Goal: Navigation & Orientation: Find specific page/section

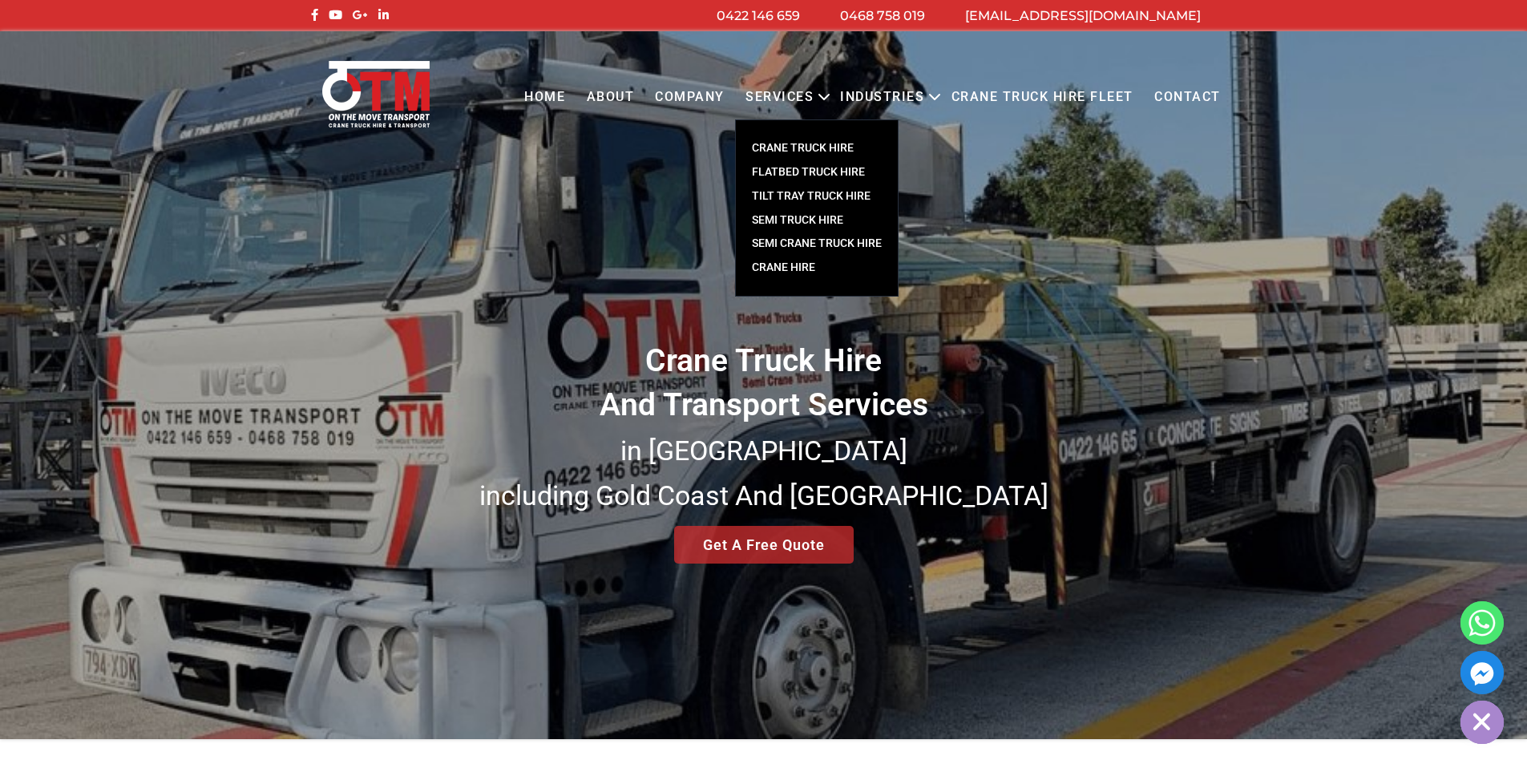
click at [788, 148] on link "CRANE TRUCK HIRE" at bounding box center [817, 148] width 162 height 24
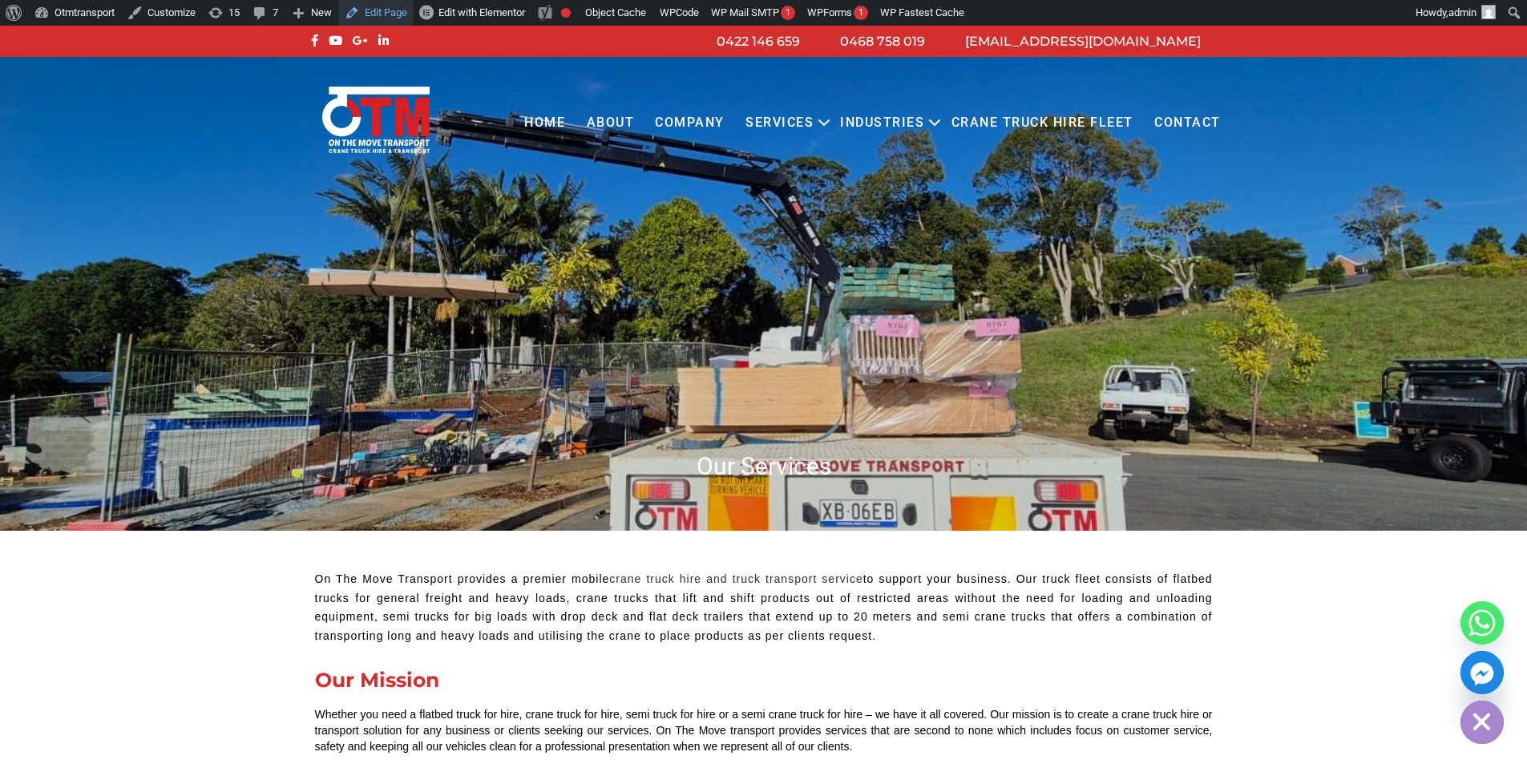
click at [386, 10] on link "Edit Page" at bounding box center [375, 13] width 75 height 26
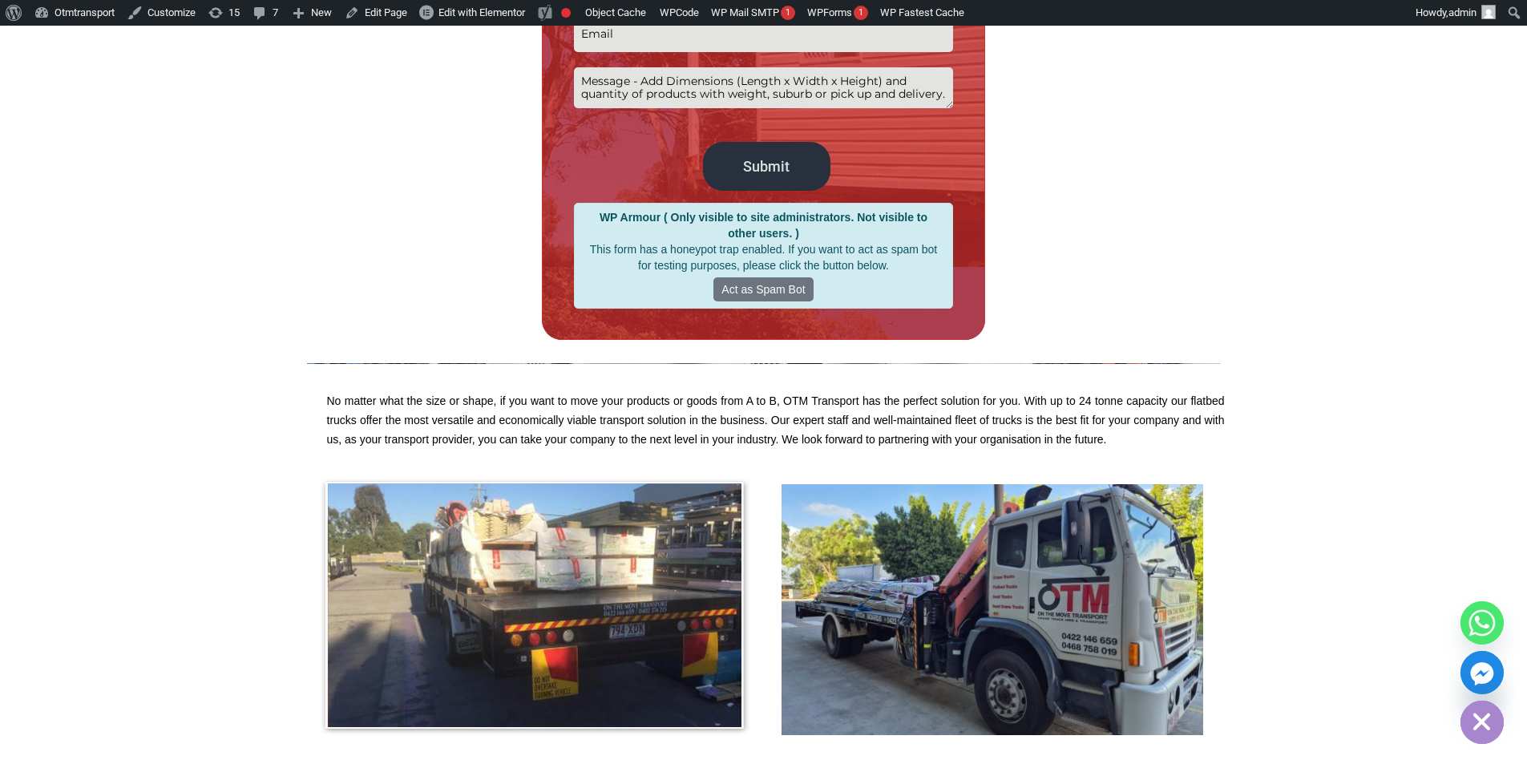
scroll to position [2806, 0]
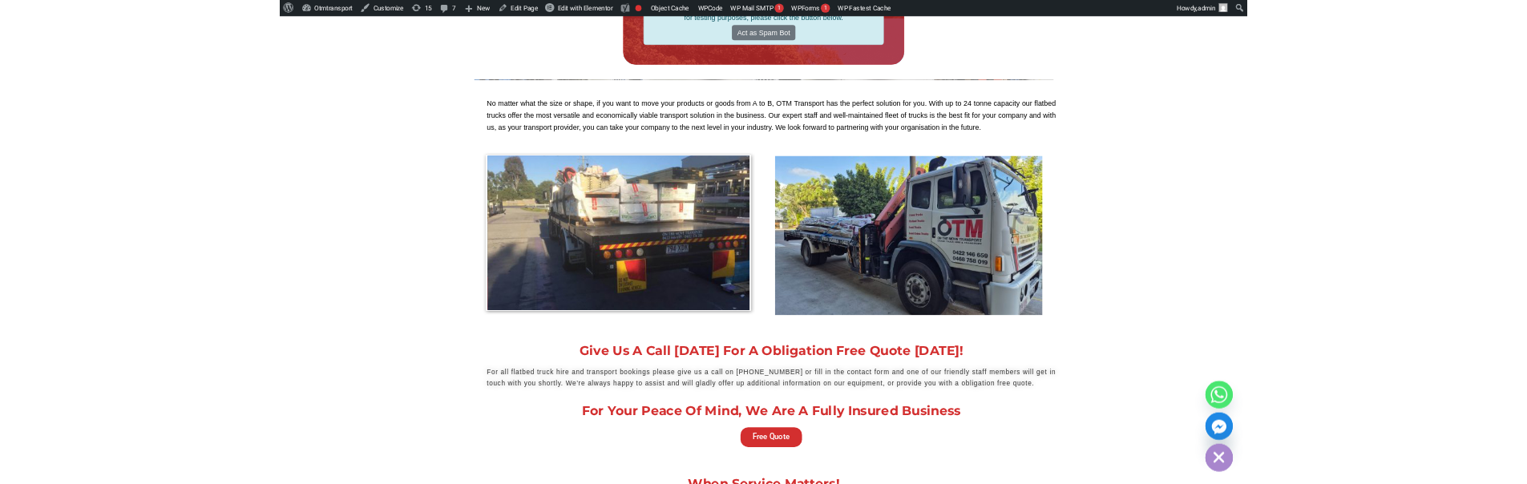
scroll to position [2805, 0]
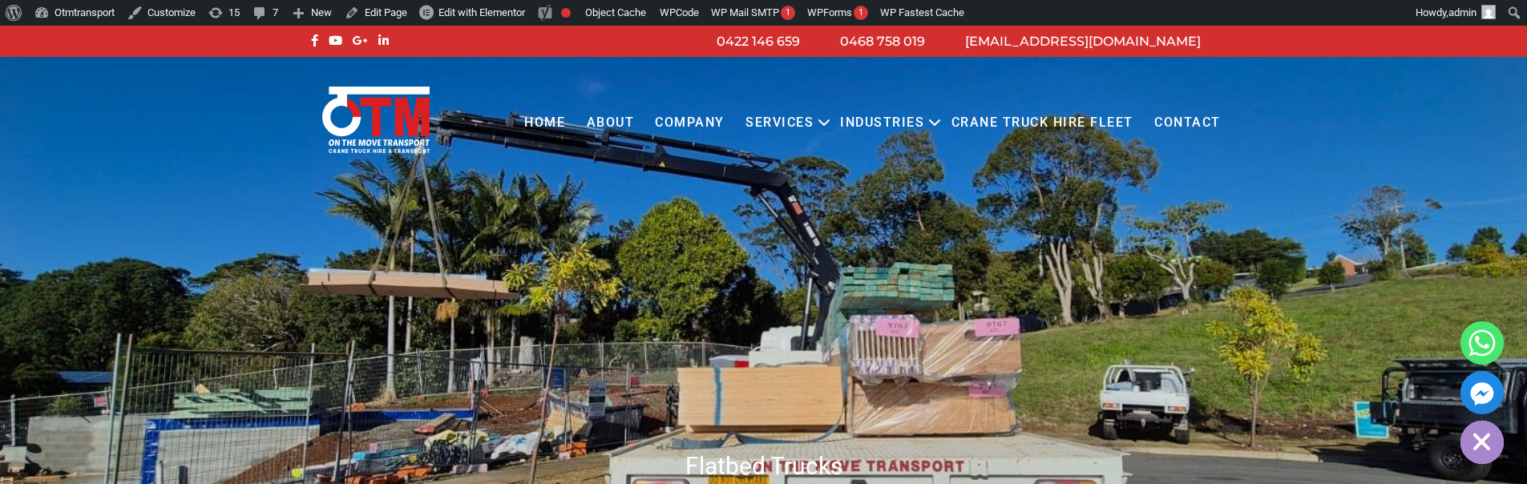
scroll to position [2915, 0]
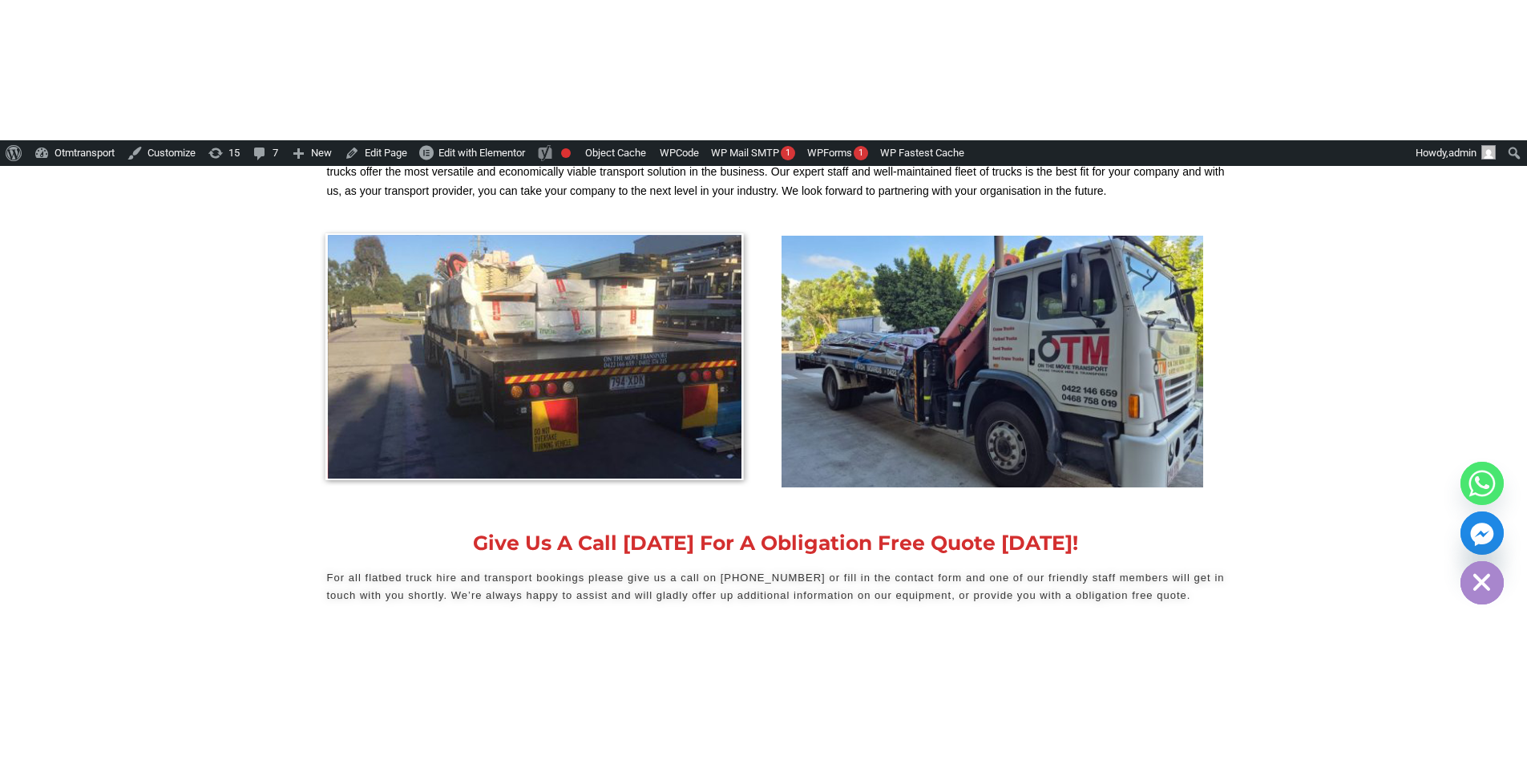
scroll to position [2946, 0]
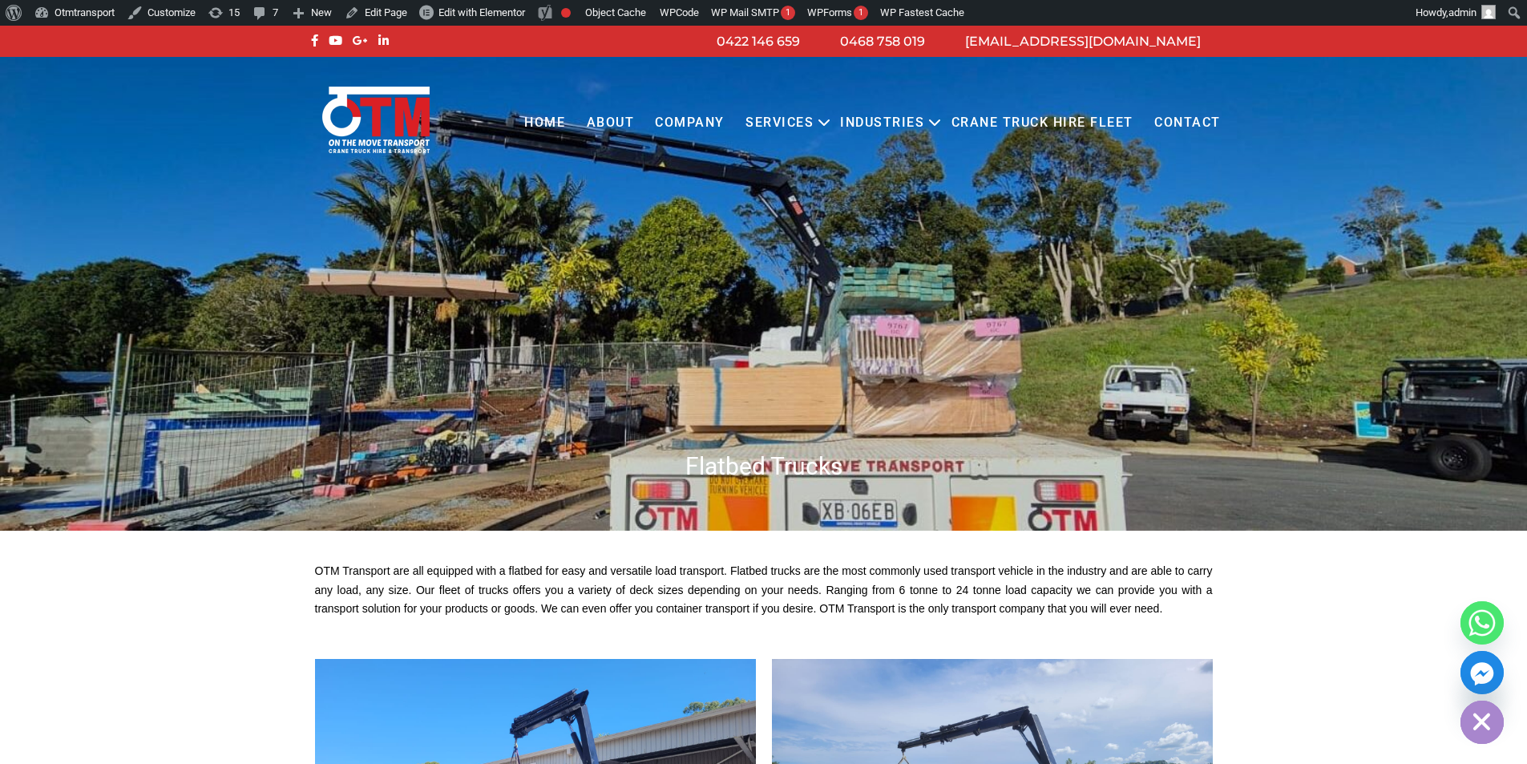
scroll to position [2912, 0]
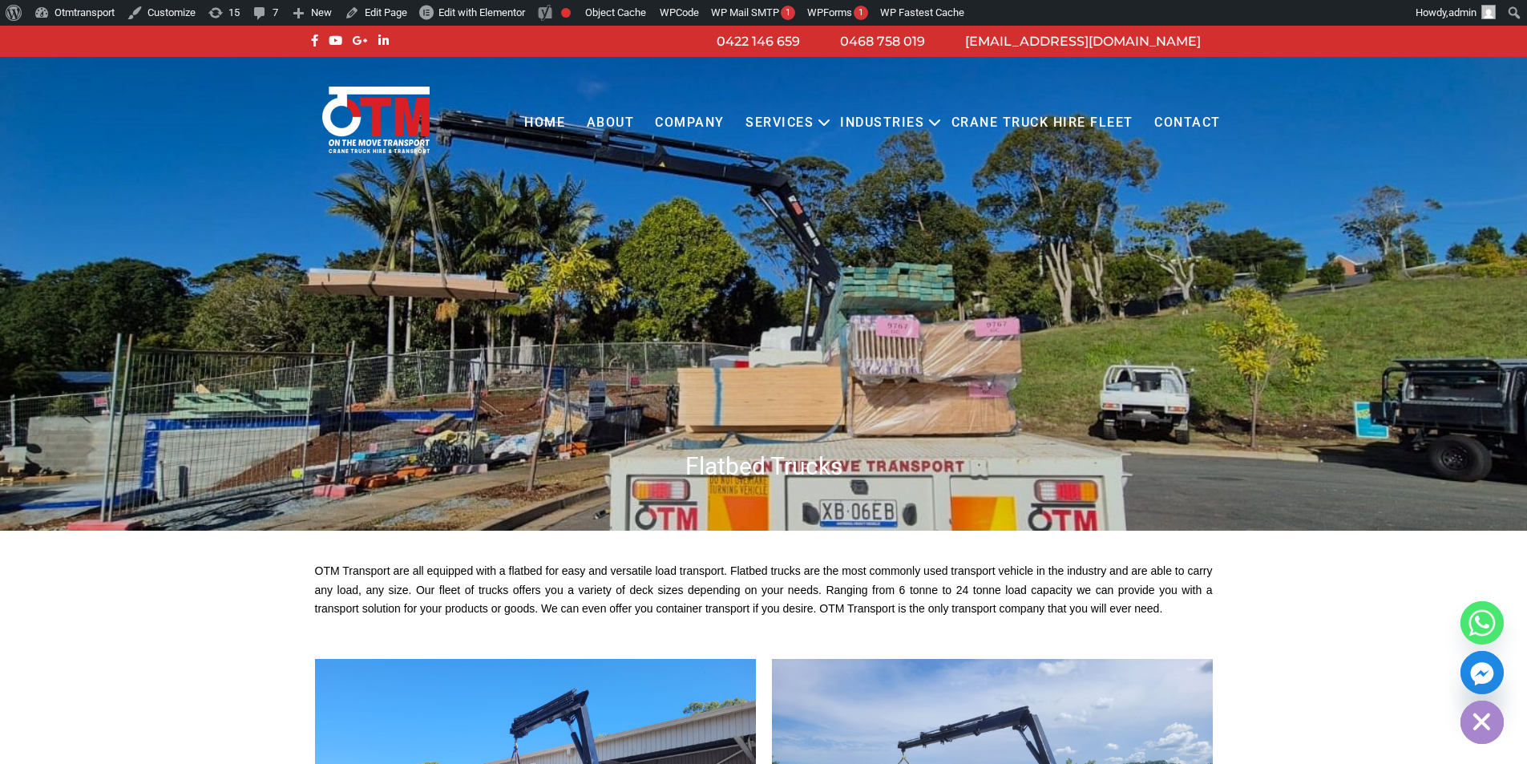
scroll to position [2931, 0]
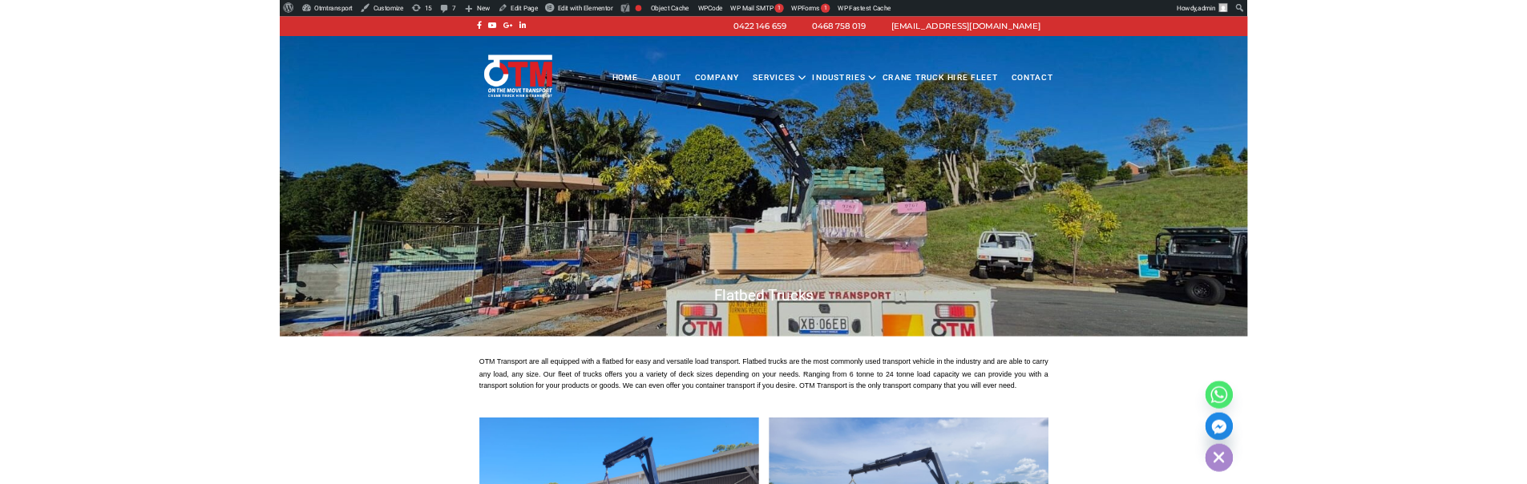
scroll to position [2929, 0]
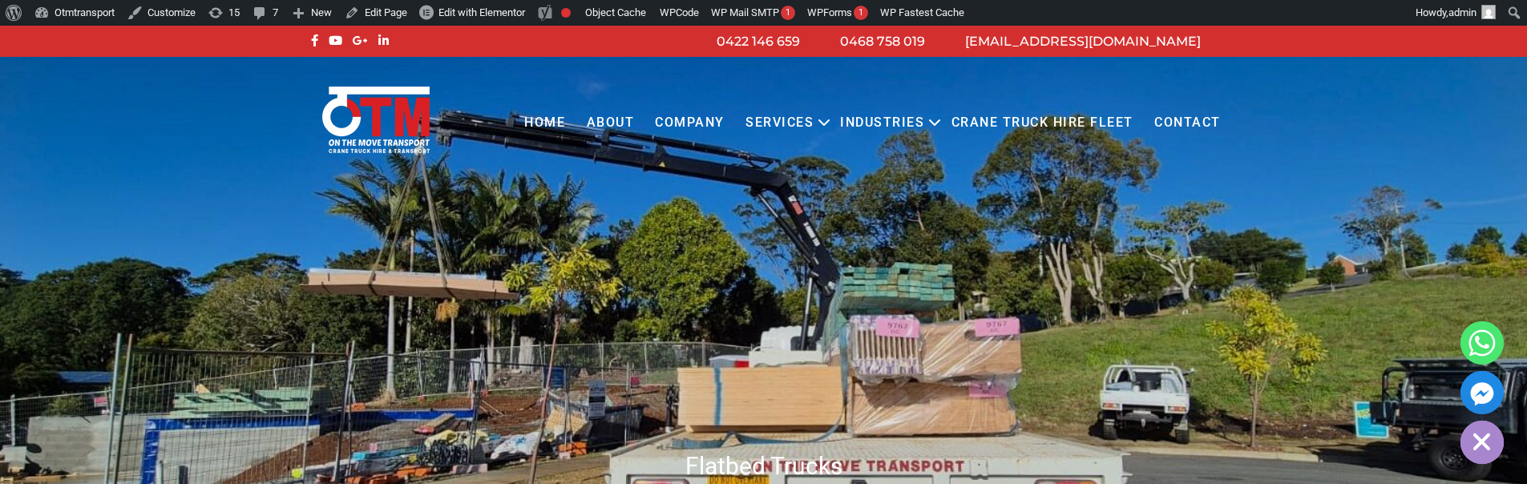
scroll to position [2898, 0]
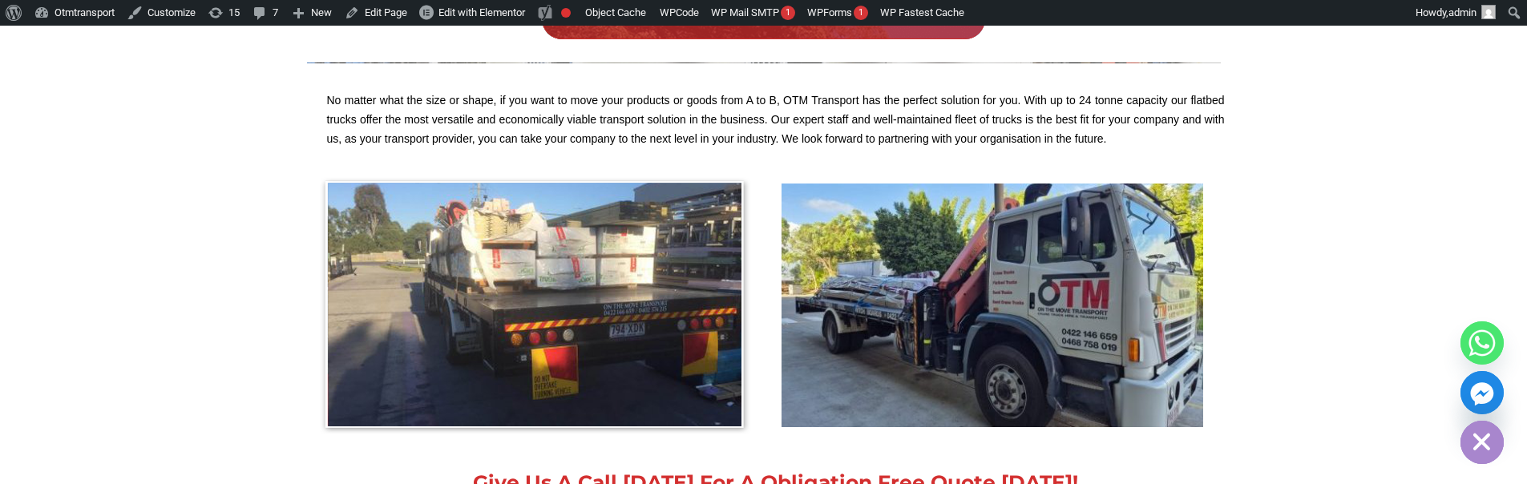
scroll to position [2895, 0]
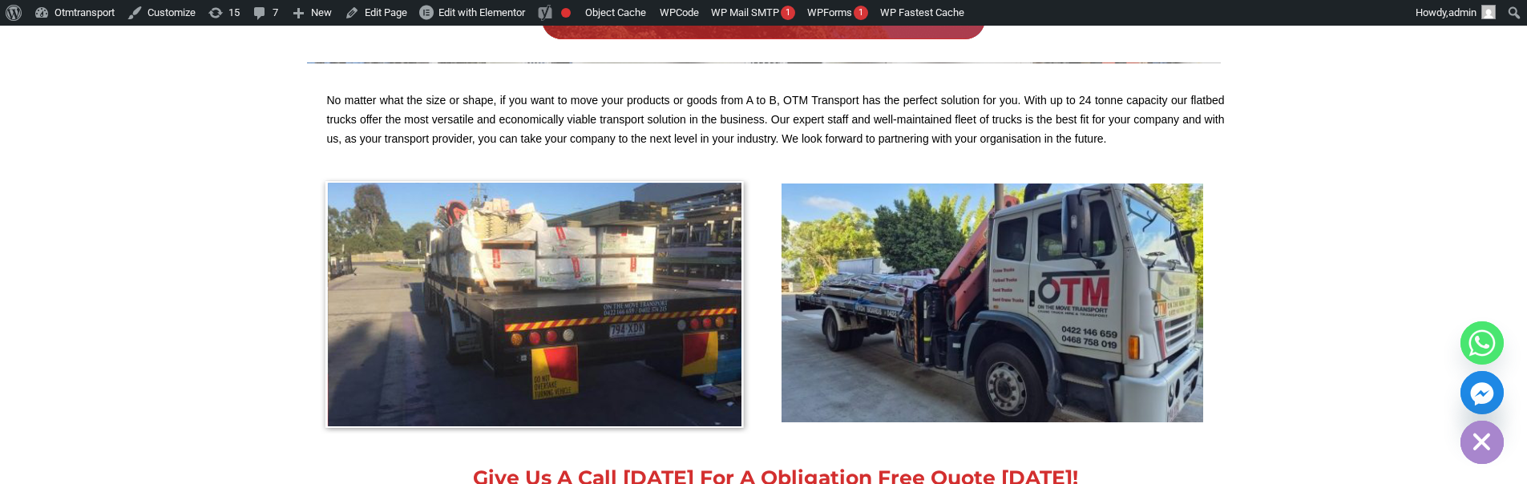
scroll to position [2895, 0]
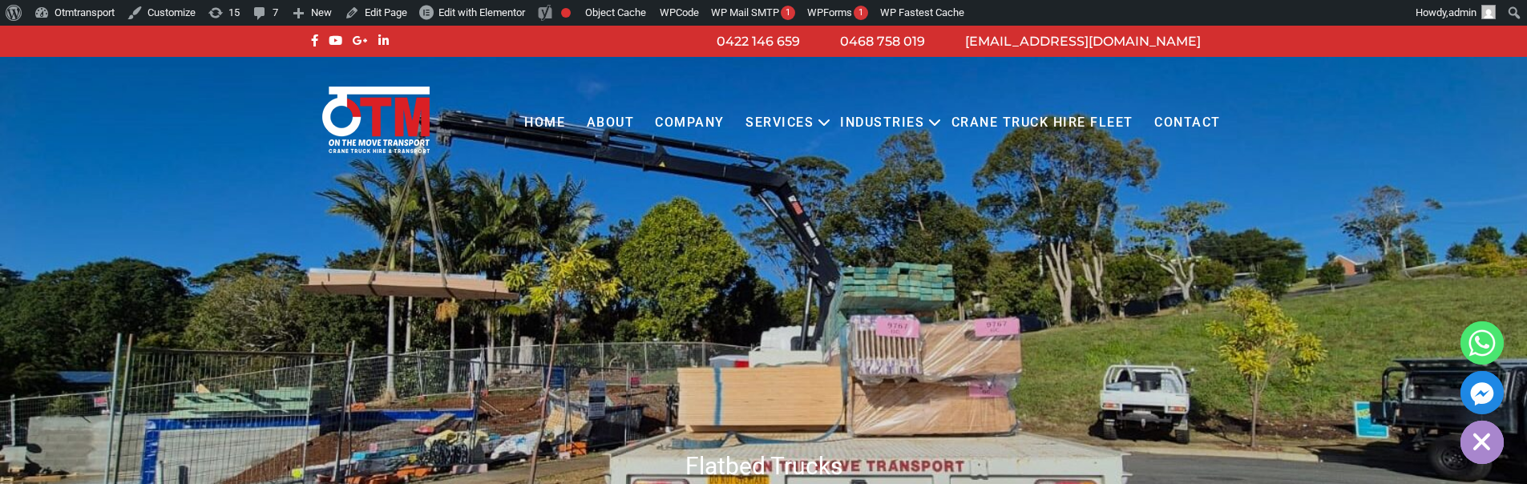
scroll to position [2895, 0]
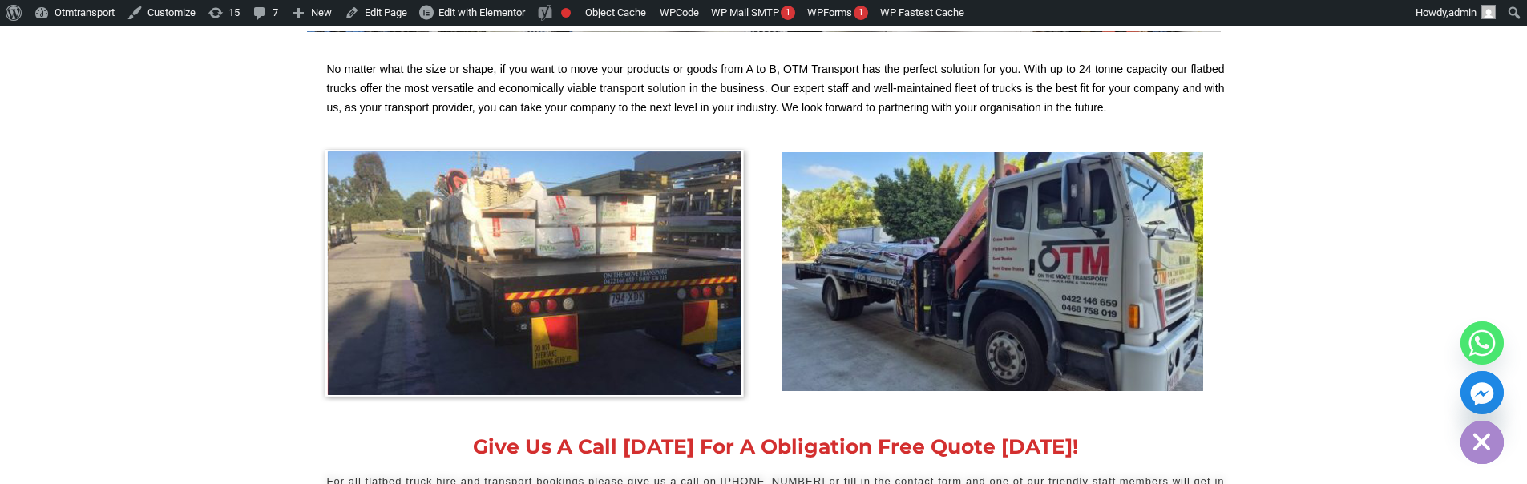
scroll to position [2927, 0]
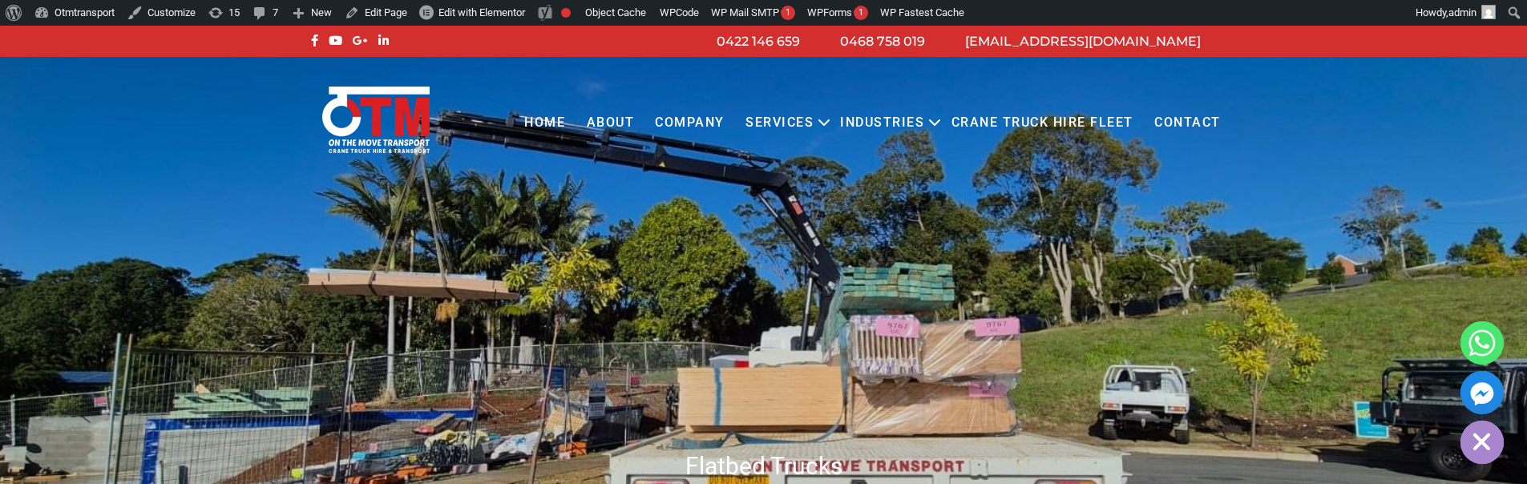
scroll to position [2927, 0]
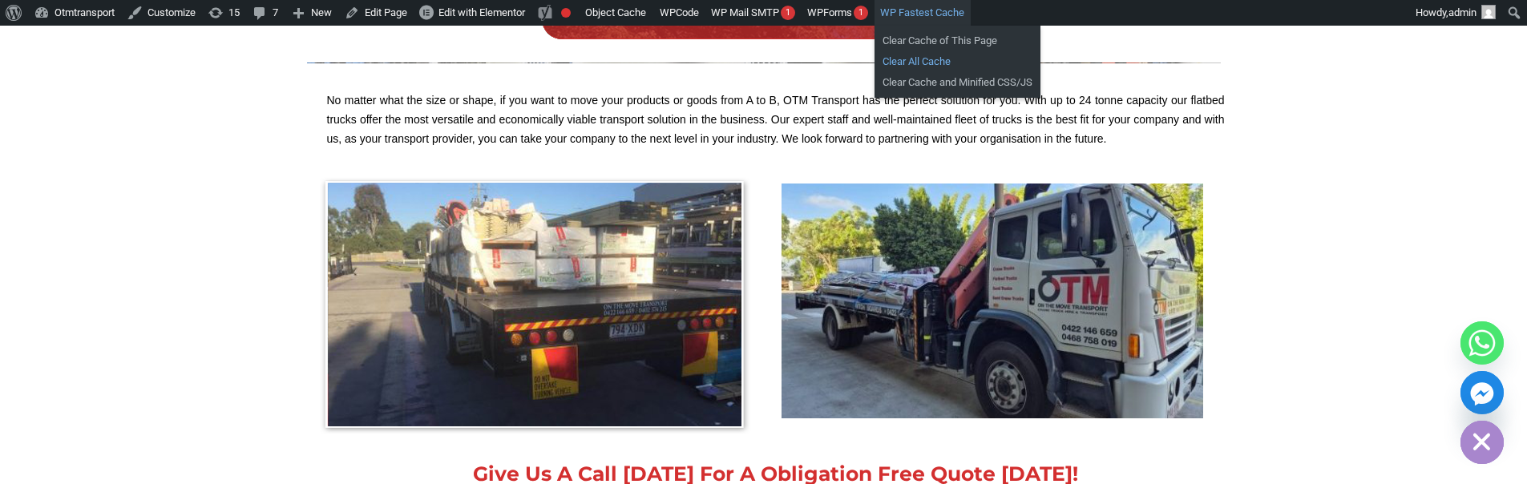
click at [946, 60] on link "Clear All Cache" at bounding box center [958, 61] width 166 height 21
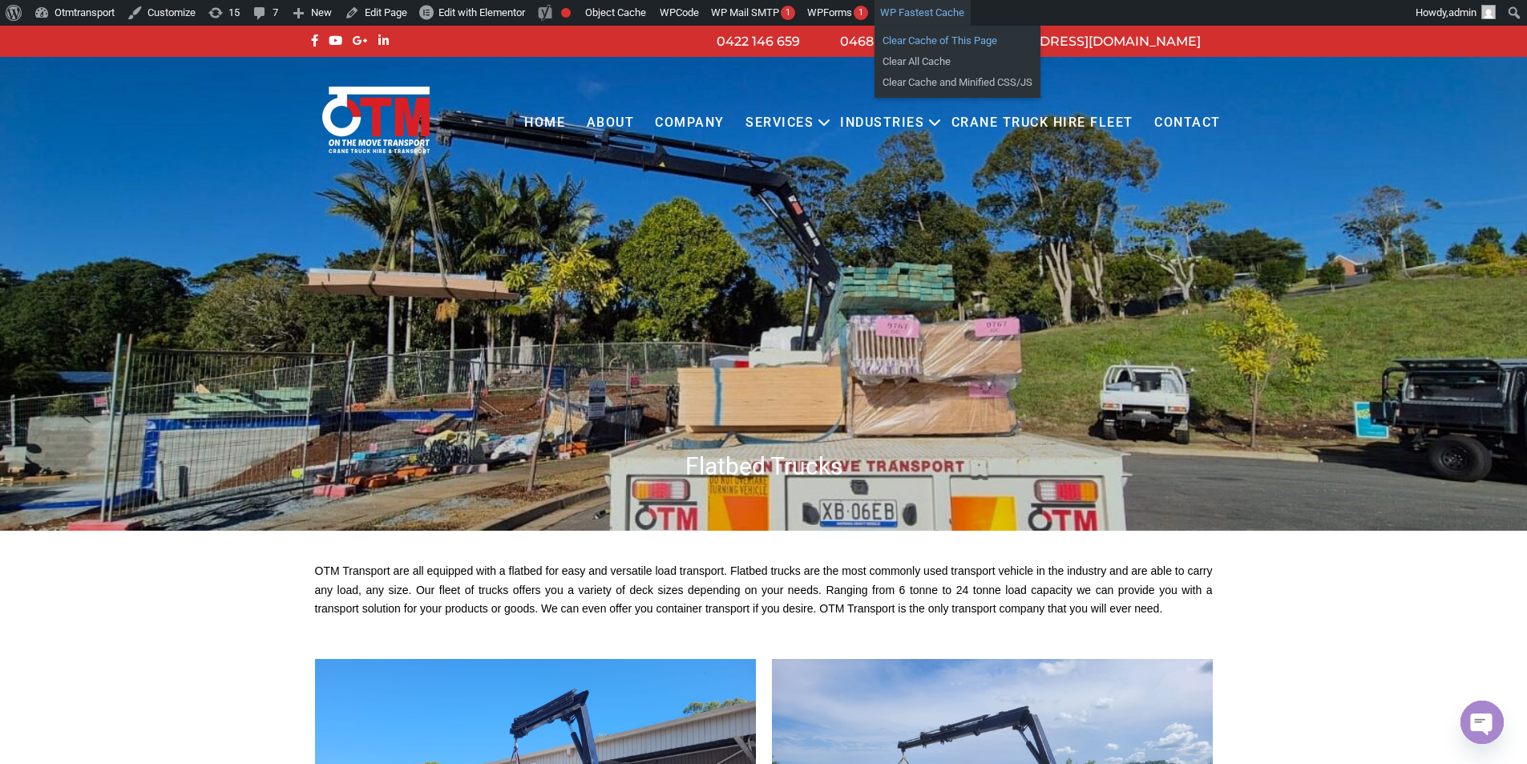
click at [917, 36] on link "Clear Cache of This Page" at bounding box center [958, 40] width 166 height 21
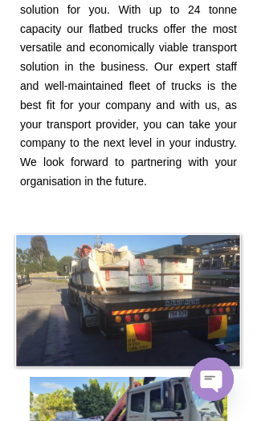
scroll to position [4089, 0]
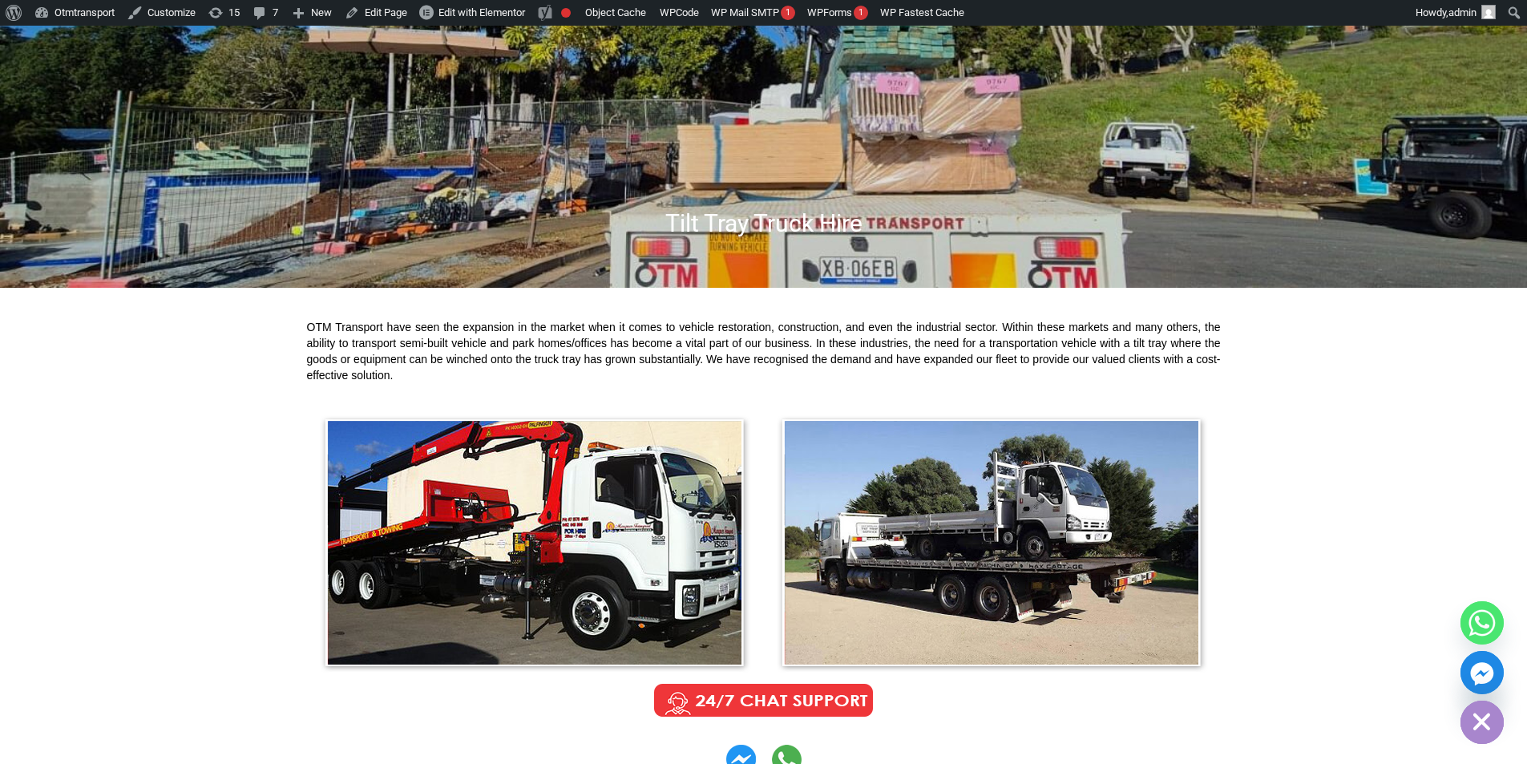
scroll to position [80, 0]
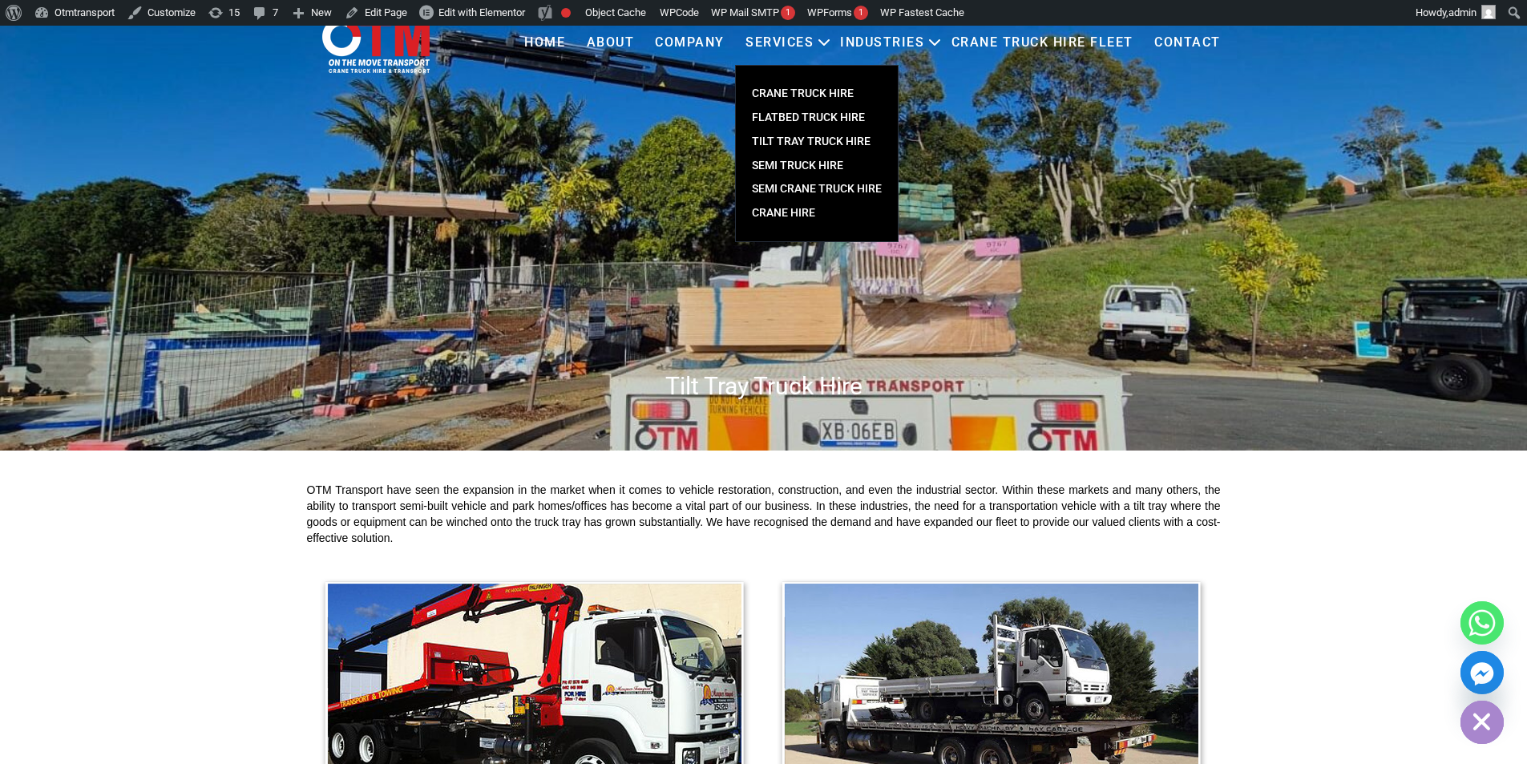
click at [779, 164] on link "SEMI TRUCK HIRE" at bounding box center [817, 166] width 162 height 24
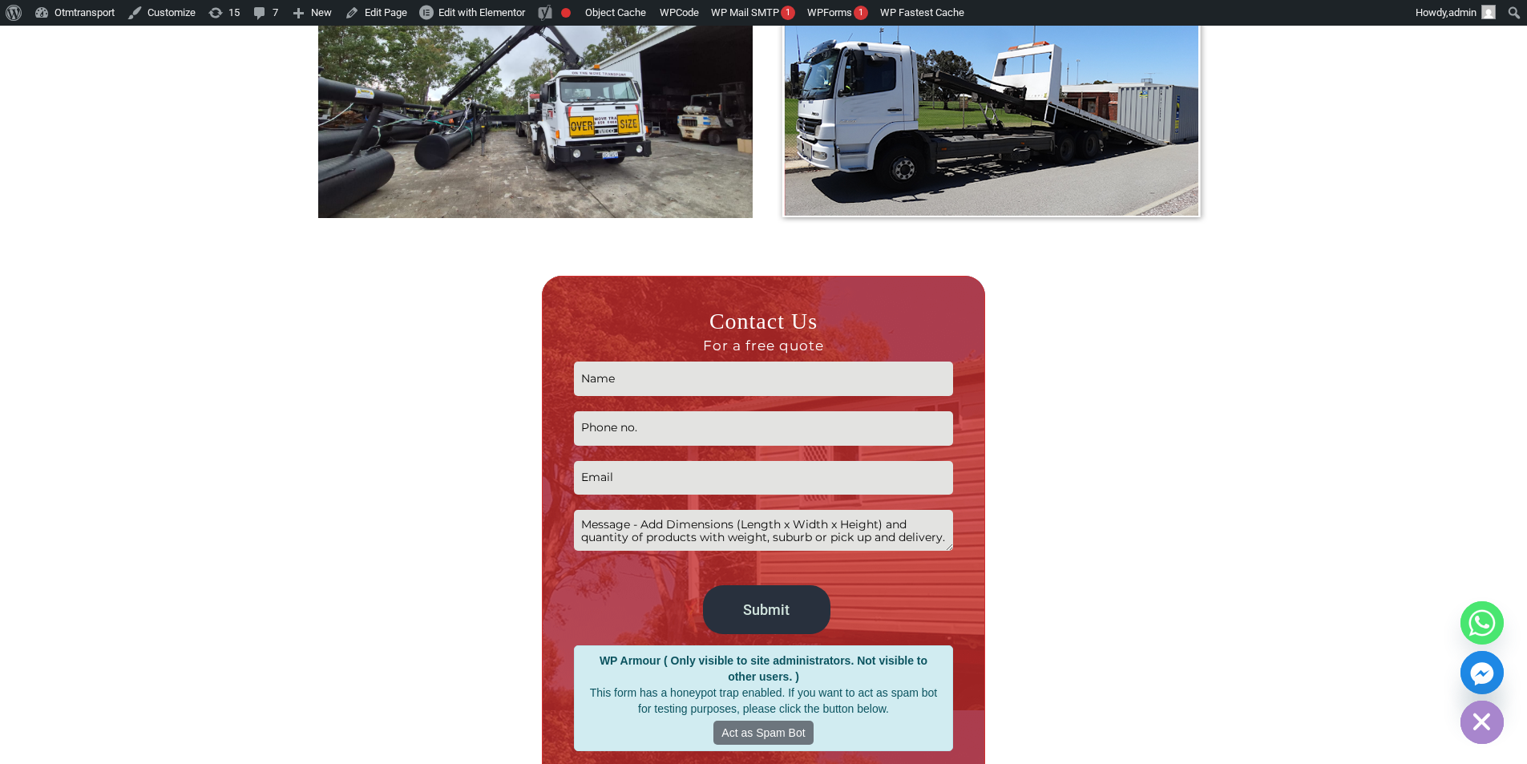
scroll to position [1604, 0]
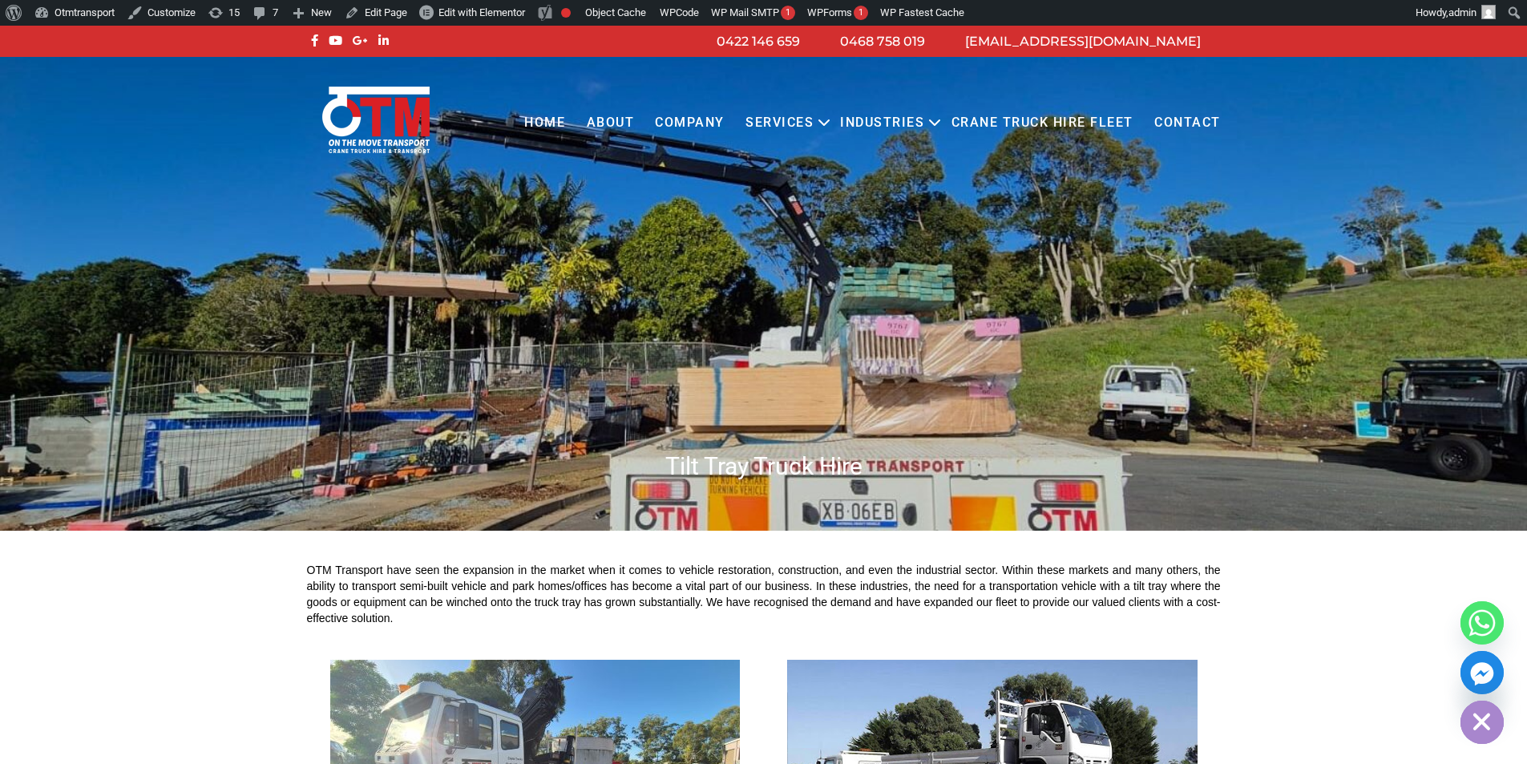
scroll to position [1601, 0]
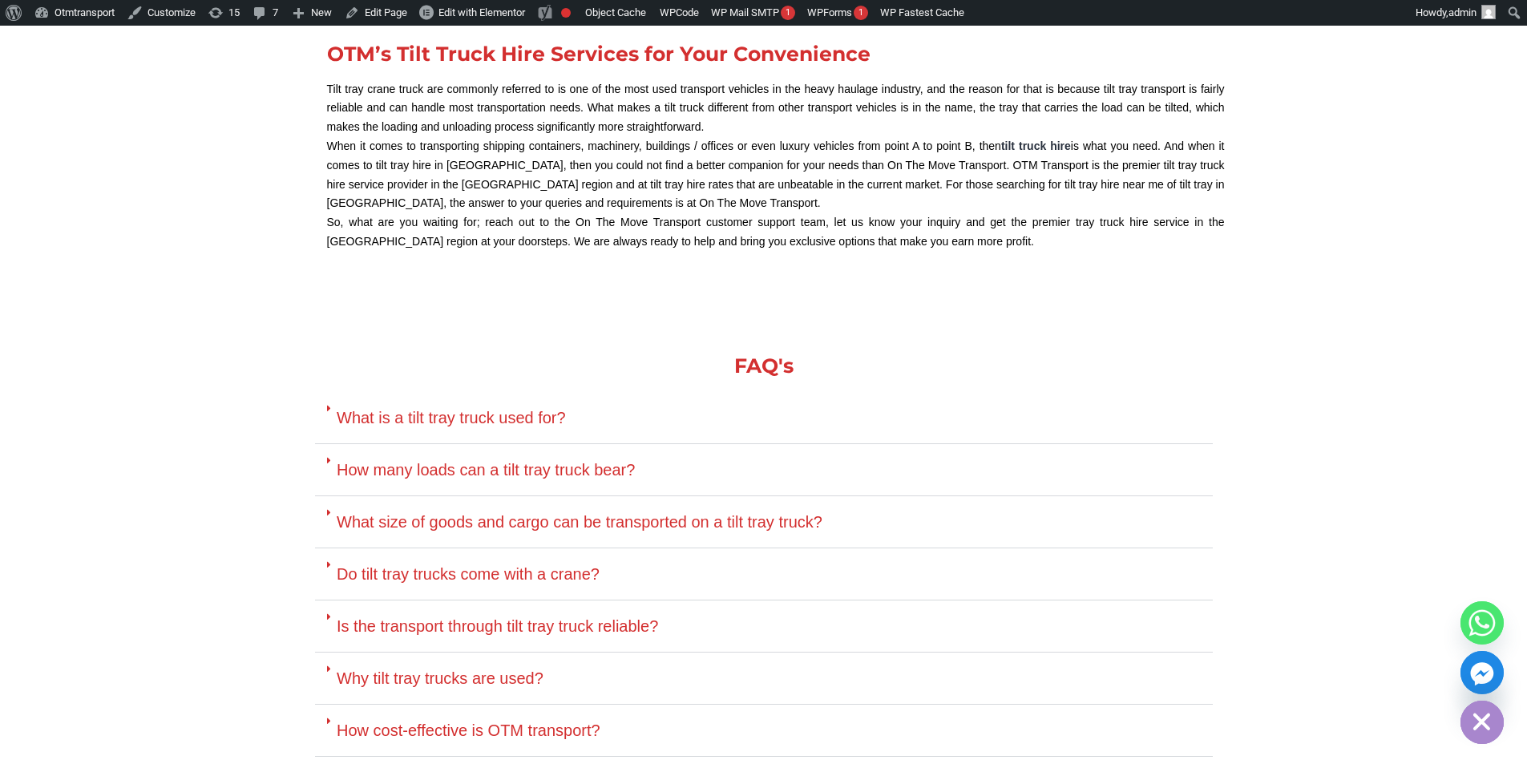
scroll to position [3035, 0]
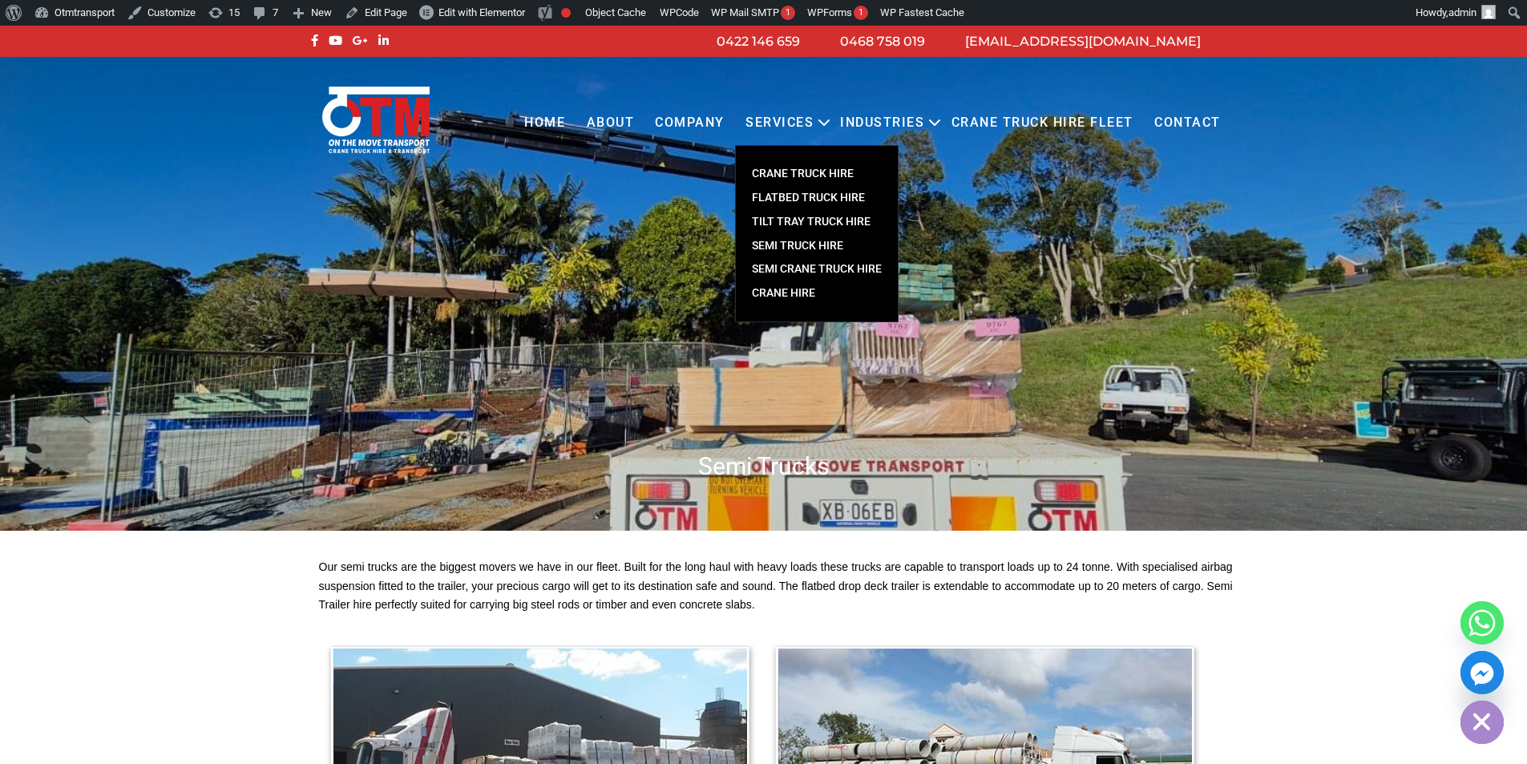
click at [794, 240] on link "SEMI TRUCK HIRE" at bounding box center [817, 246] width 162 height 24
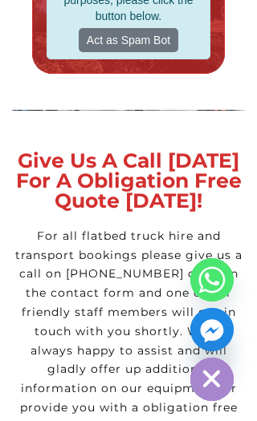
scroll to position [4515, 0]
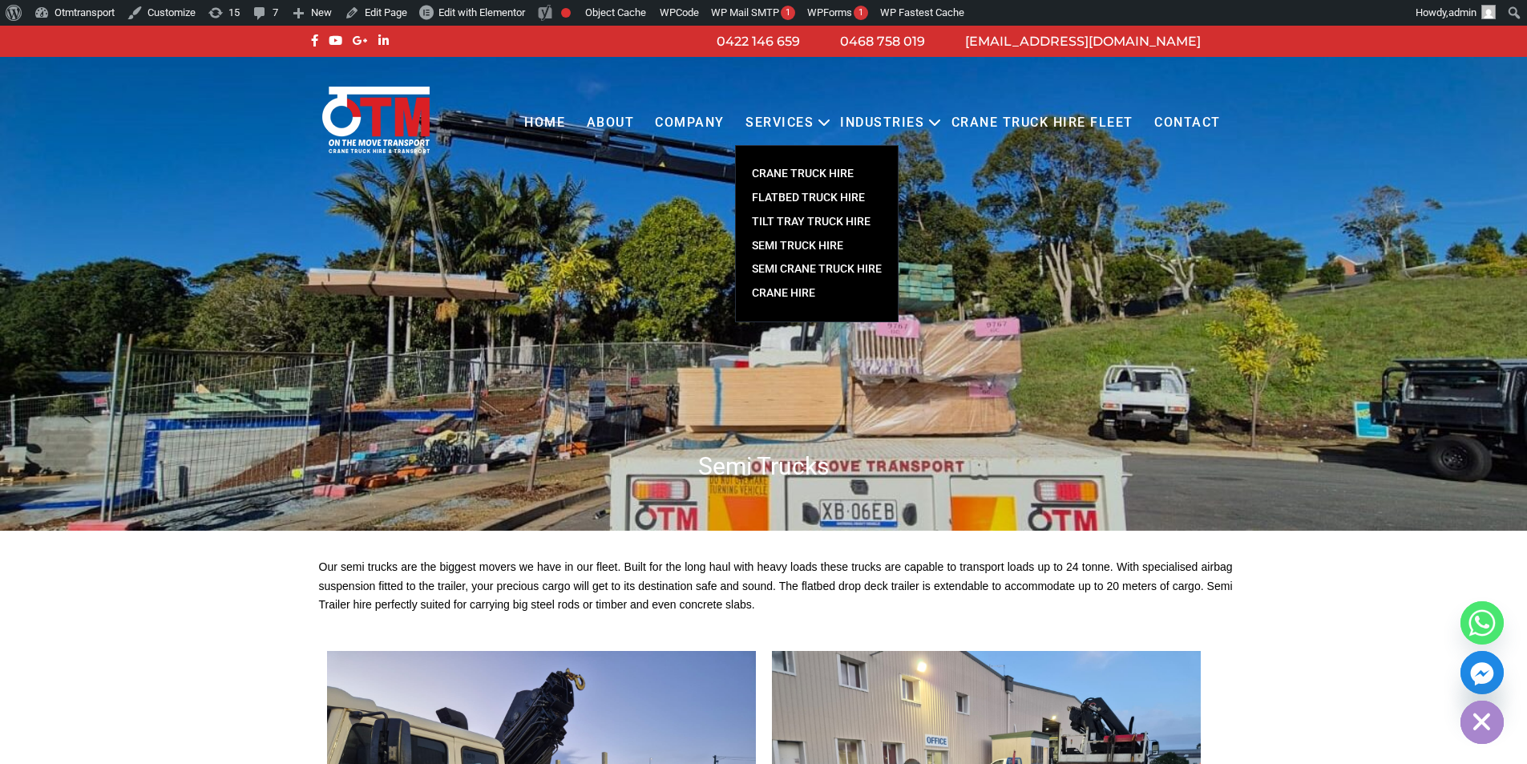
click at [799, 262] on link "SEMI CRANE TRUCK HIRE" at bounding box center [817, 269] width 162 height 24
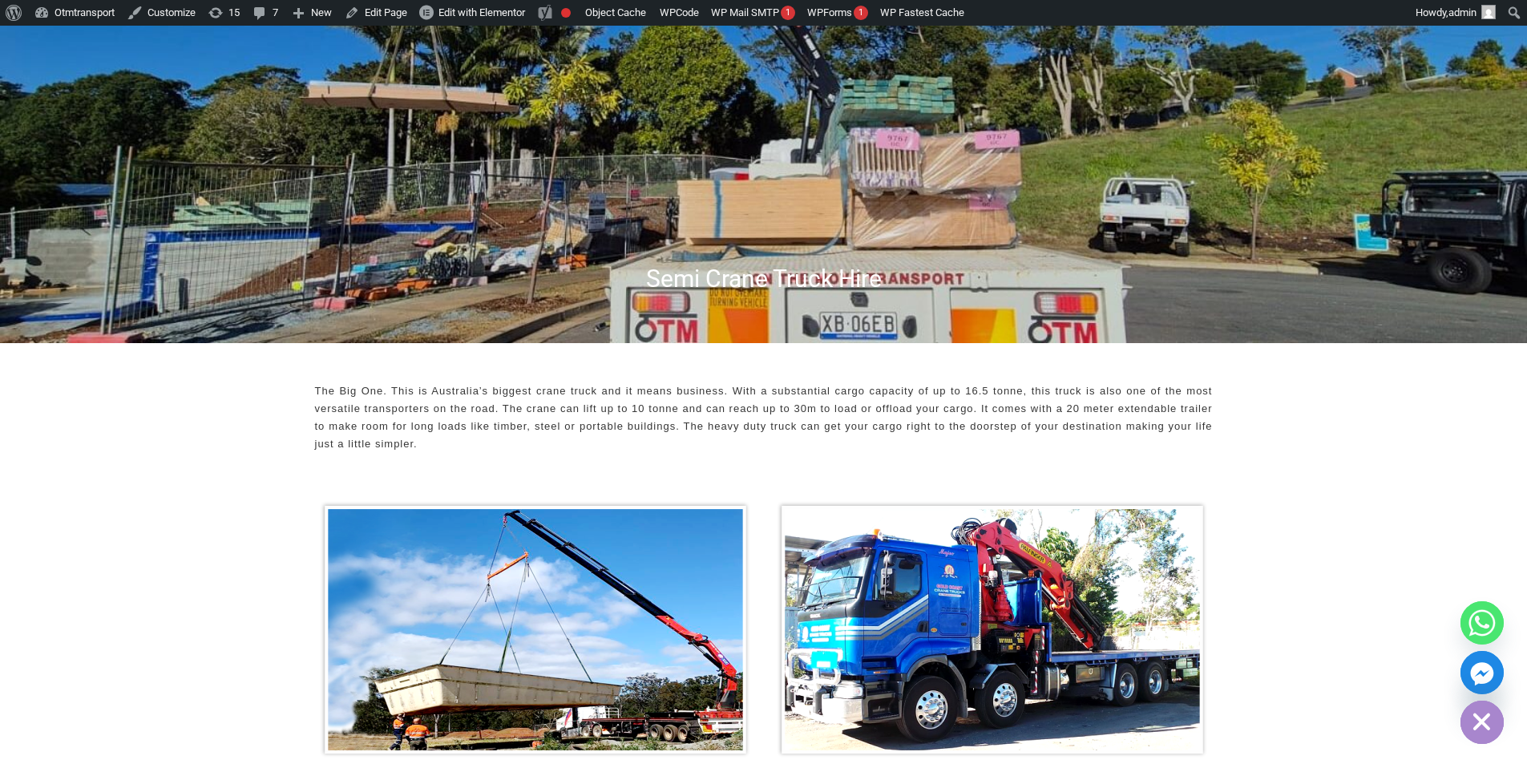
scroll to position [241, 0]
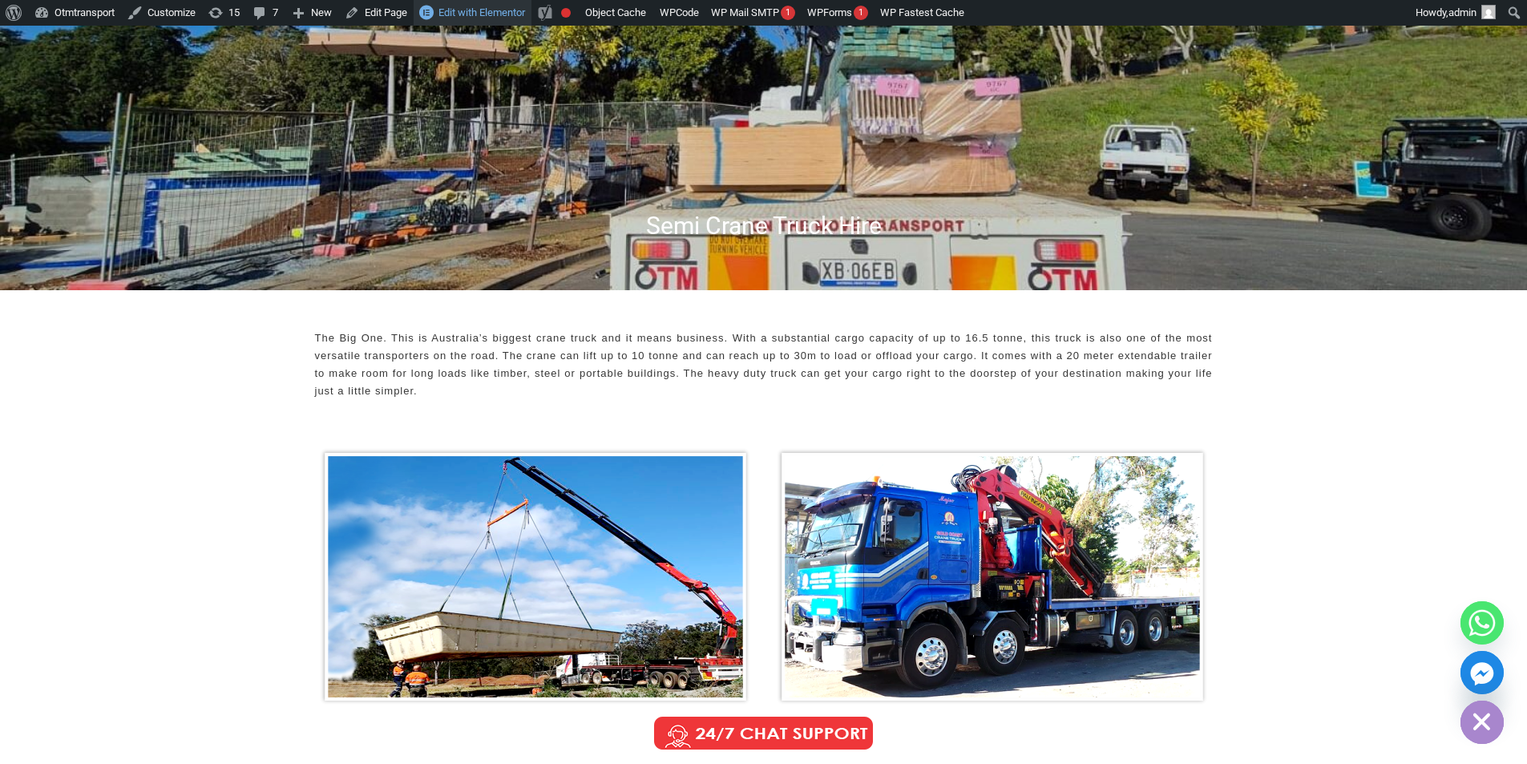
click at [512, 16] on span "Edit with Elementor" at bounding box center [482, 12] width 87 height 12
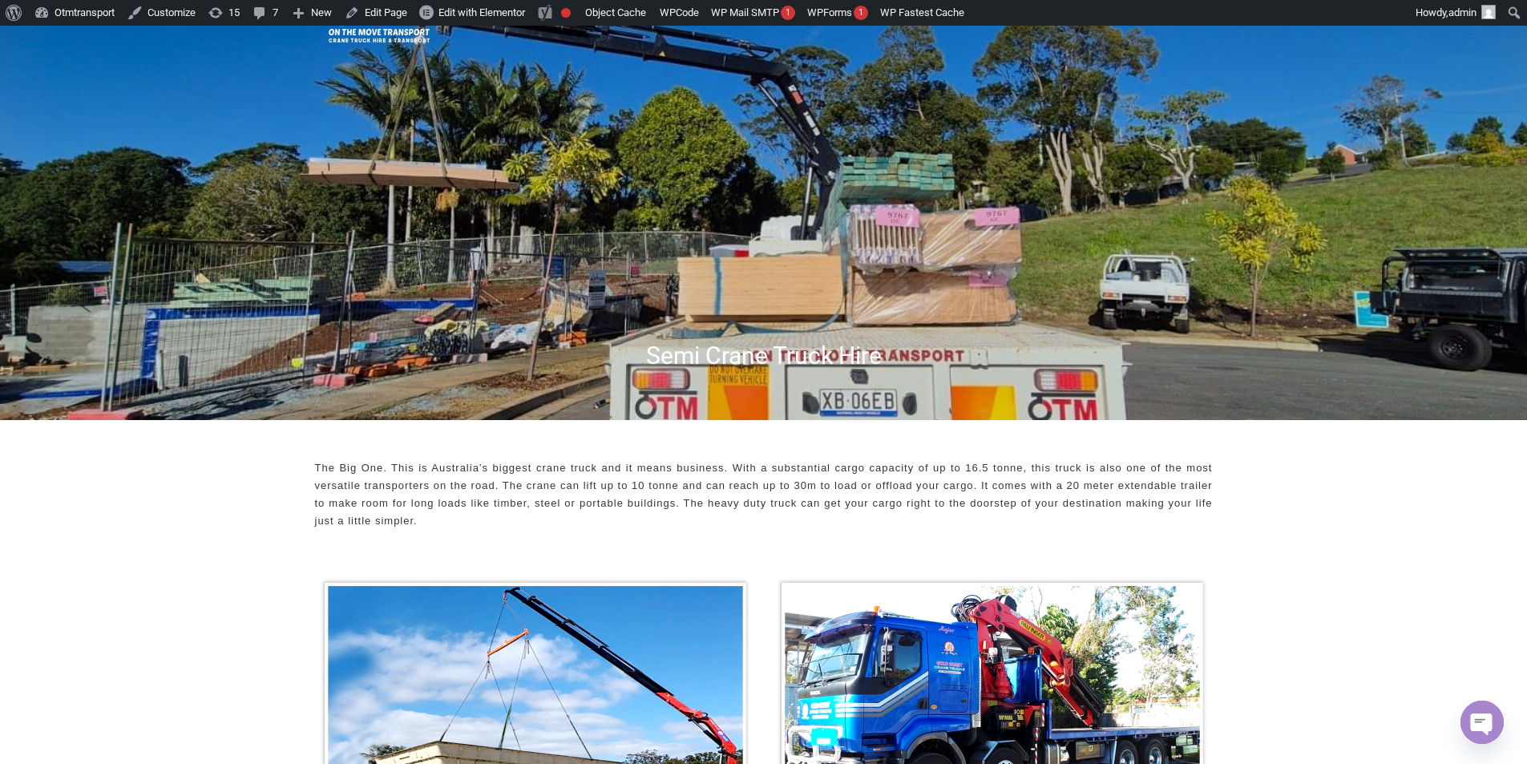
scroll to position [0, 0]
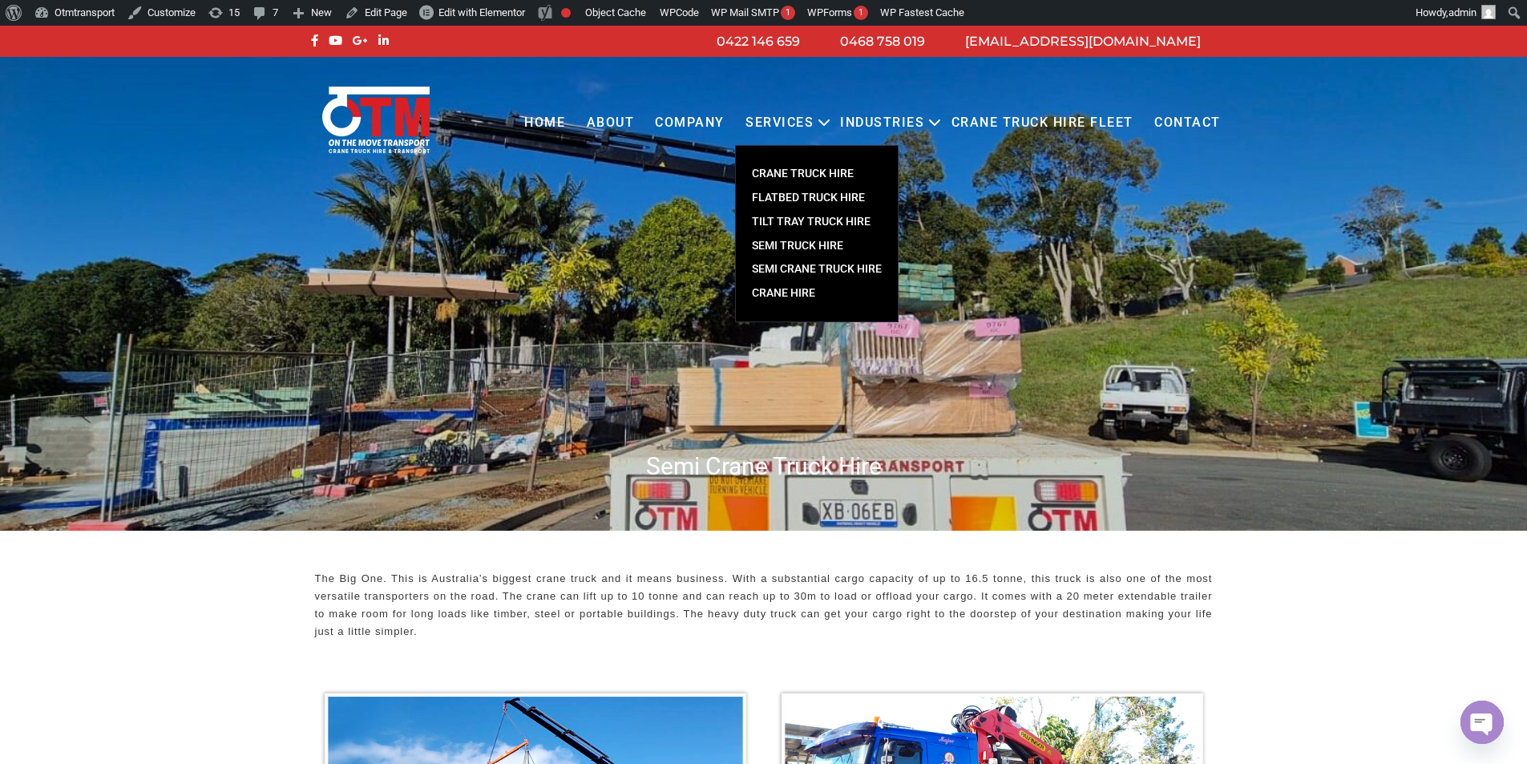
click at [805, 288] on link "Crane Hire" at bounding box center [817, 293] width 162 height 24
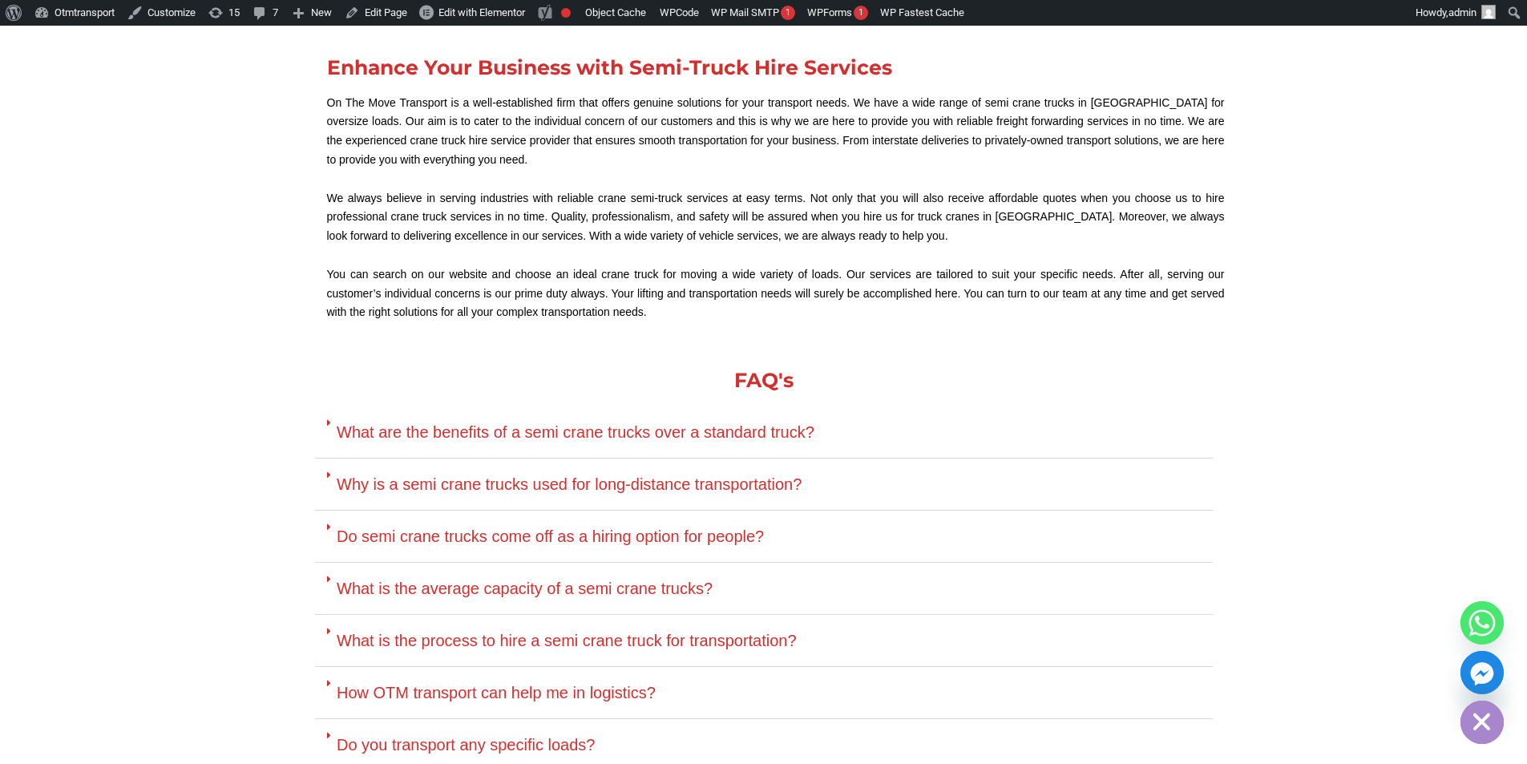
scroll to position [3138, 0]
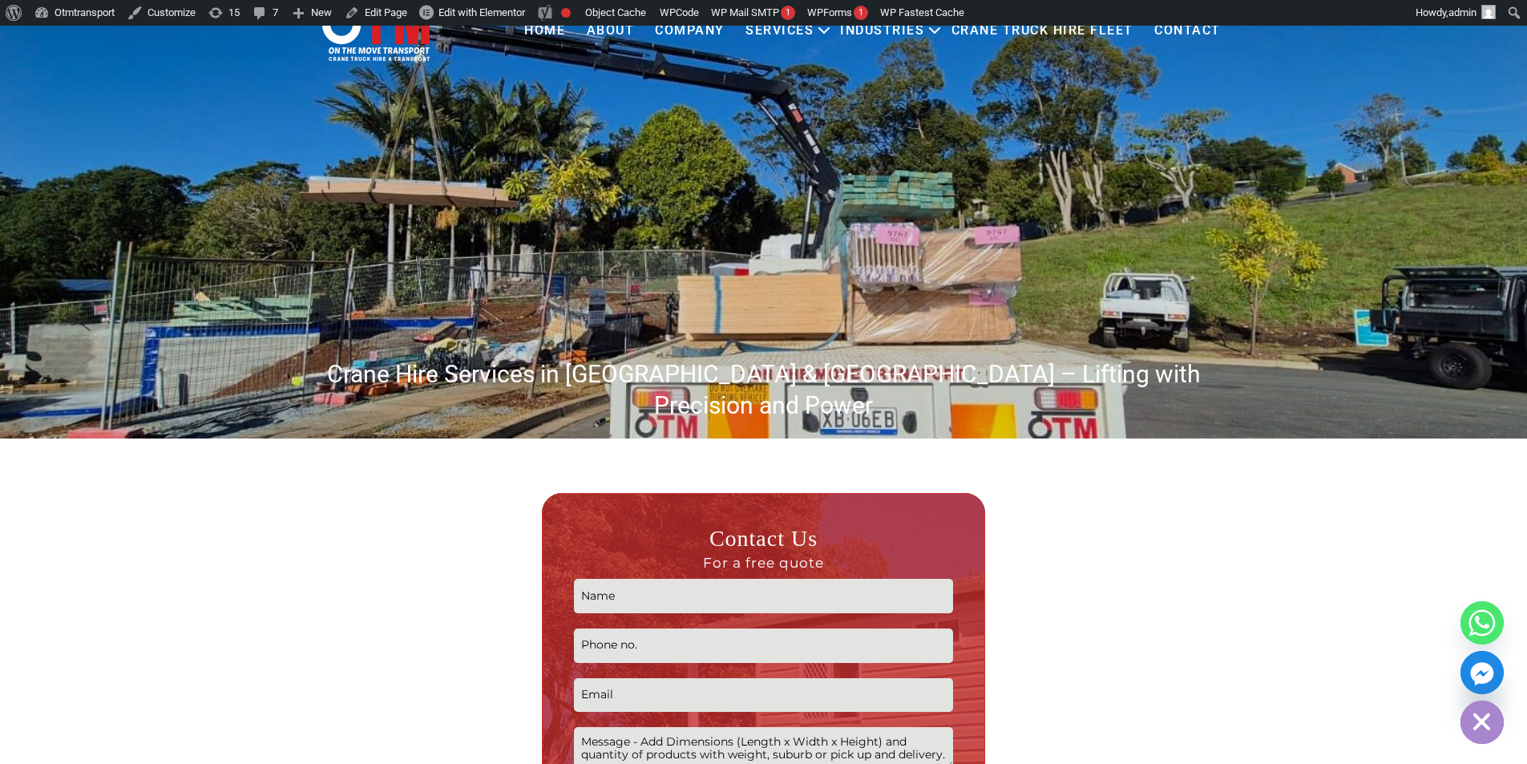
scroll to position [241, 0]
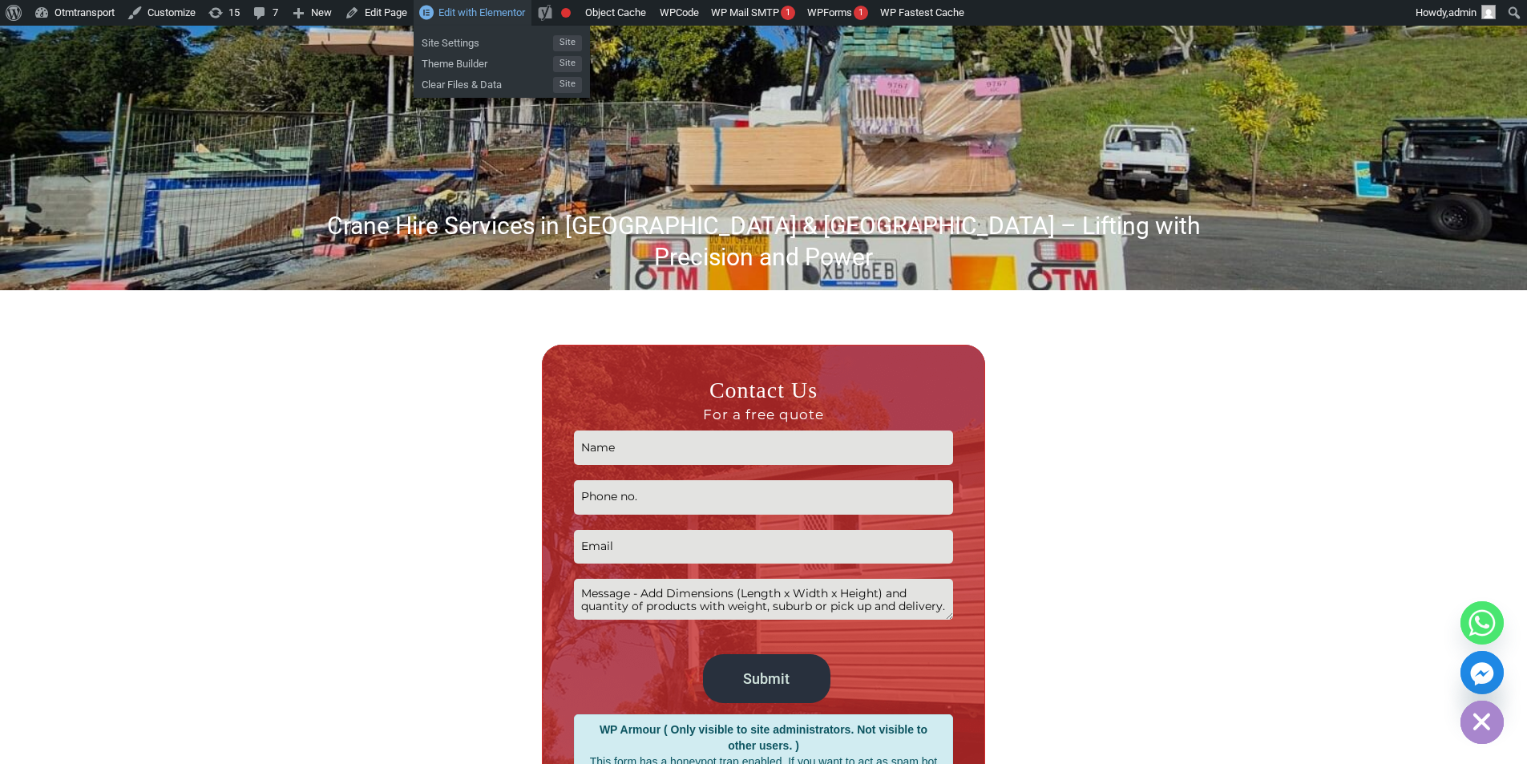
click at [512, 13] on span "Edit with Elementor" at bounding box center [482, 12] width 87 height 12
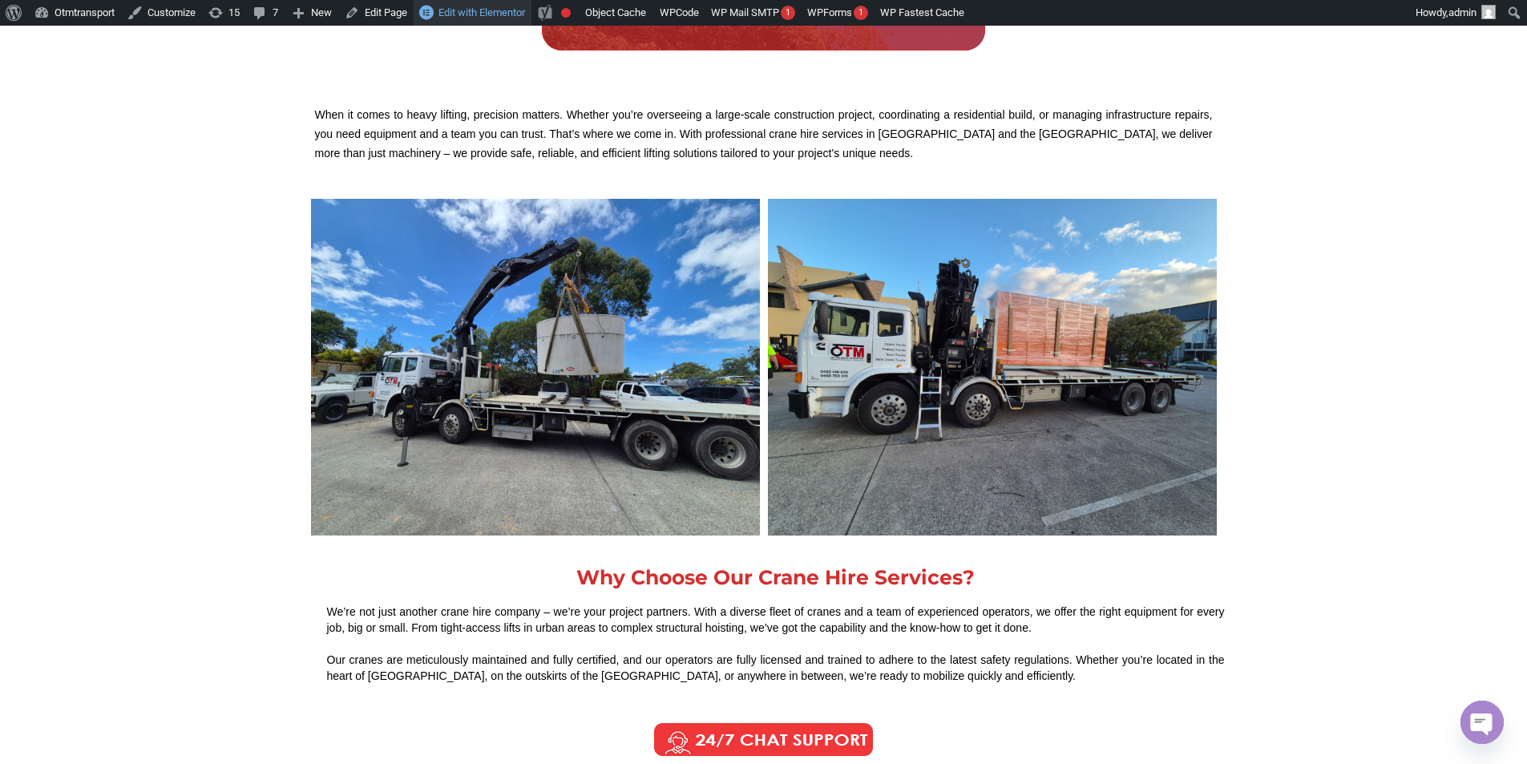
scroll to position [0, 0]
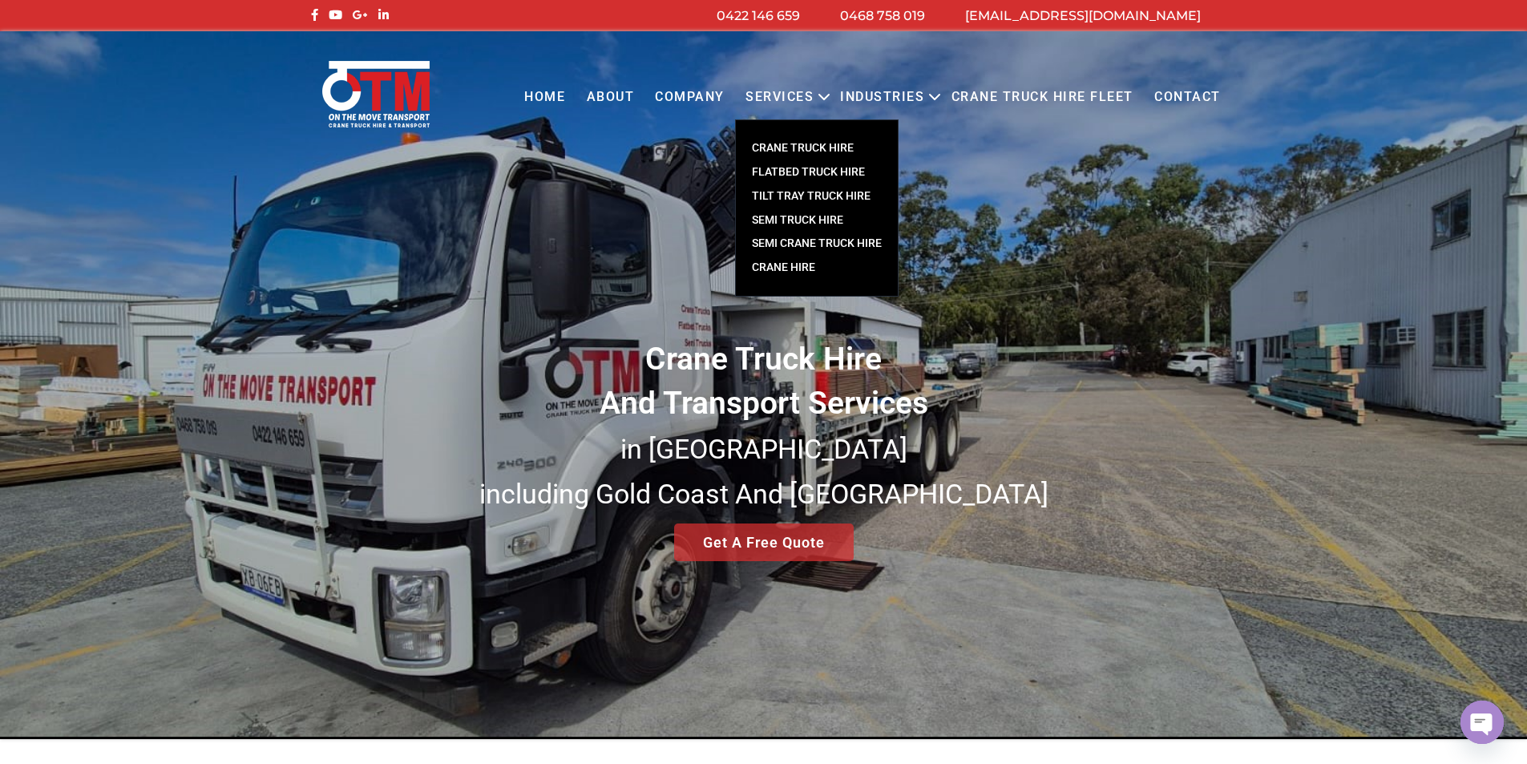
click at [799, 223] on link "SEMI TRUCK HIRE" at bounding box center [817, 220] width 162 height 24
click at [786, 143] on link "CRANE TRUCK HIRE" at bounding box center [817, 148] width 162 height 24
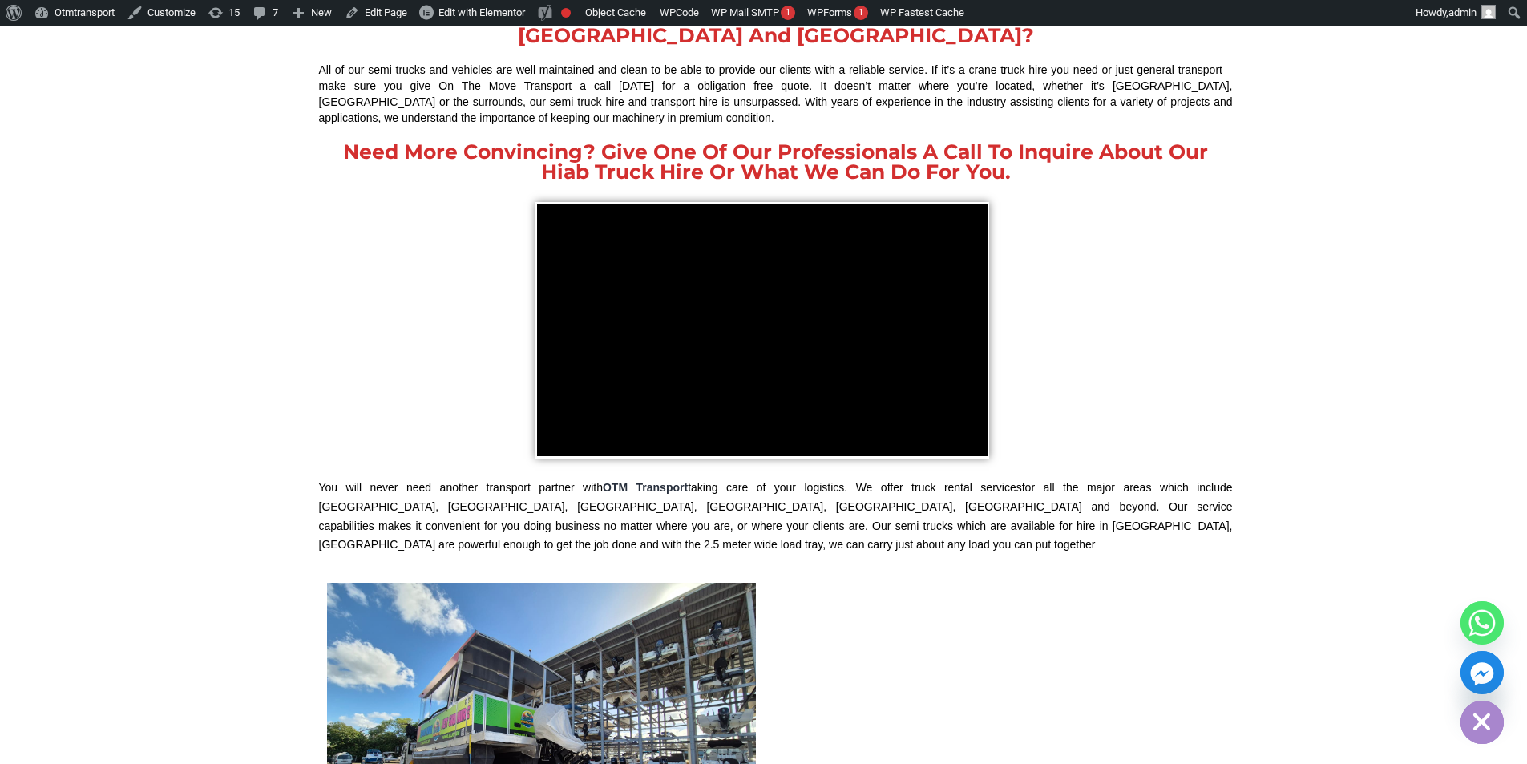
scroll to position [1363, 0]
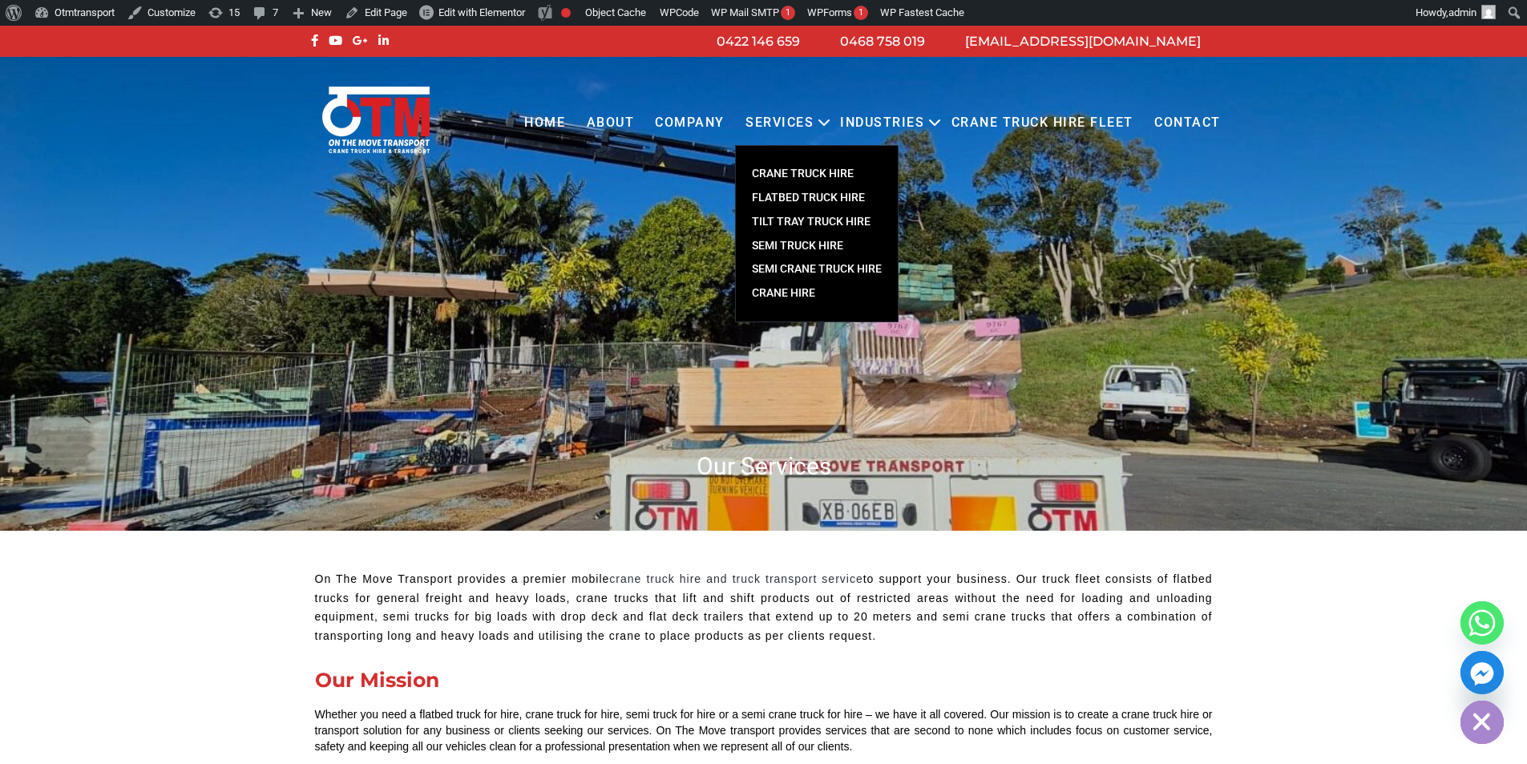
click at [788, 198] on link "FLATBED TRUCK HIRE" at bounding box center [817, 198] width 162 height 24
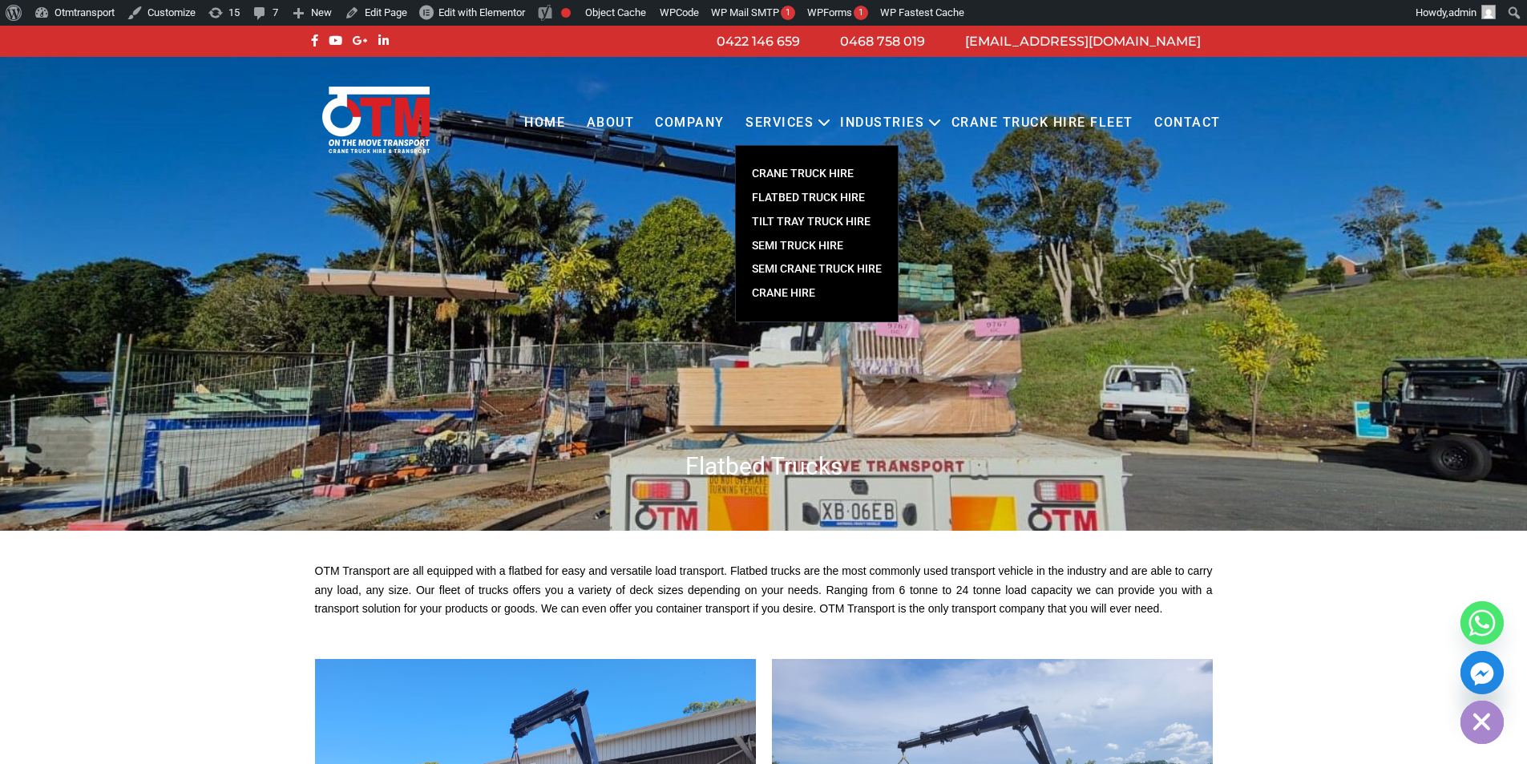
click at [799, 265] on link "SEMI CRANE TRUCK HIRE" at bounding box center [817, 269] width 162 height 24
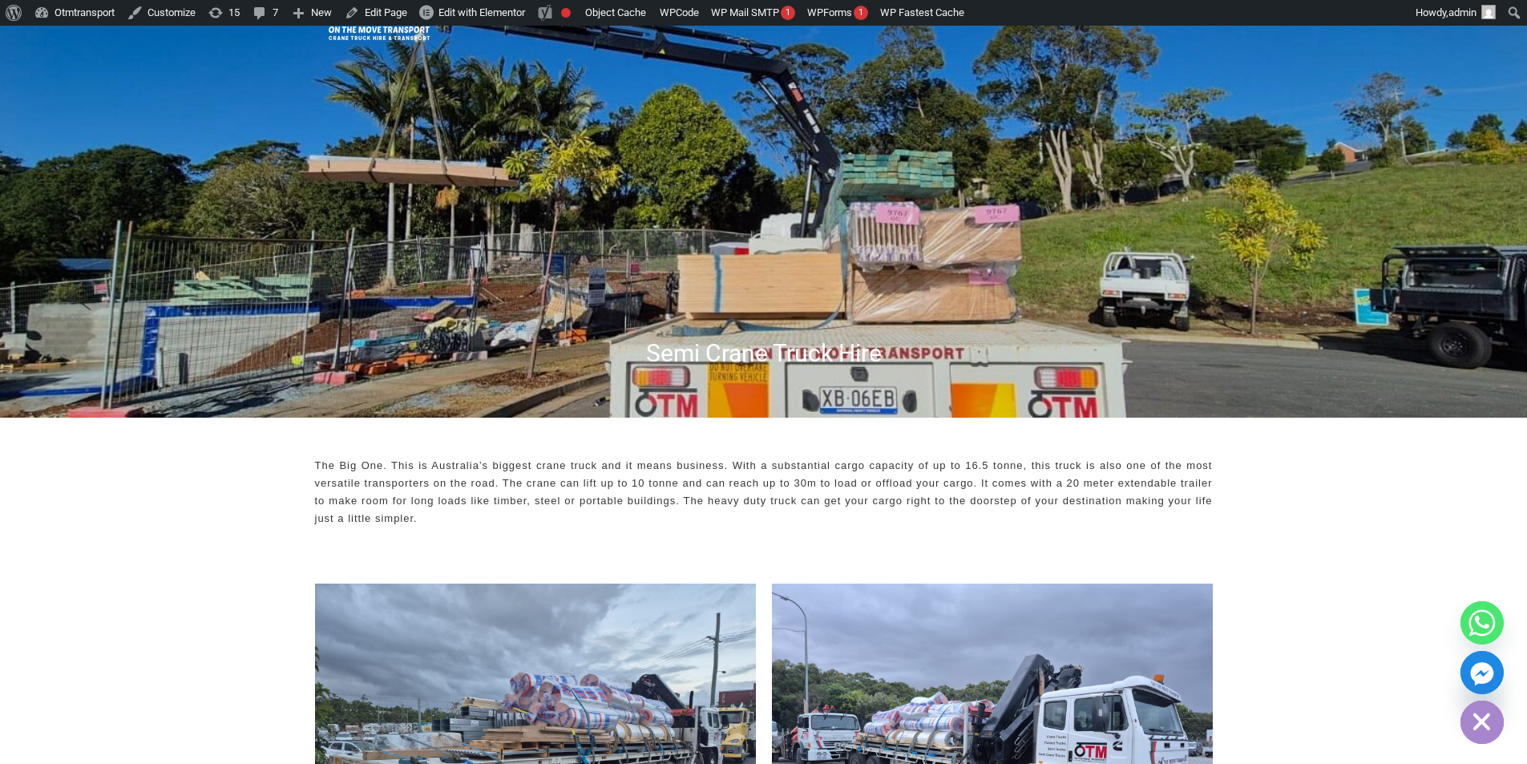
scroll to position [321, 0]
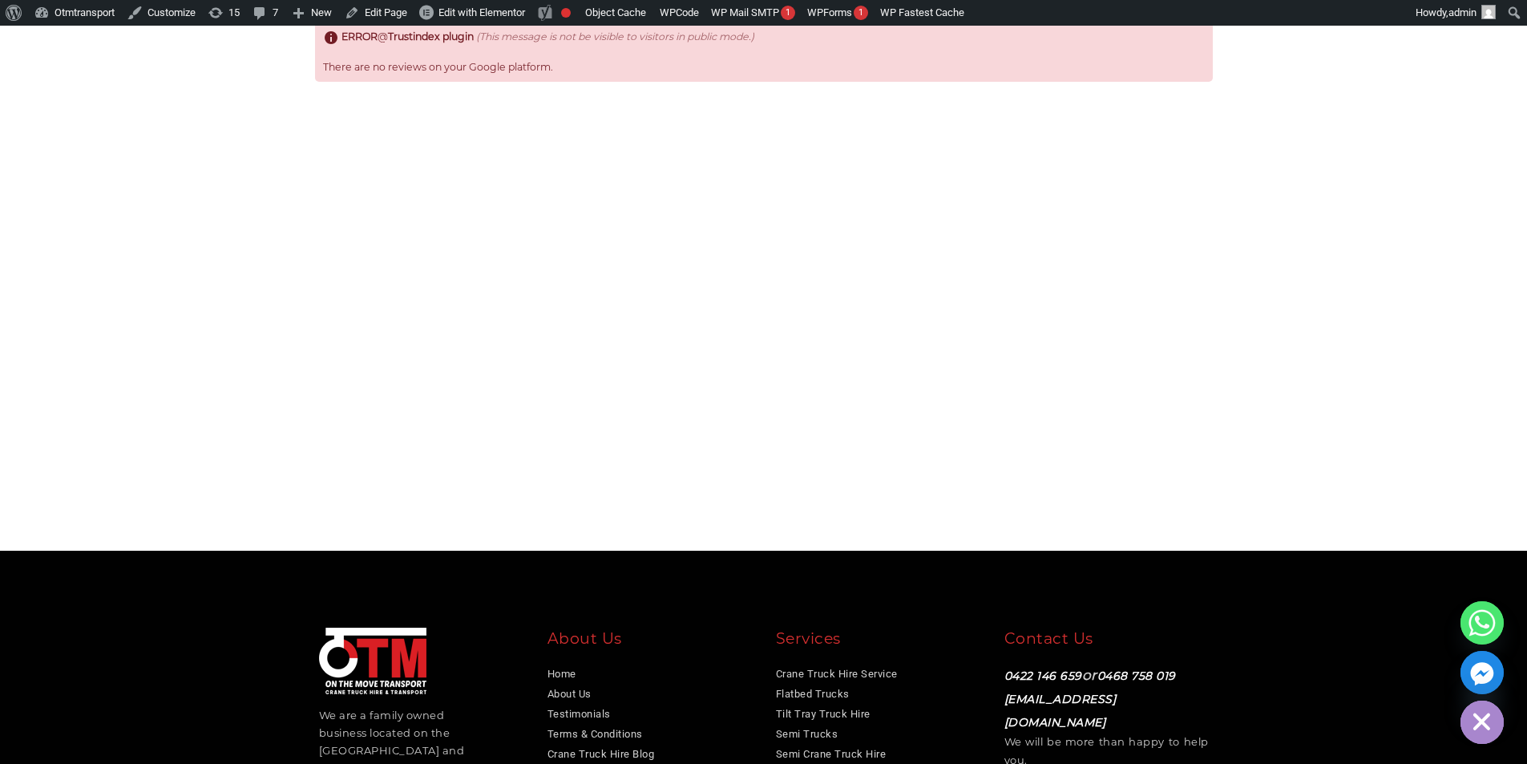
scroll to position [566, 0]
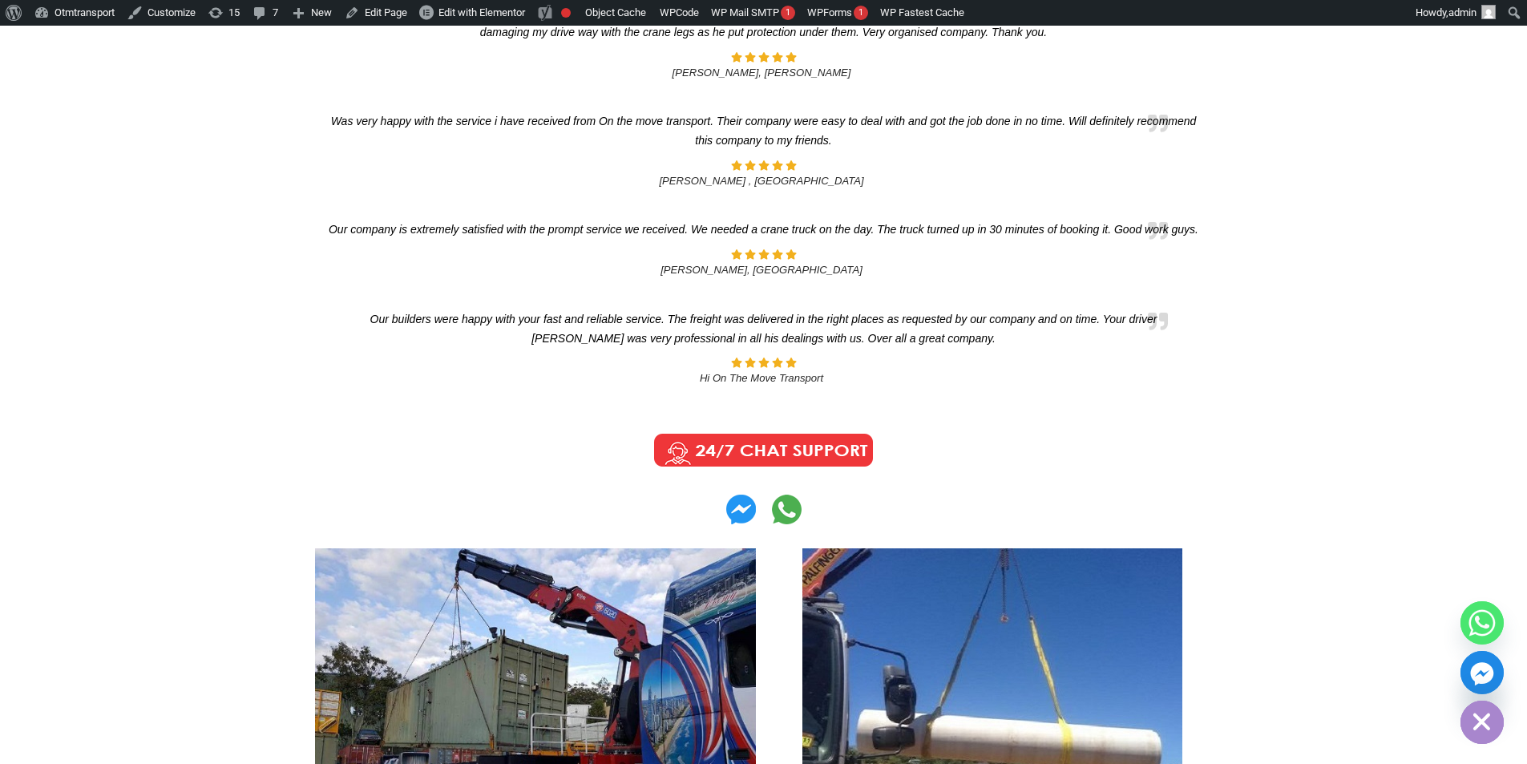
scroll to position [962, 0]
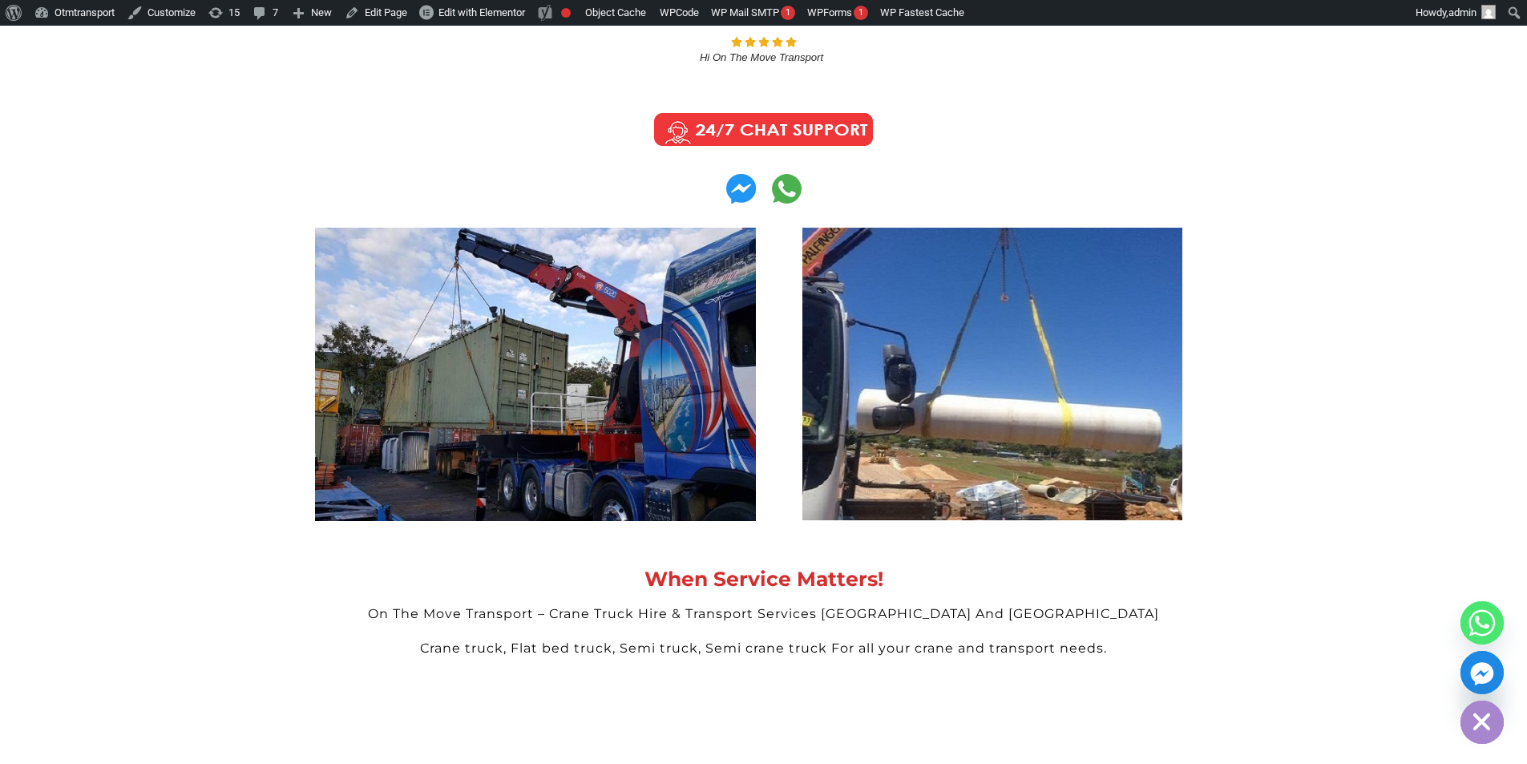
click at [470, 35] on ul at bounding box center [764, 42] width 882 height 14
click at [475, 17] on span "Edit with Elementor" at bounding box center [482, 12] width 87 height 12
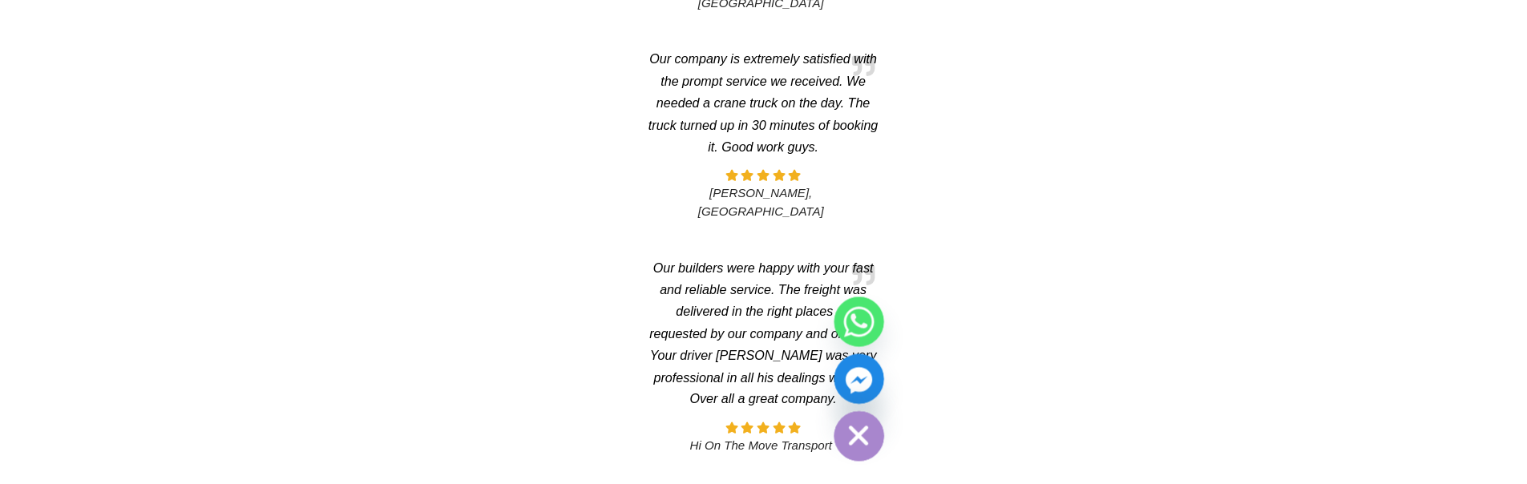
scroll to position [1040, 0]
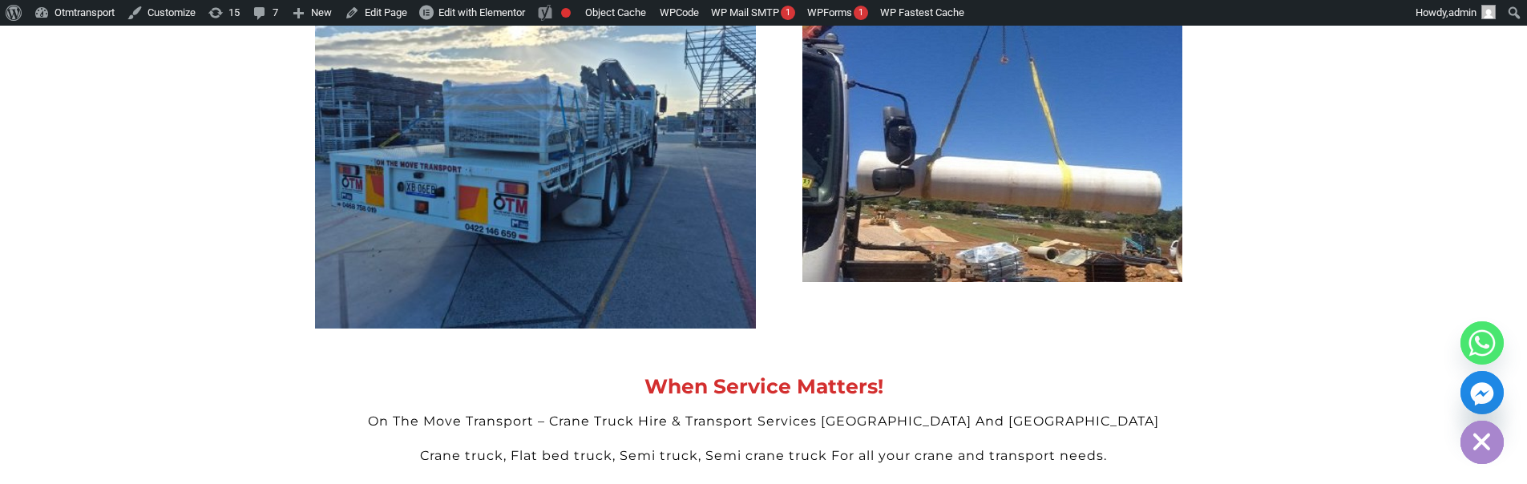
scroll to position [1040, 0]
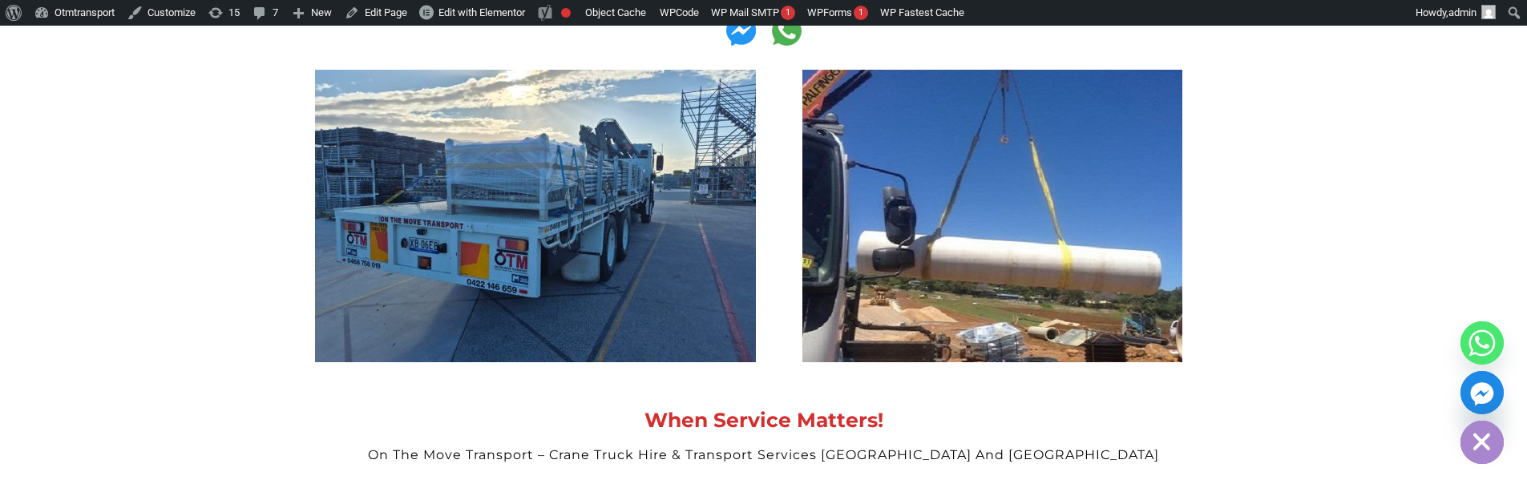
scroll to position [1040, 0]
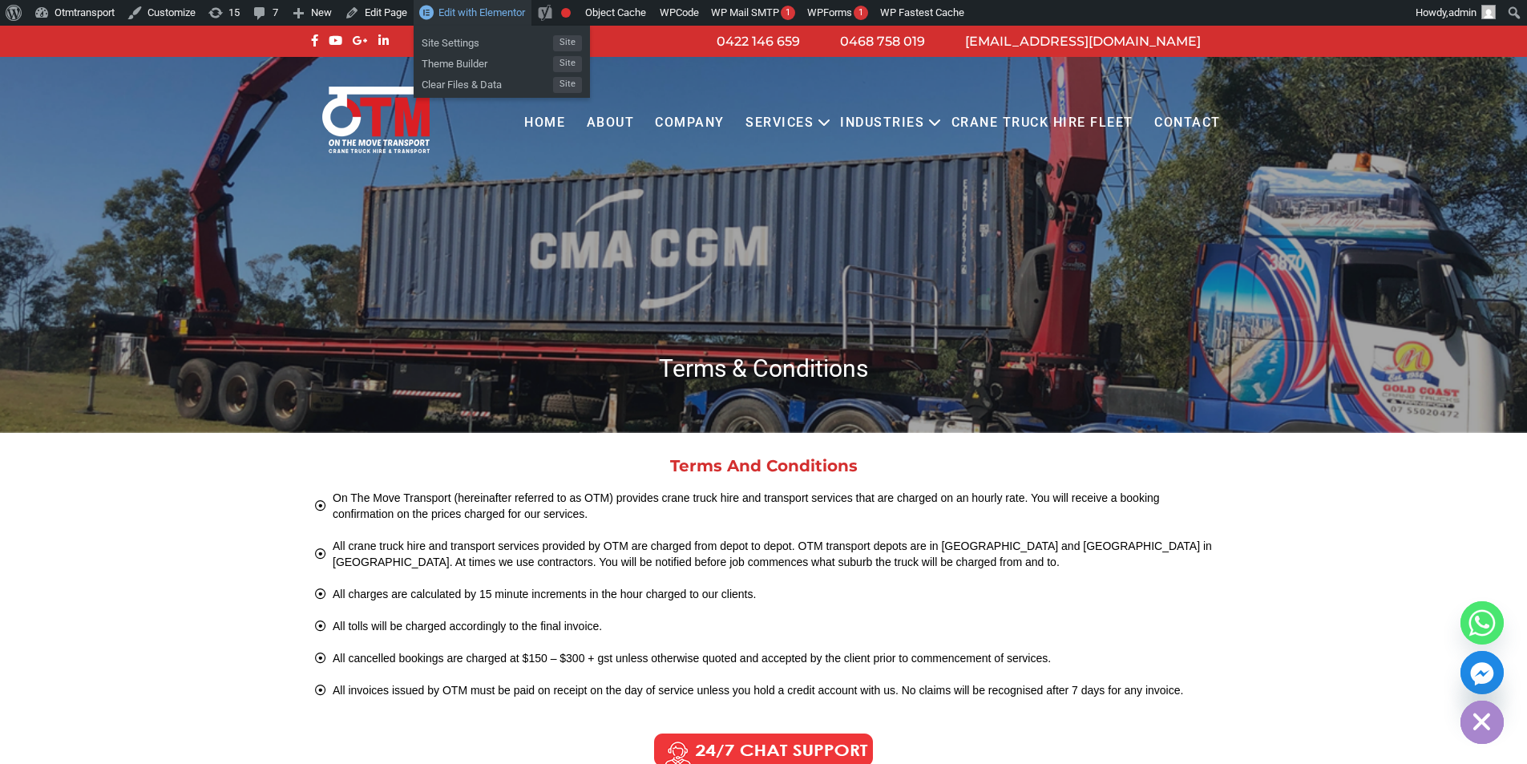
click at [489, 12] on span "Edit with Elementor" at bounding box center [482, 12] width 87 height 12
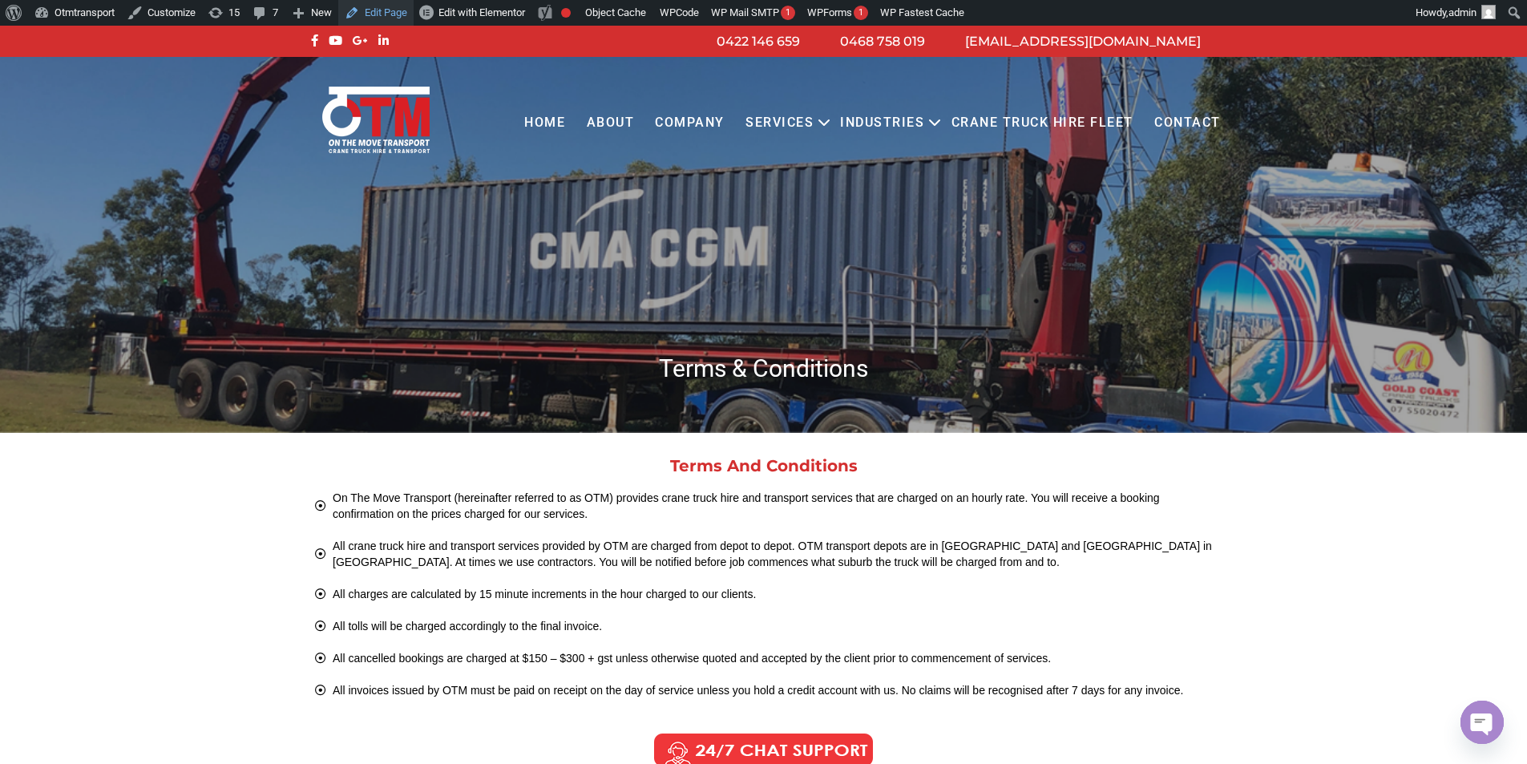
click at [390, 16] on link "Edit Page" at bounding box center [375, 13] width 75 height 26
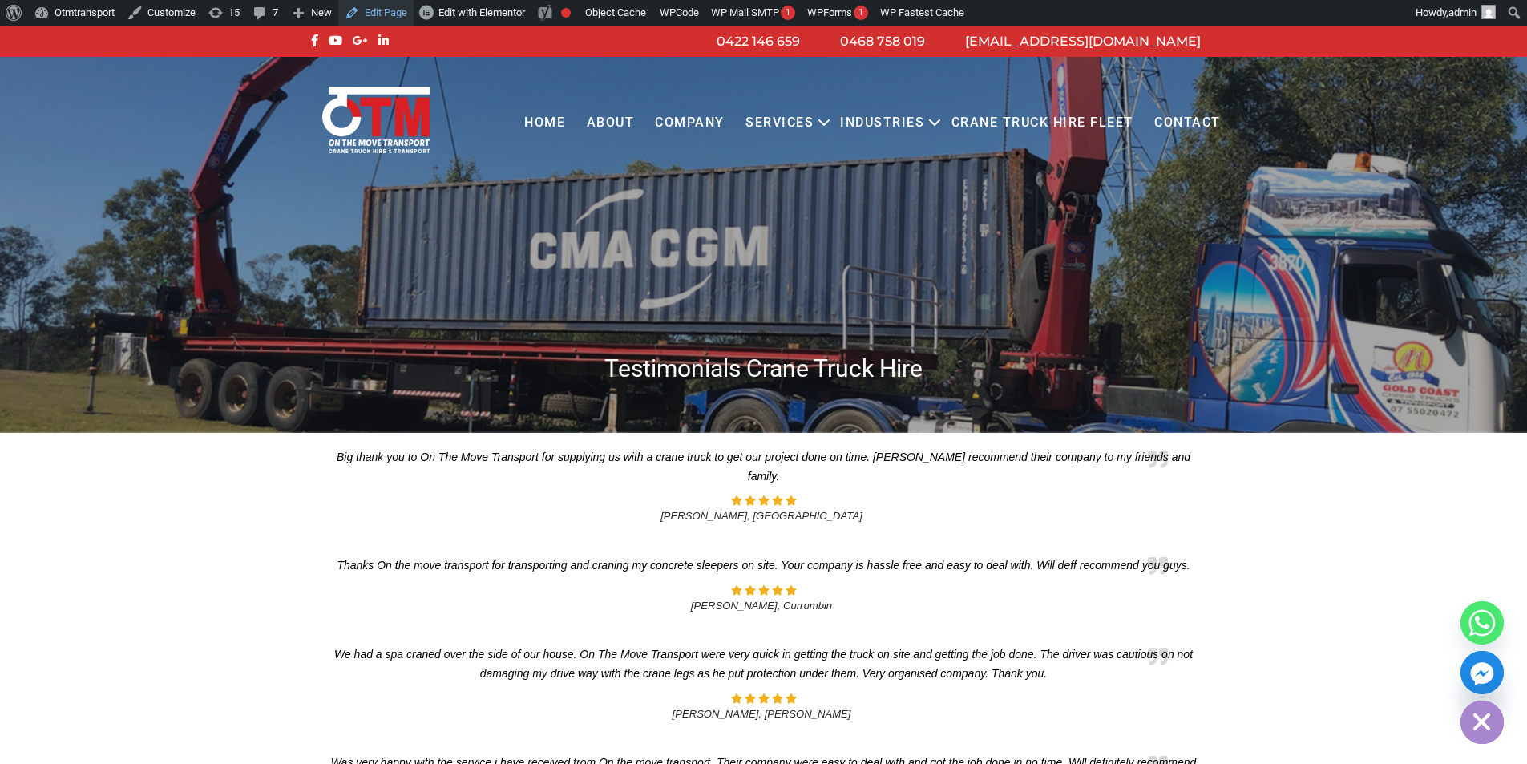
click at [367, 8] on link "Edit Page" at bounding box center [375, 13] width 75 height 26
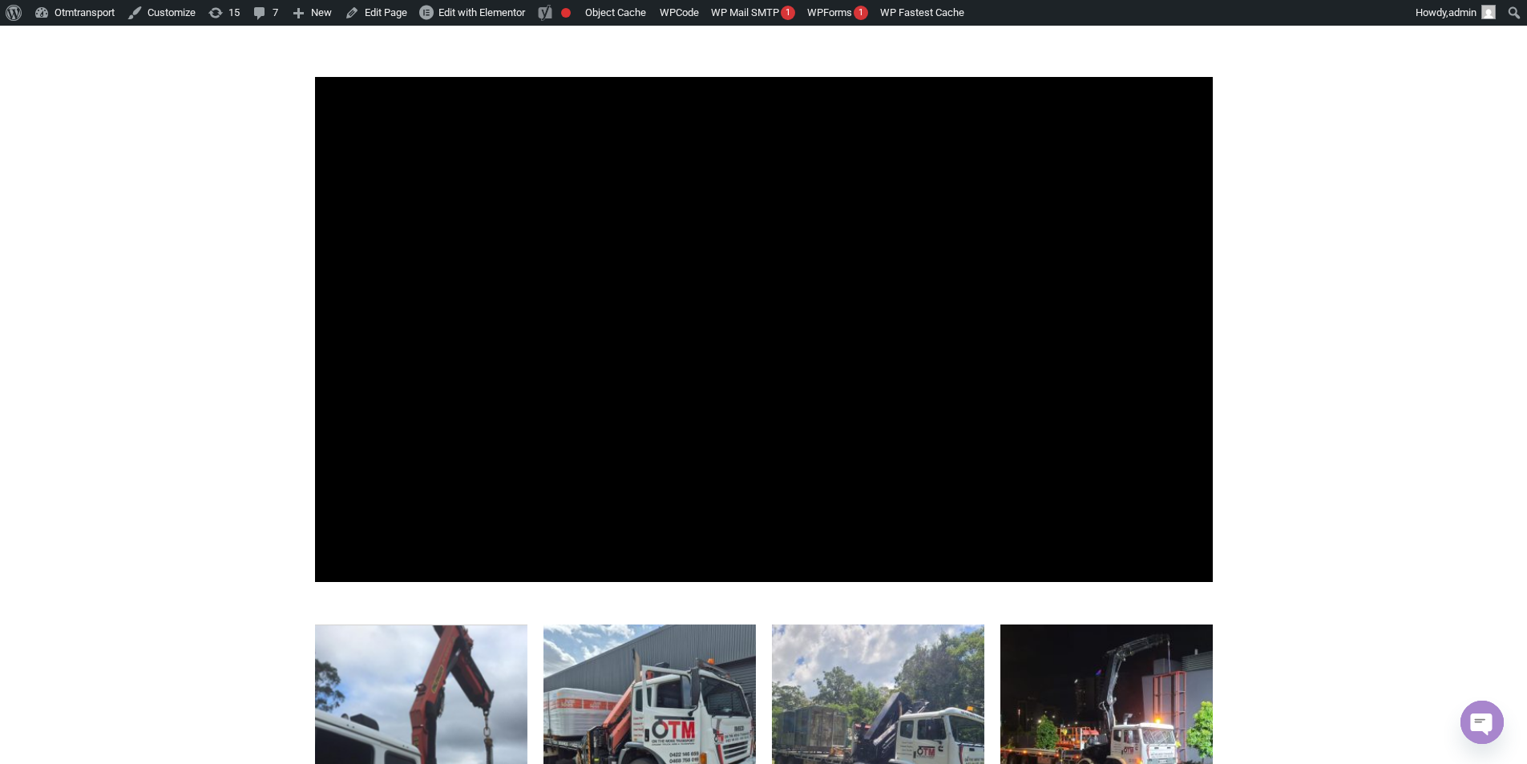
scroll to position [1844, 0]
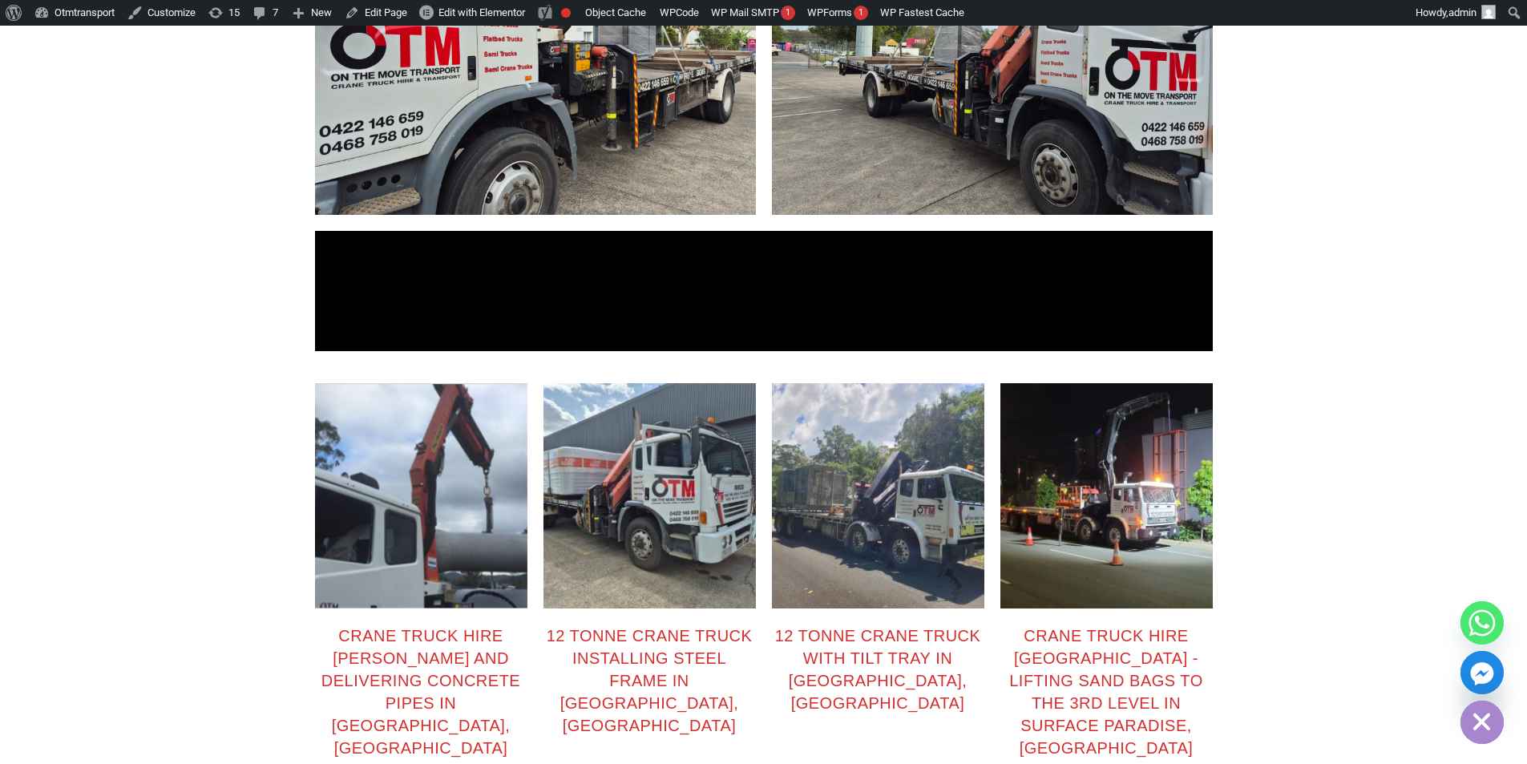
scroll to position [1684, 0]
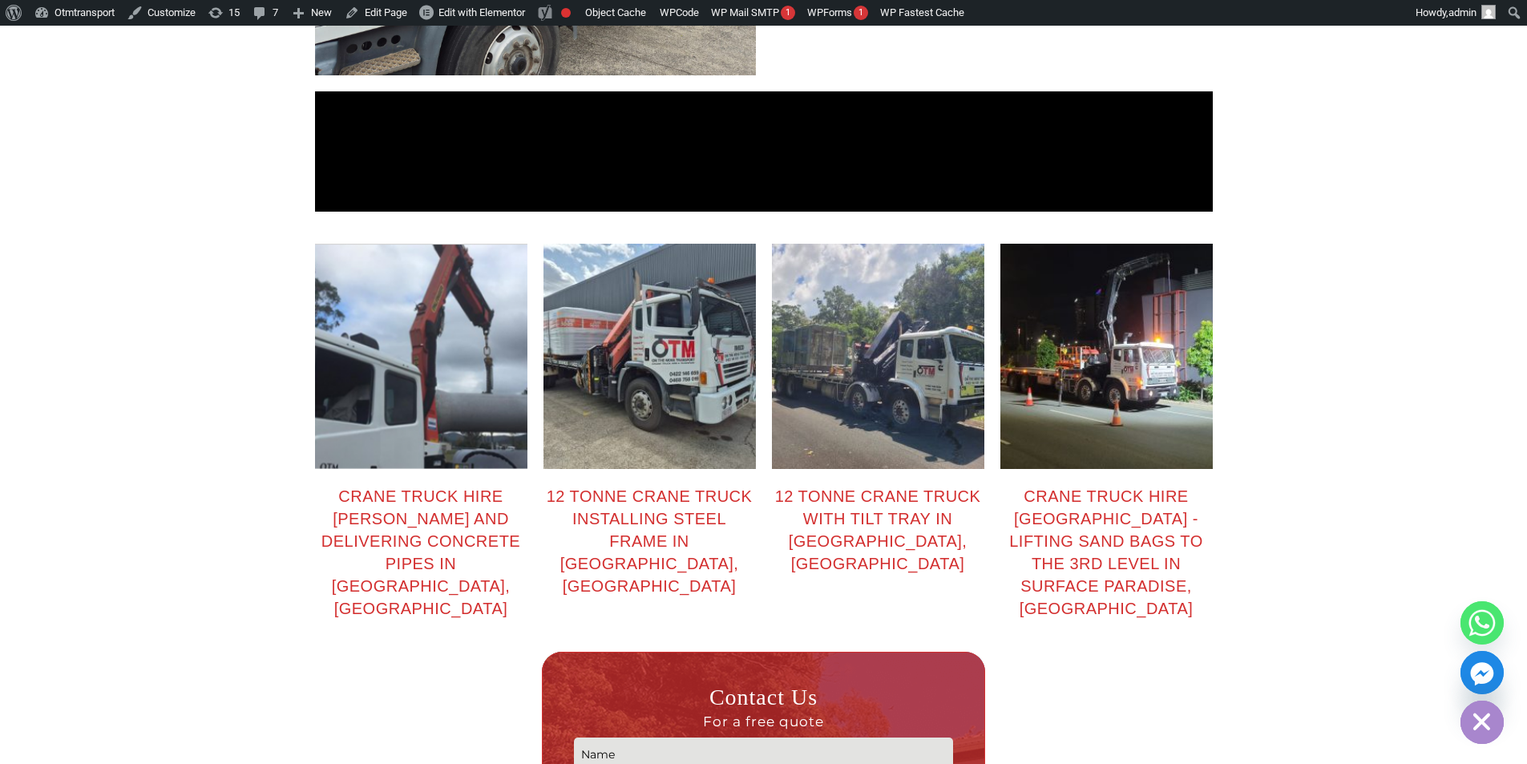
scroll to position [2005, 0]
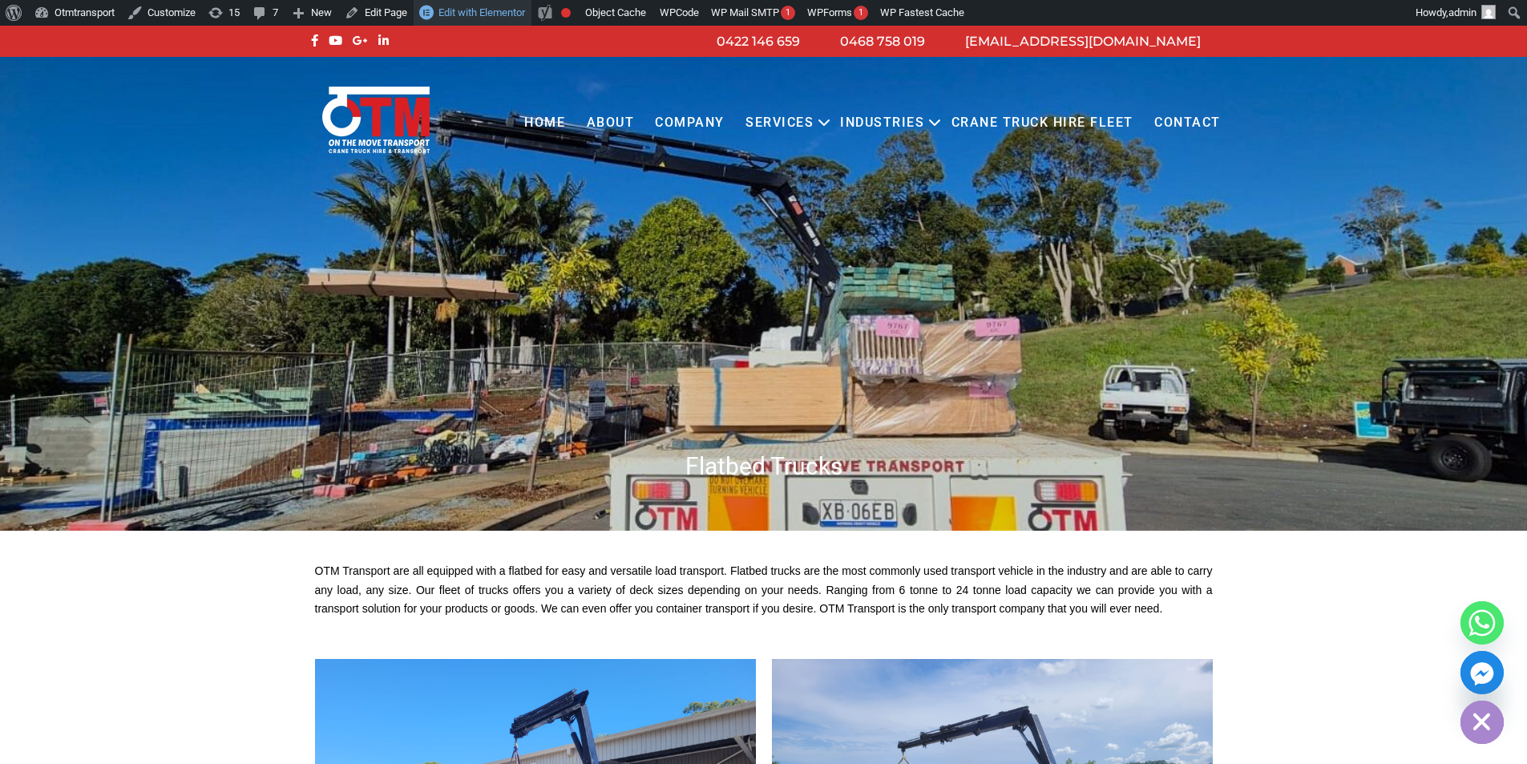
click at [463, 10] on span "Edit with Elementor" at bounding box center [482, 12] width 87 height 12
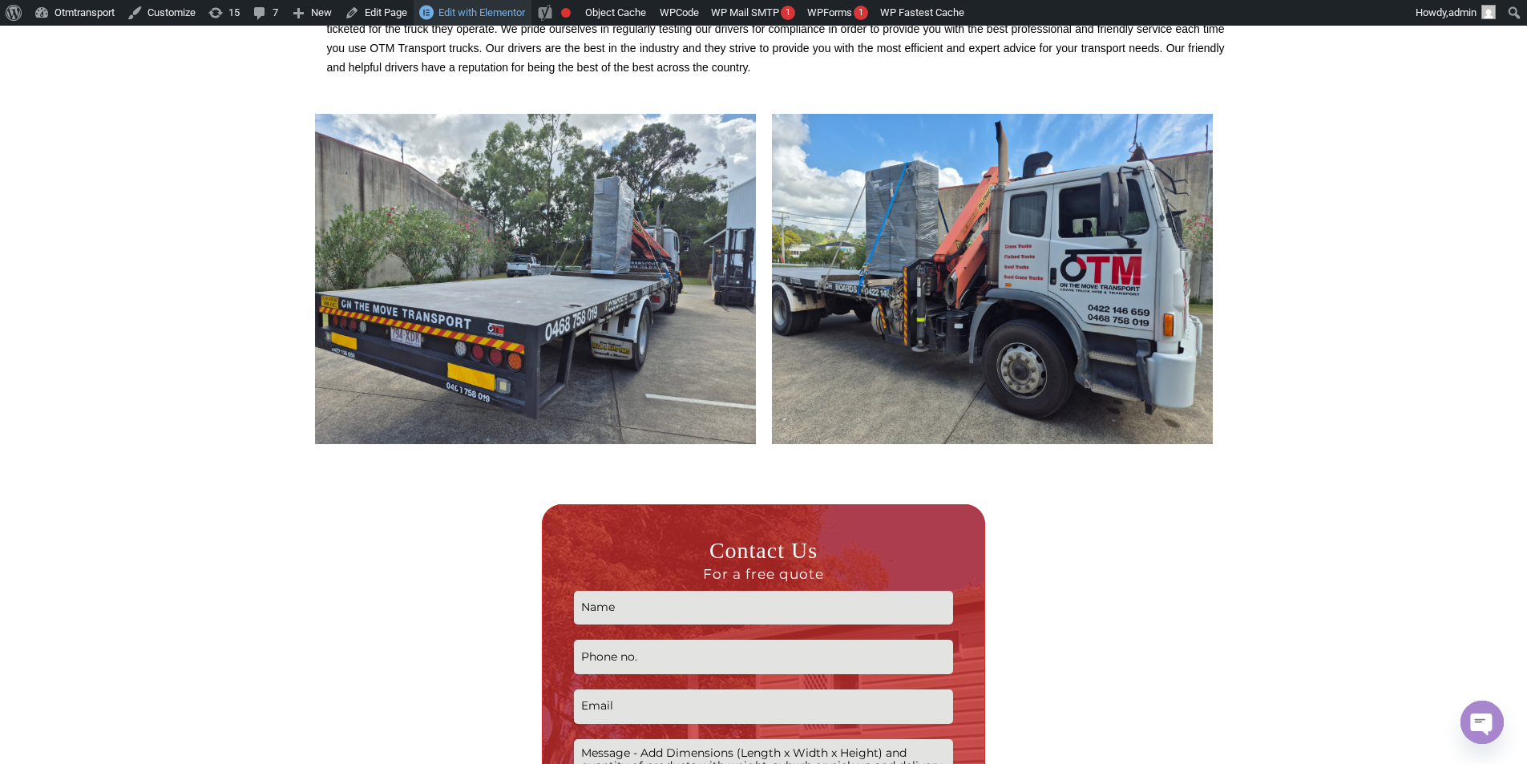
scroll to position [1764, 0]
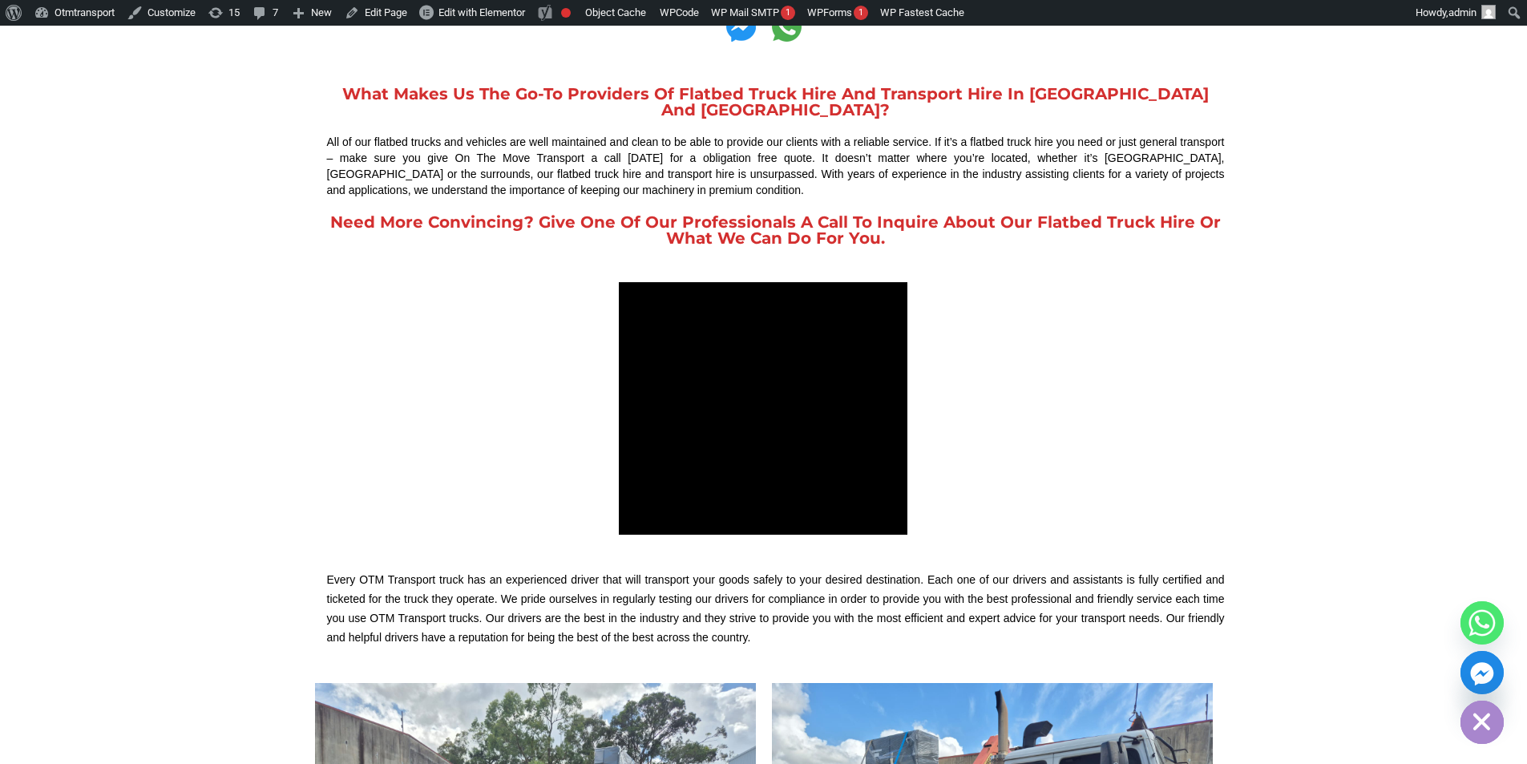
scroll to position [1363, 0]
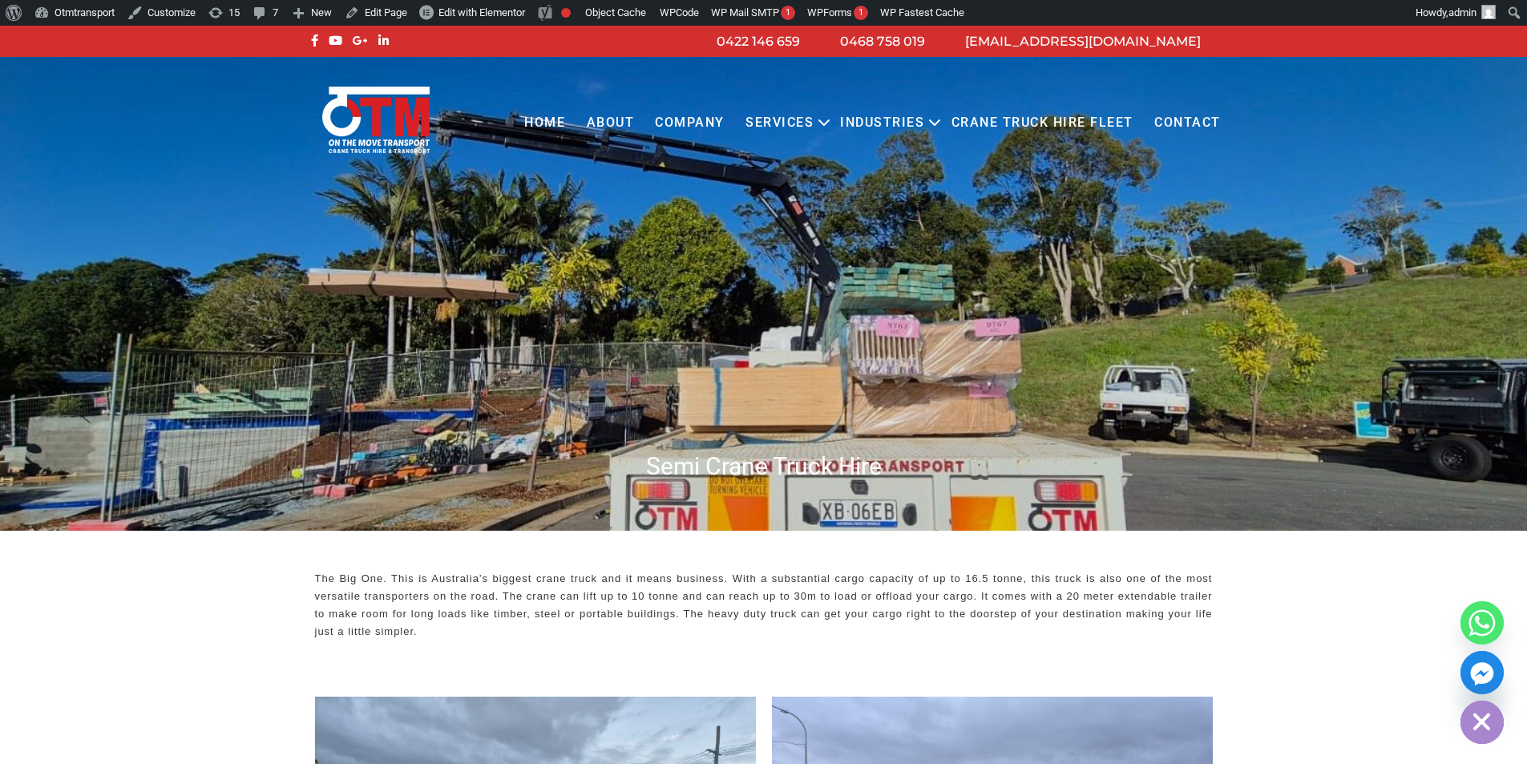
click at [528, 26] on div "info@otmtransport.com.au 0468 758 019 0422 146 659" at bounding box center [763, 41] width 1527 height 31
click at [519, 14] on span "Edit with Elementor" at bounding box center [482, 12] width 87 height 12
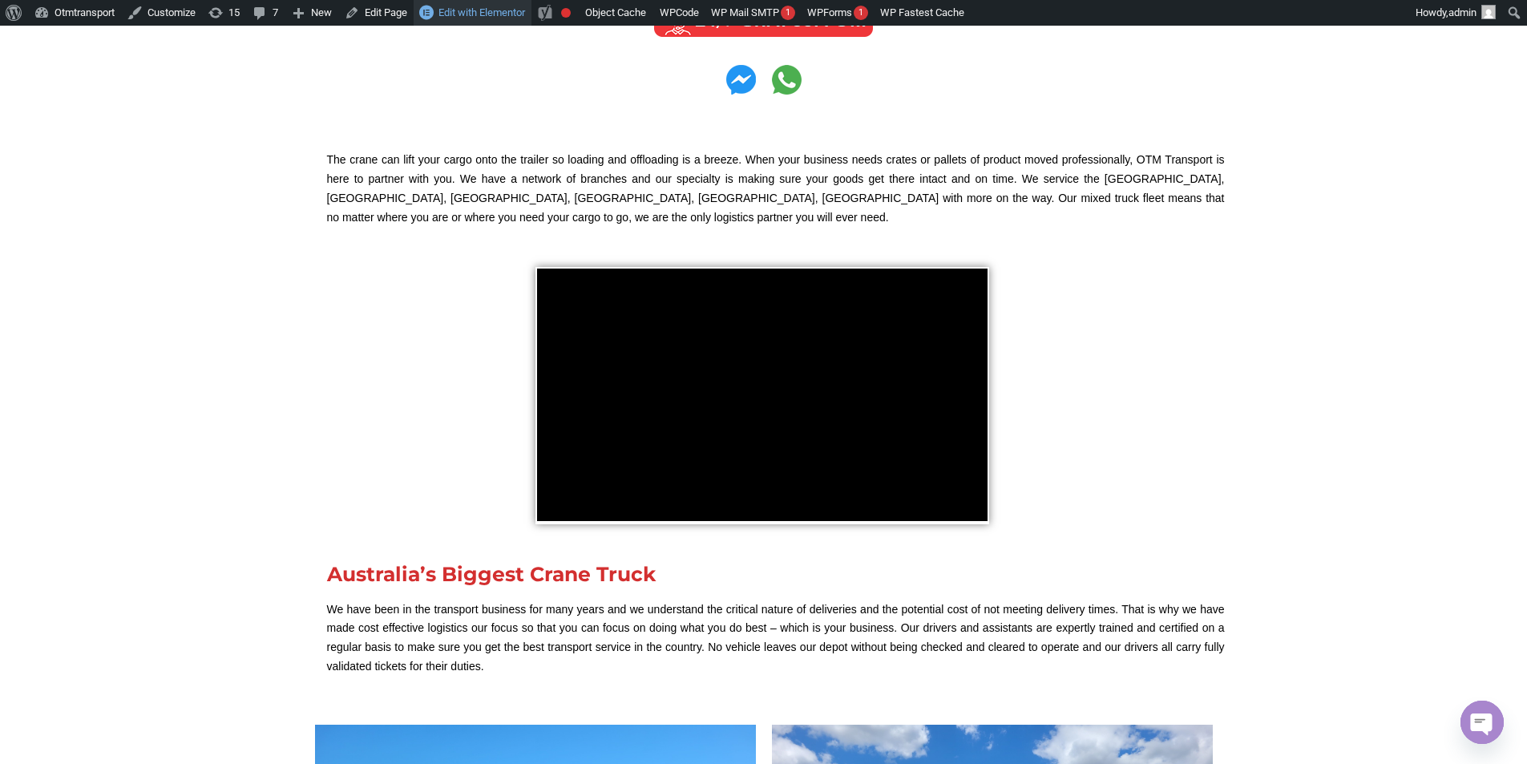
scroll to position [1203, 0]
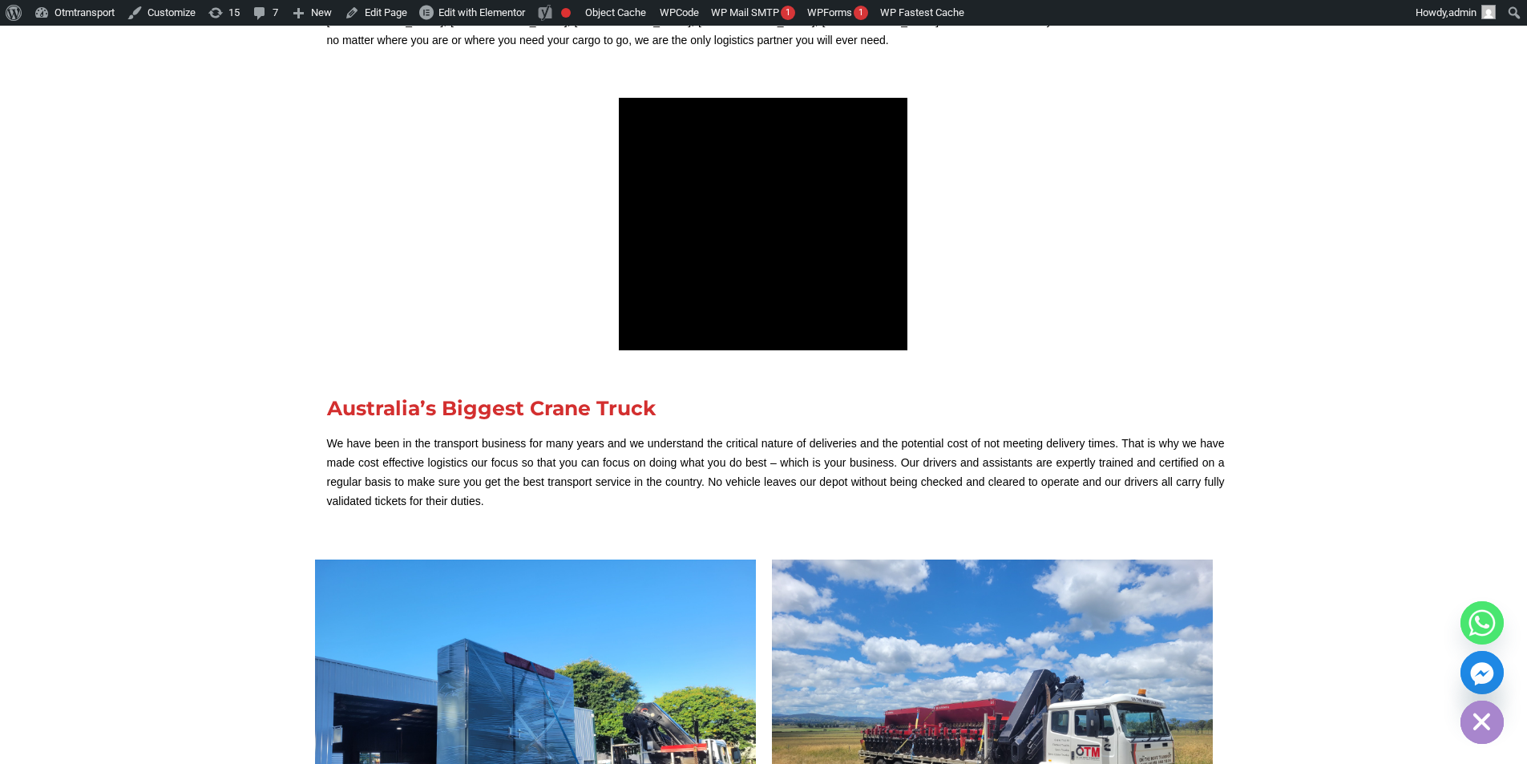
scroll to position [1203, 0]
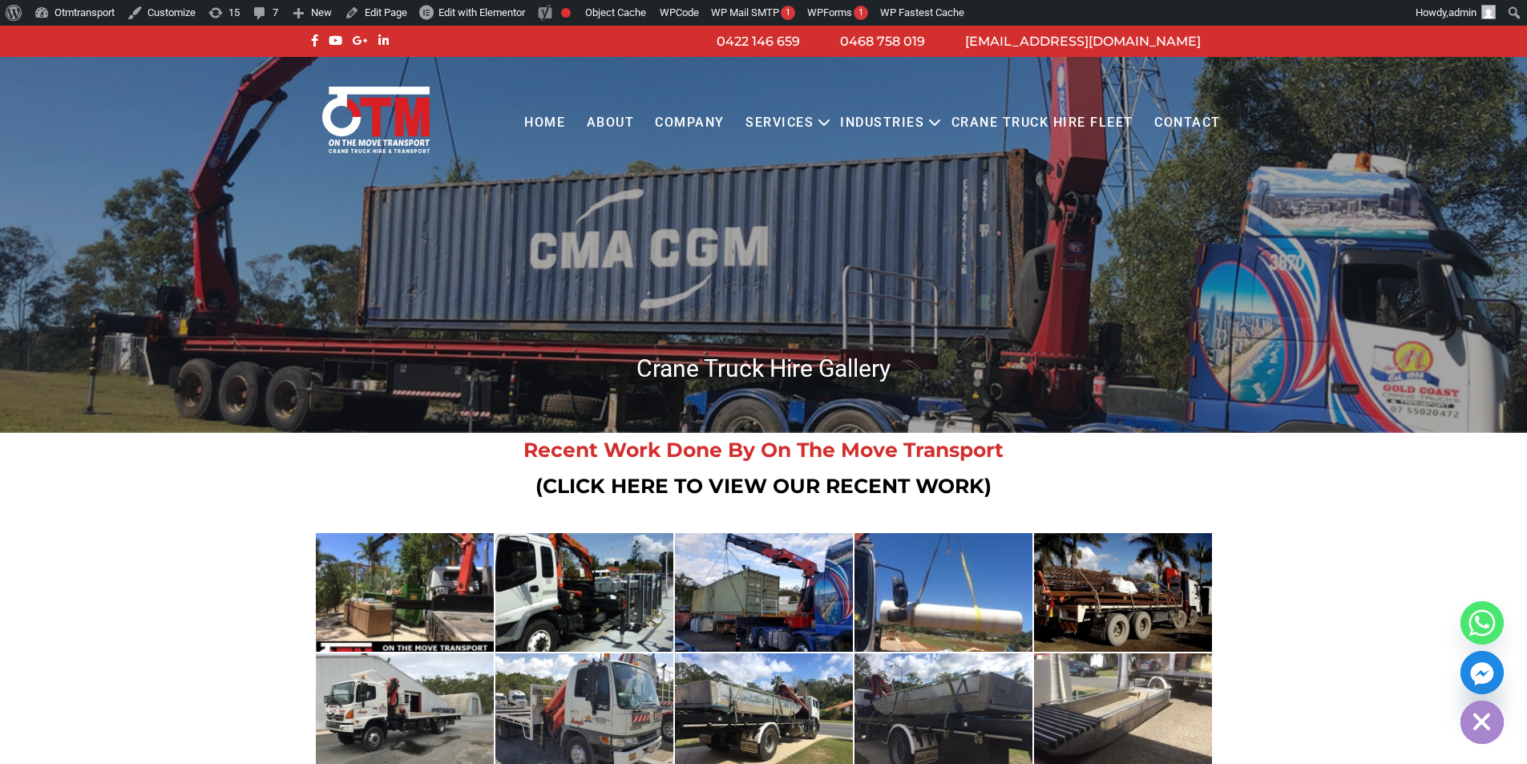
scroll to position [80, 0]
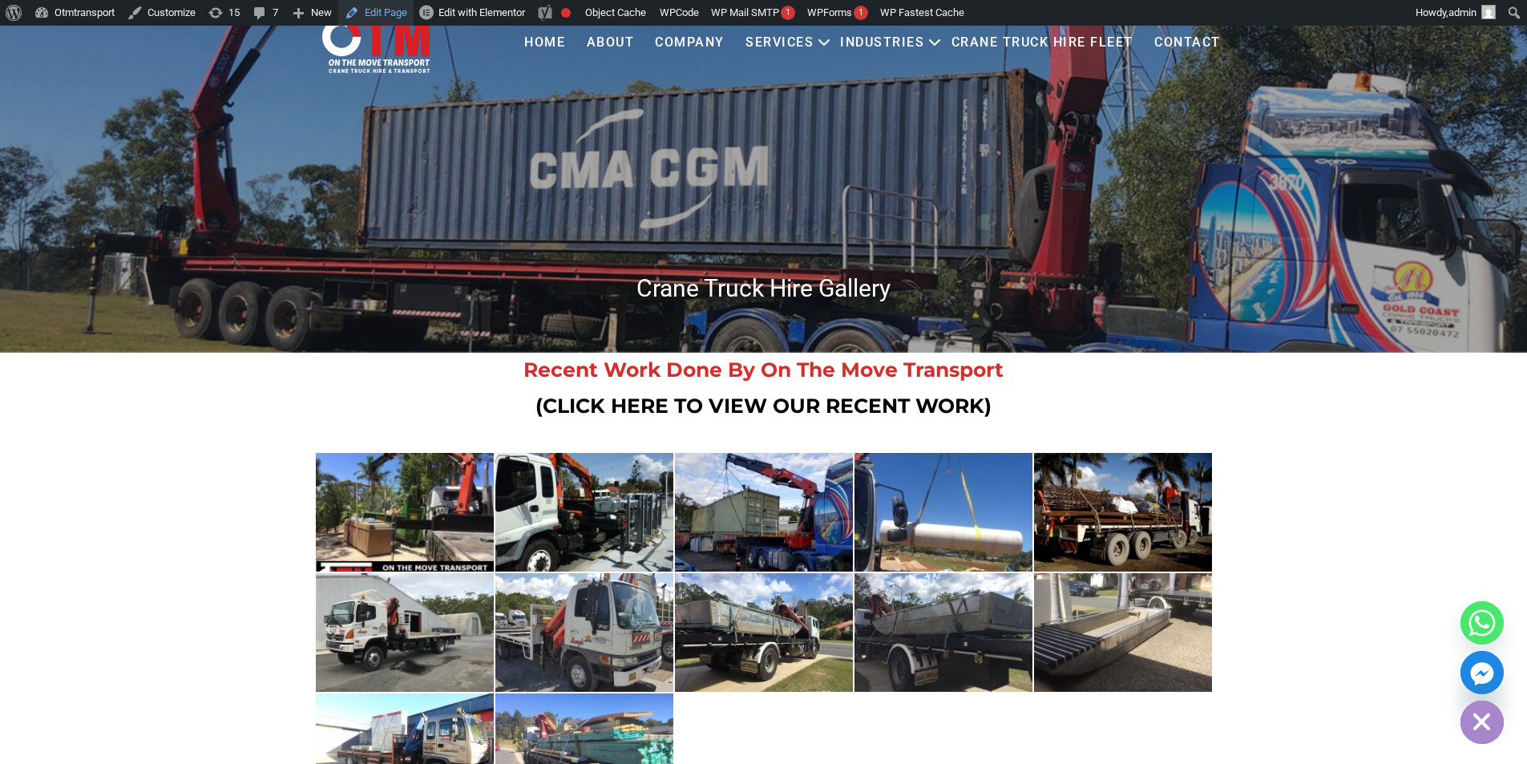
click at [400, 12] on link "Edit Page" at bounding box center [375, 13] width 75 height 26
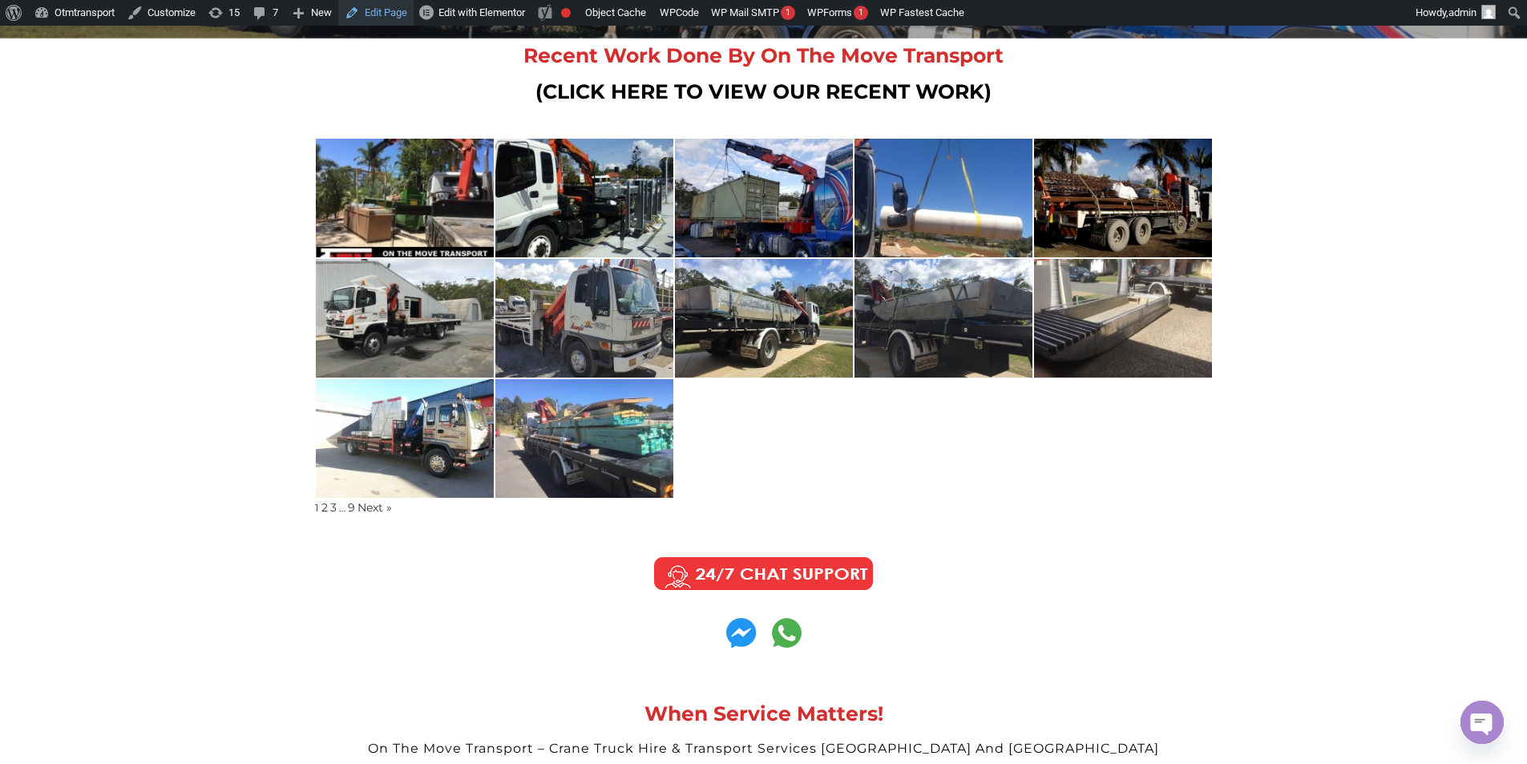
scroll to position [401, 0]
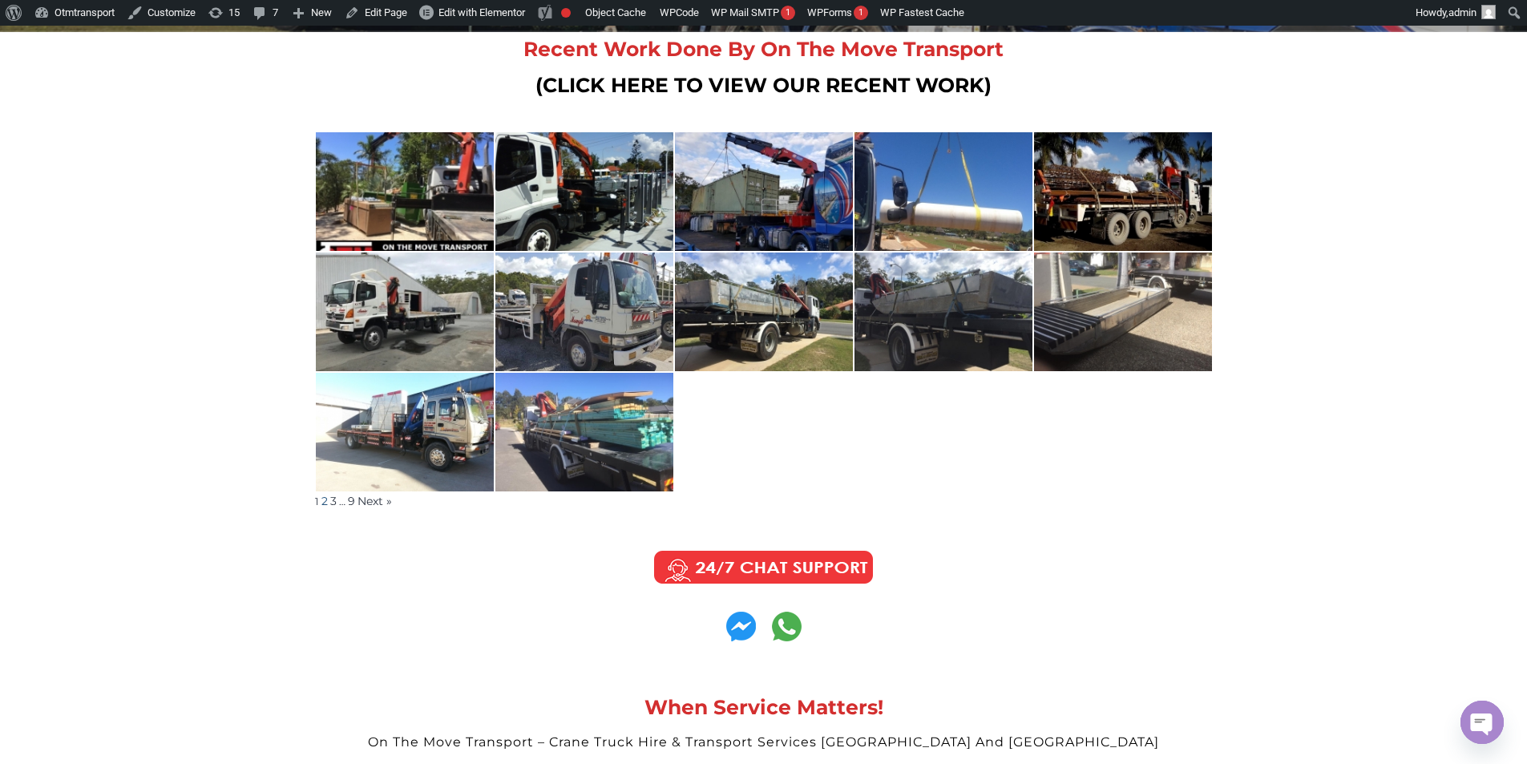
click at [326, 505] on link "2" at bounding box center [325, 501] width 6 height 14
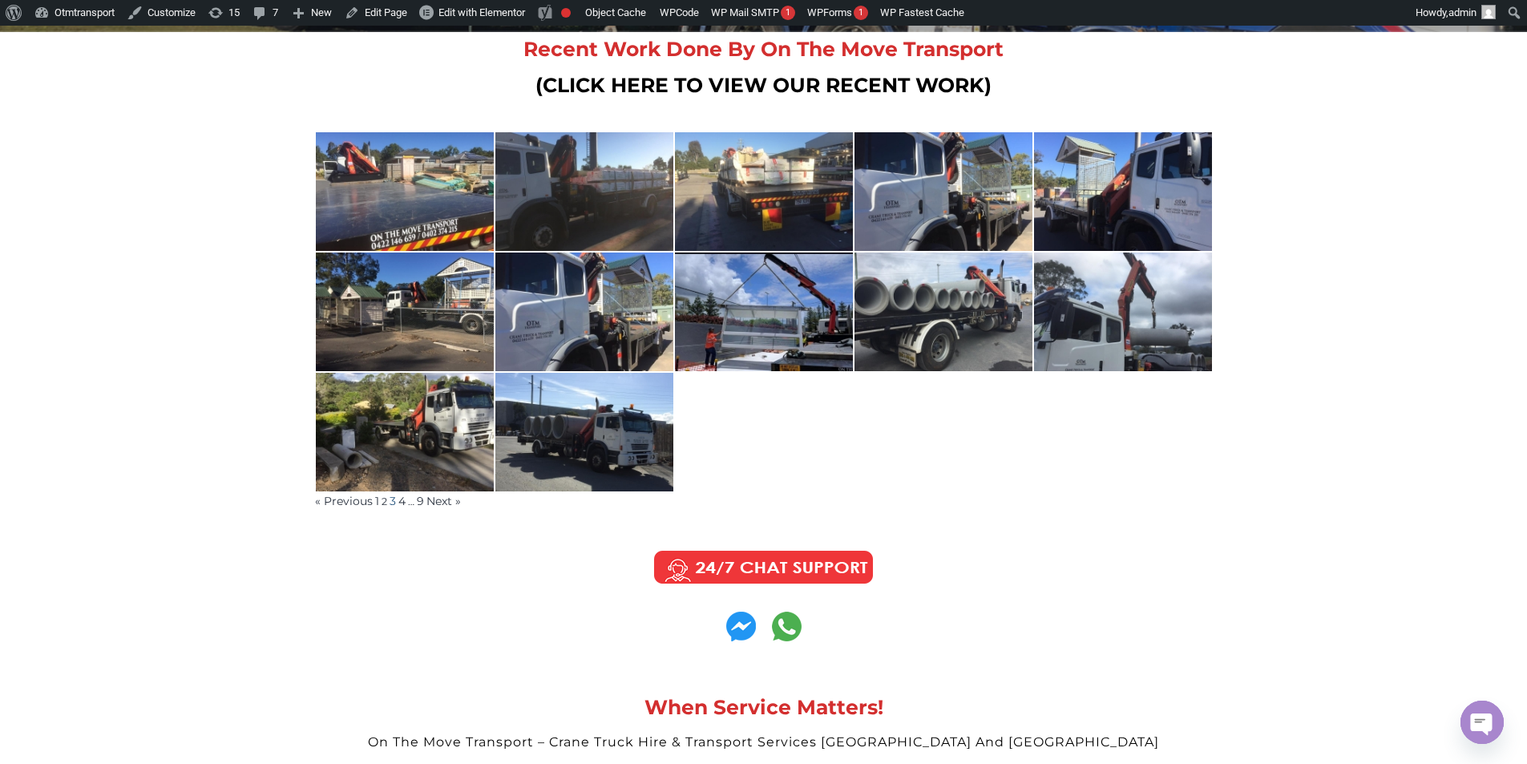
click at [391, 497] on link "3" at bounding box center [393, 501] width 6 height 14
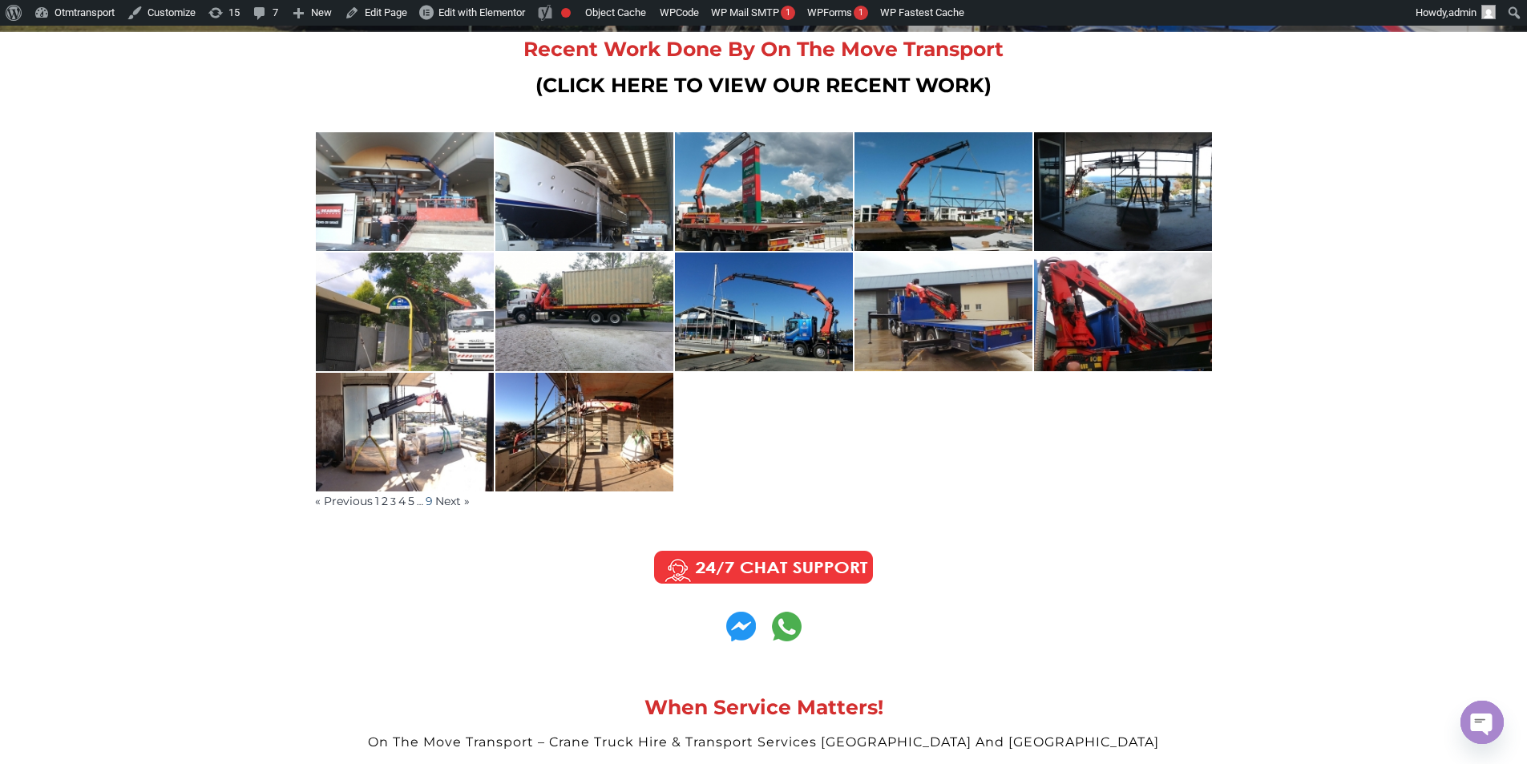
click at [427, 501] on link "9" at bounding box center [429, 501] width 7 height 14
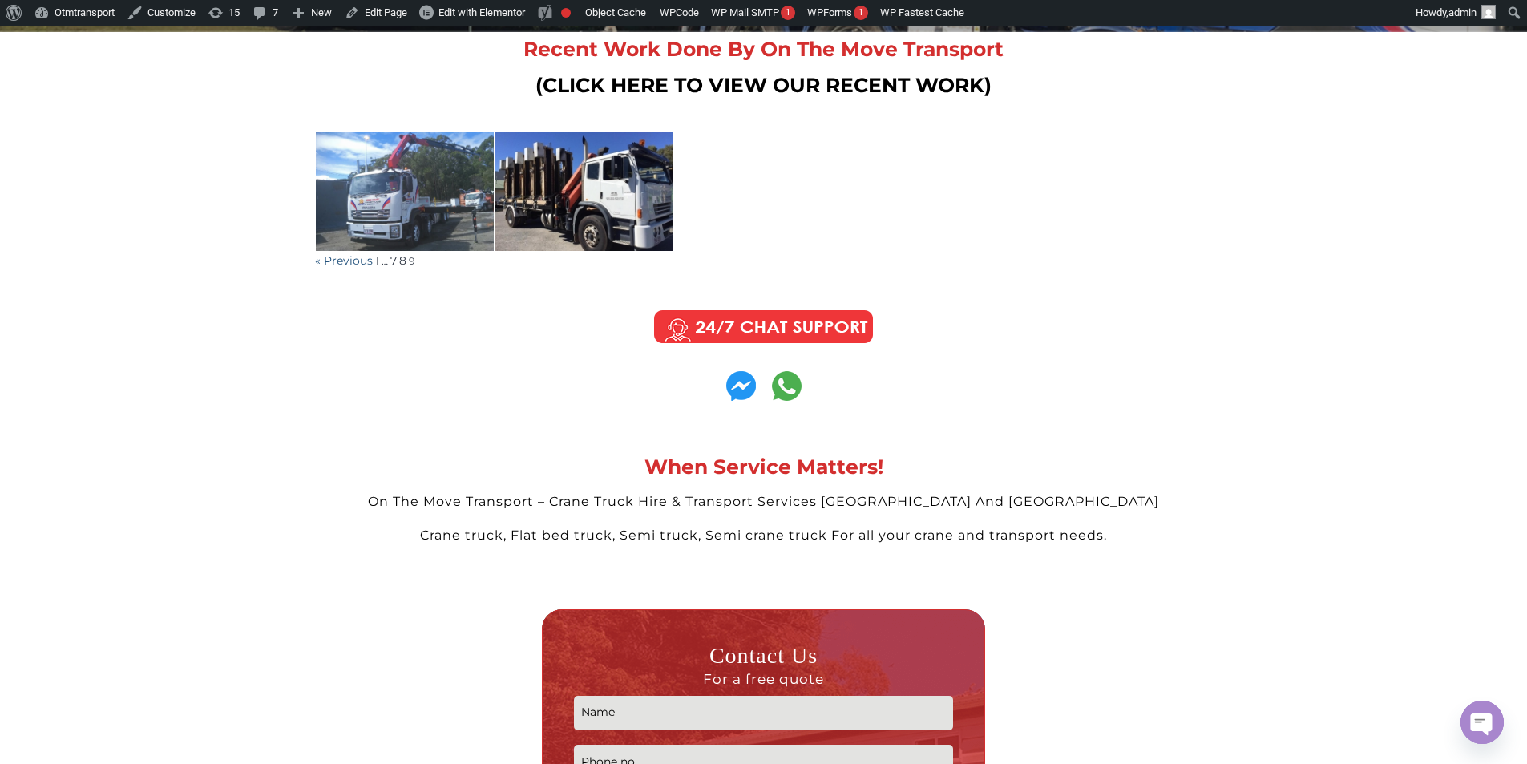
click at [354, 264] on link "« Previous" at bounding box center [344, 260] width 58 height 14
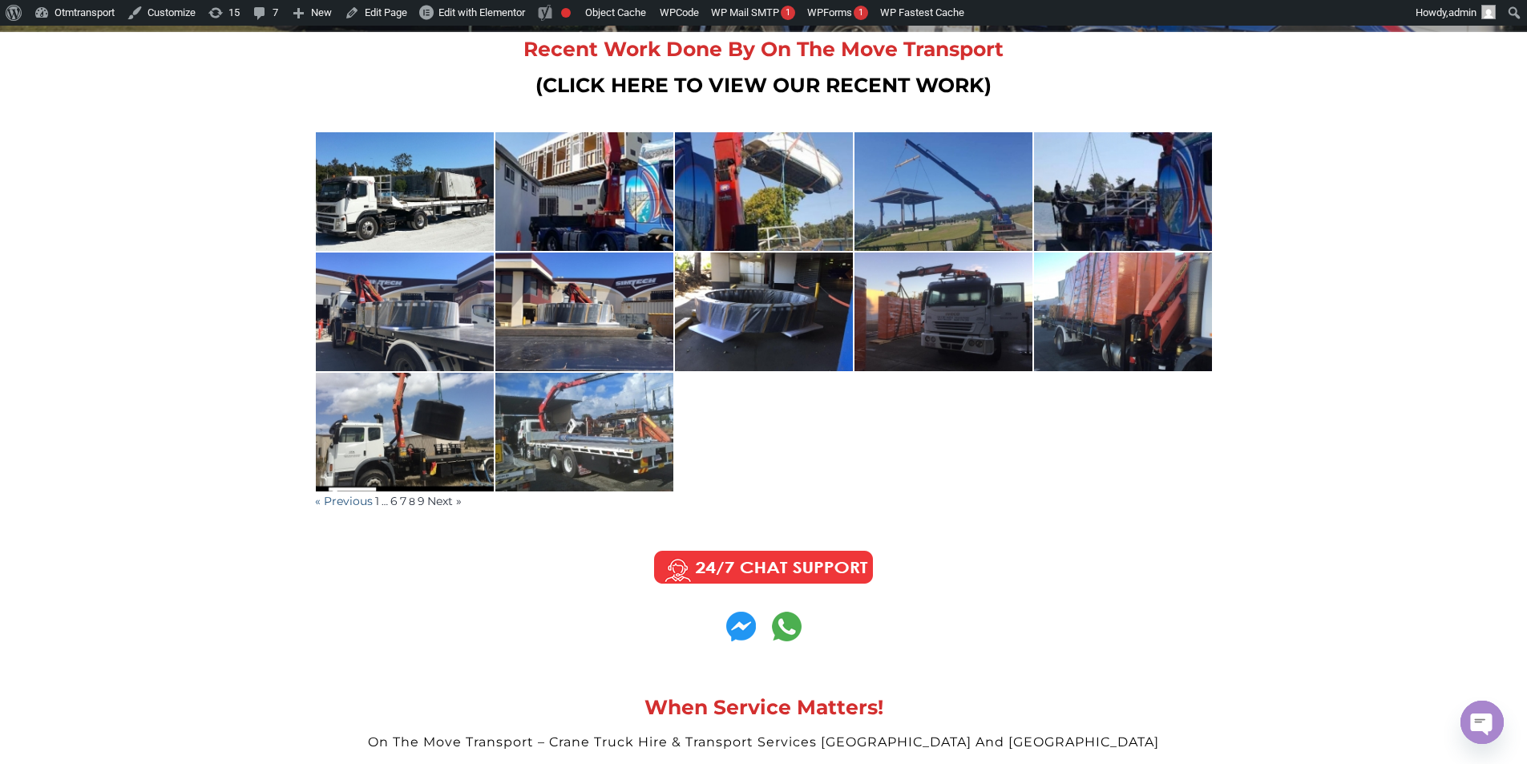
click at [346, 503] on link "« Previous" at bounding box center [344, 501] width 58 height 14
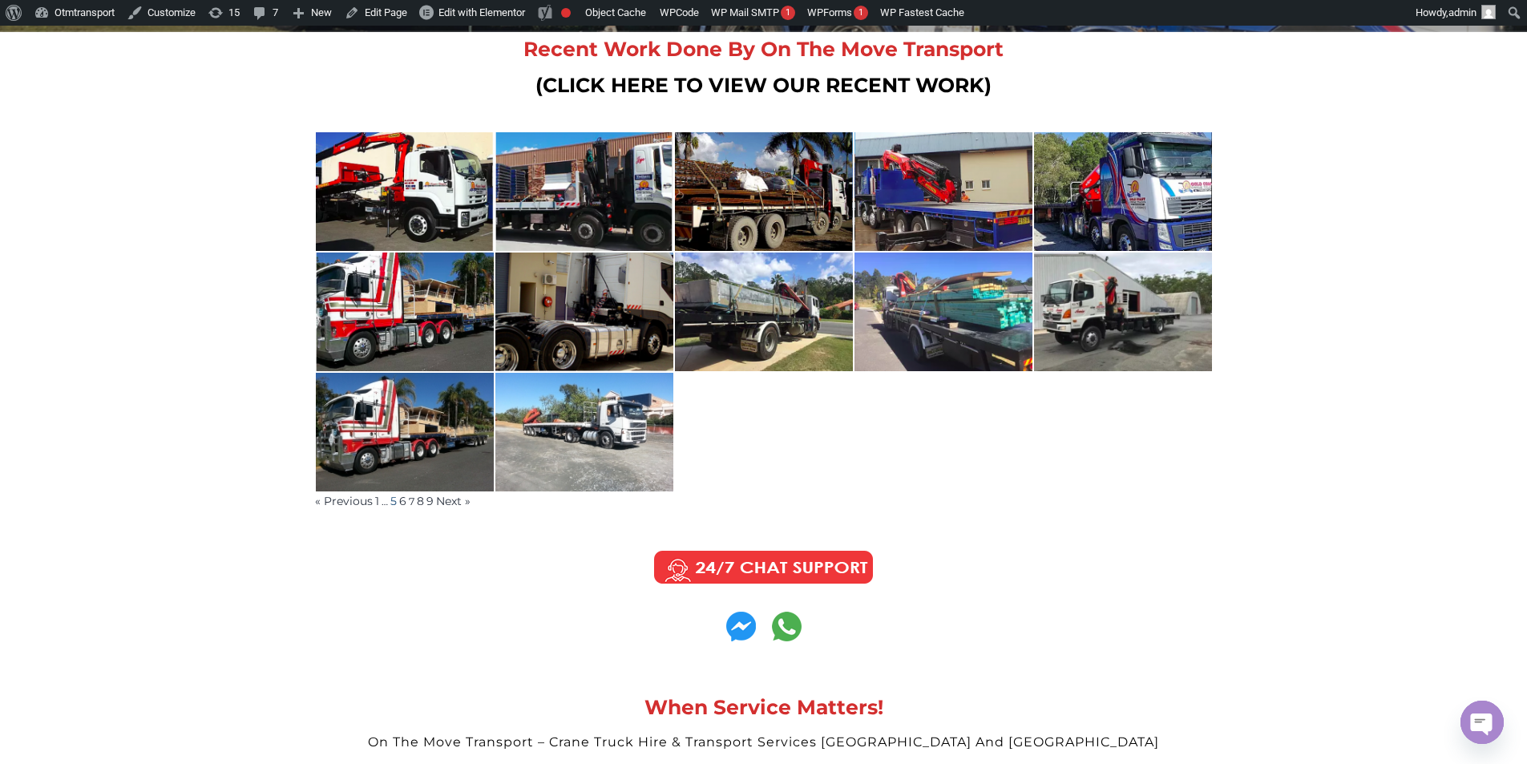
click at [394, 503] on link "5" at bounding box center [393, 501] width 6 height 14
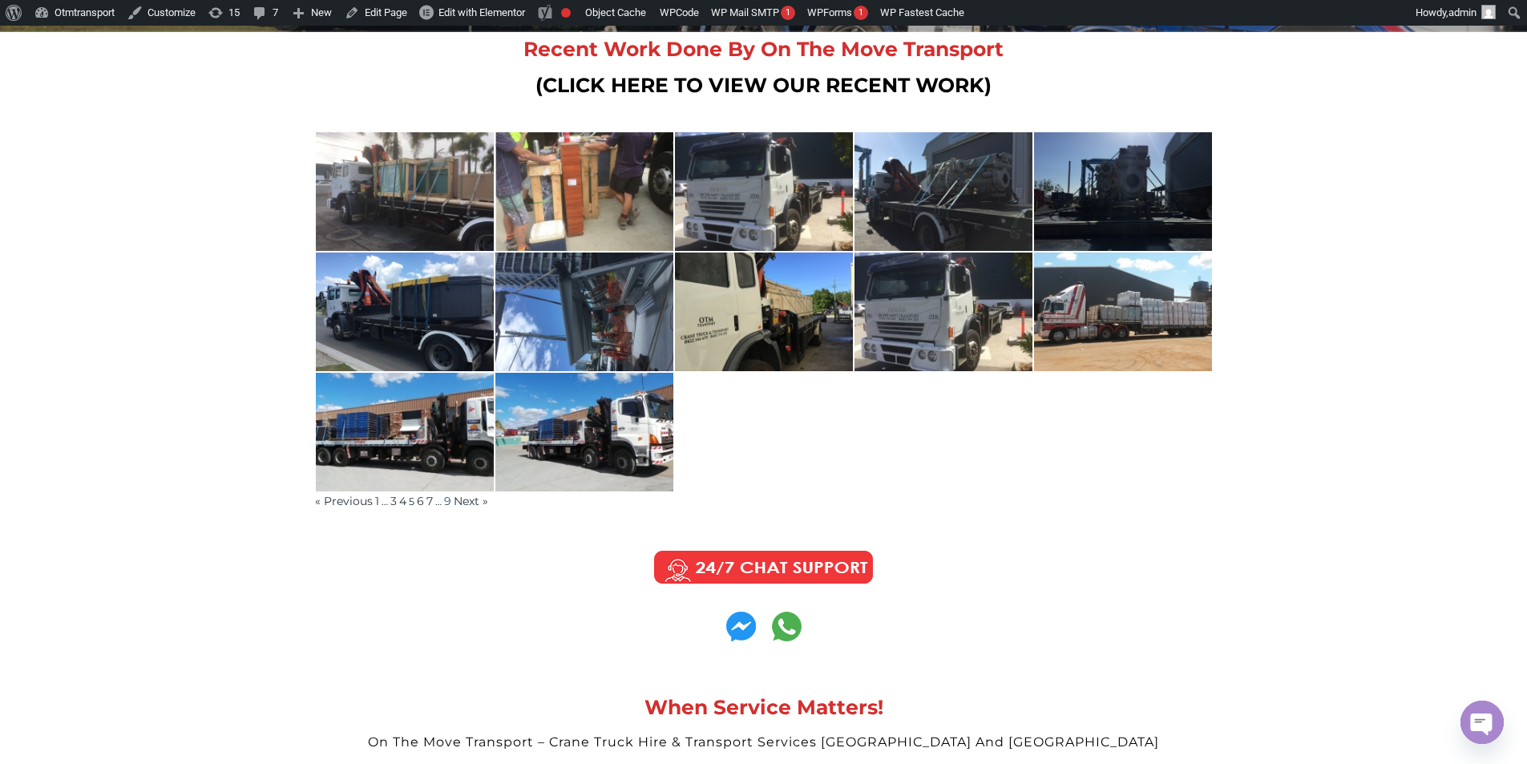
click at [450, 500] on link "9" at bounding box center [447, 501] width 7 height 14
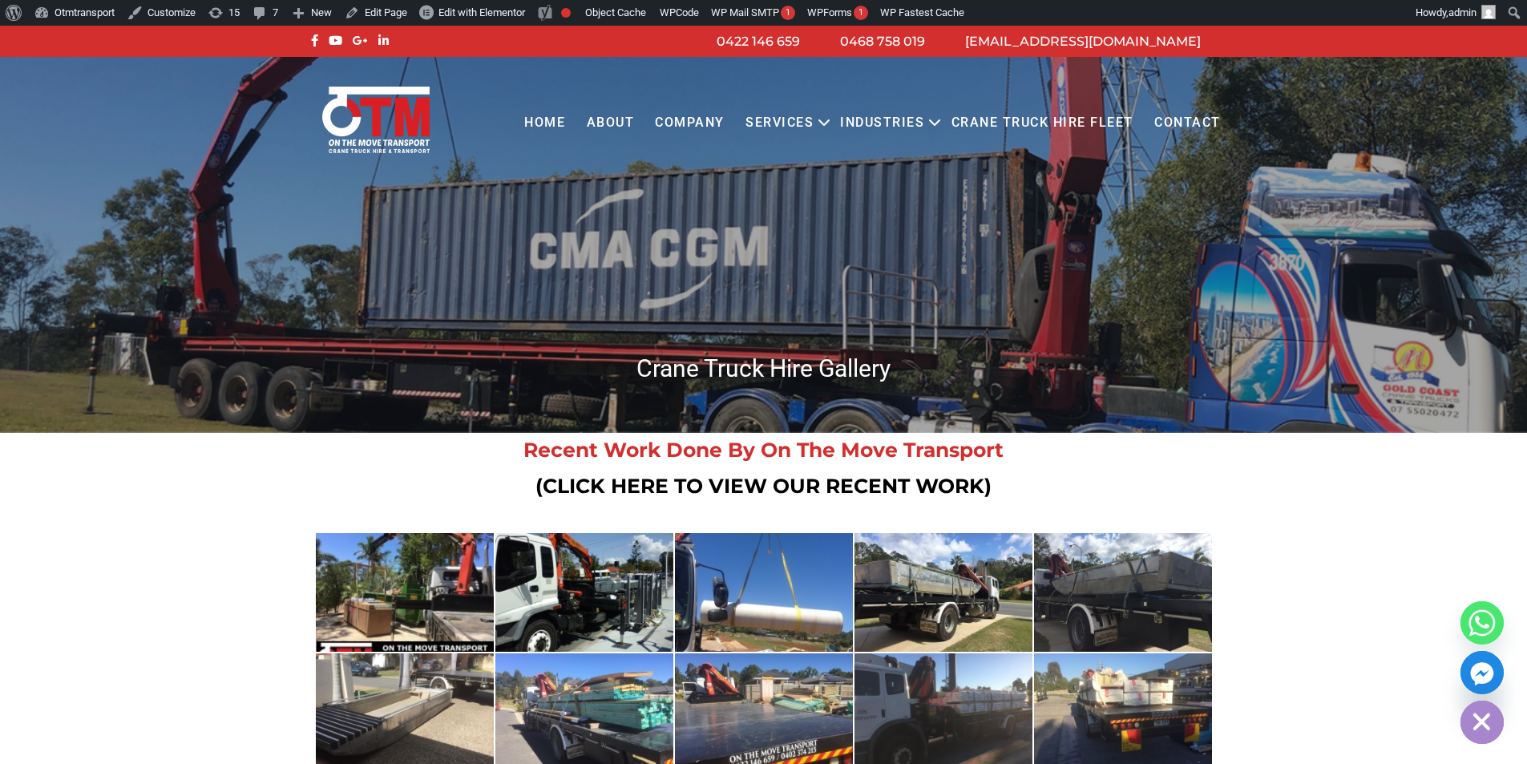
scroll to position [401, 0]
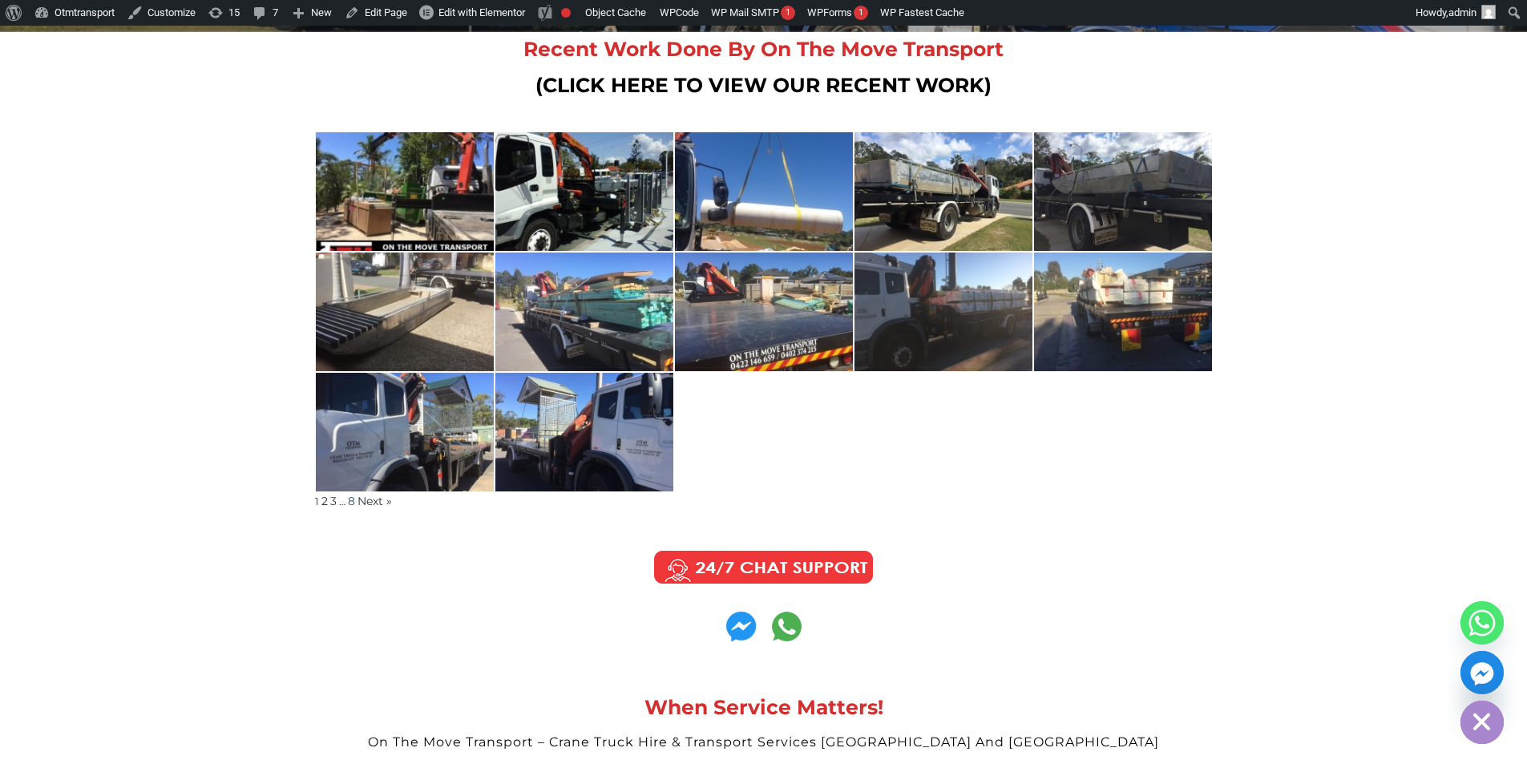
click at [351, 496] on link "8" at bounding box center [351, 501] width 7 height 14
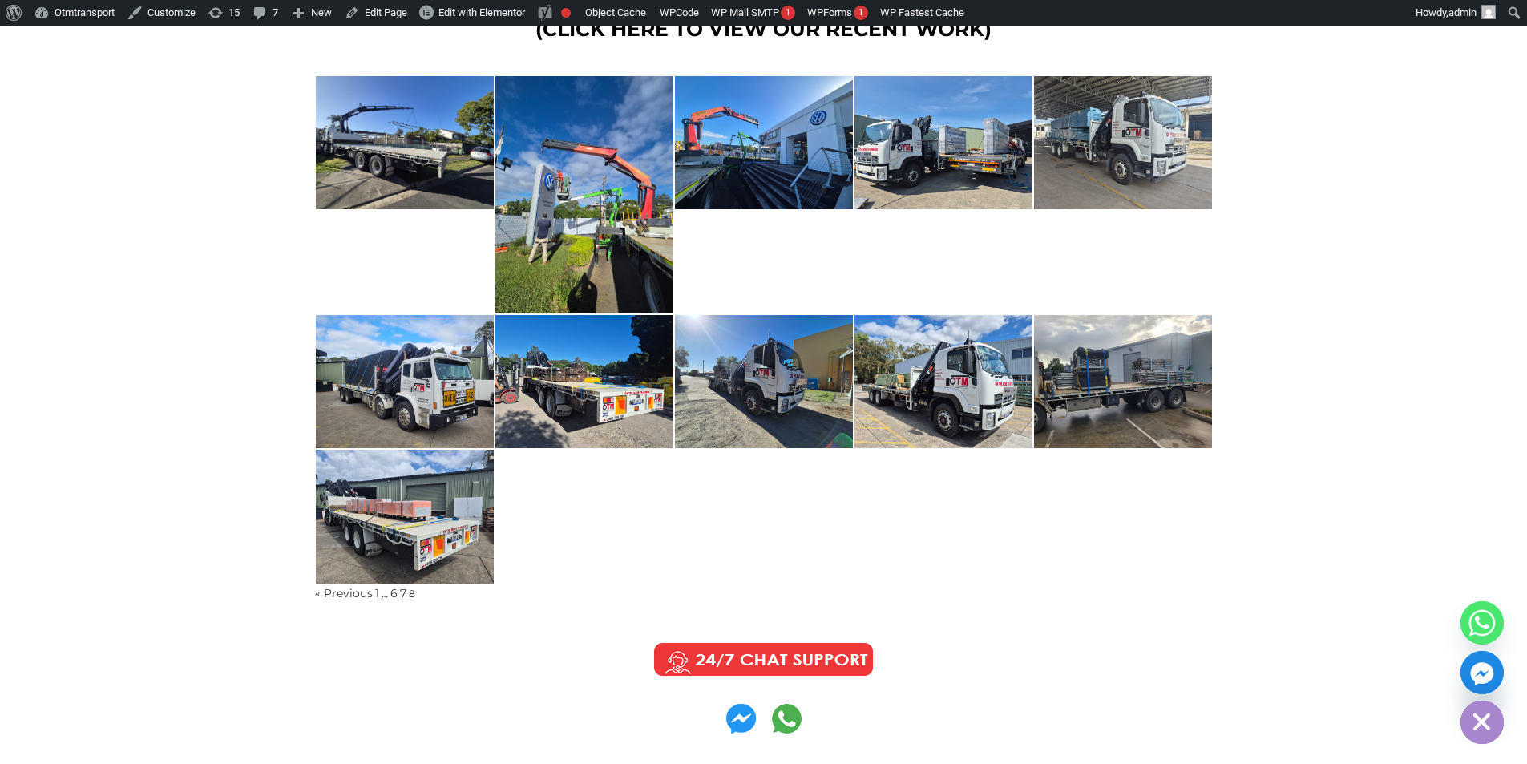
scroll to position [561, 0]
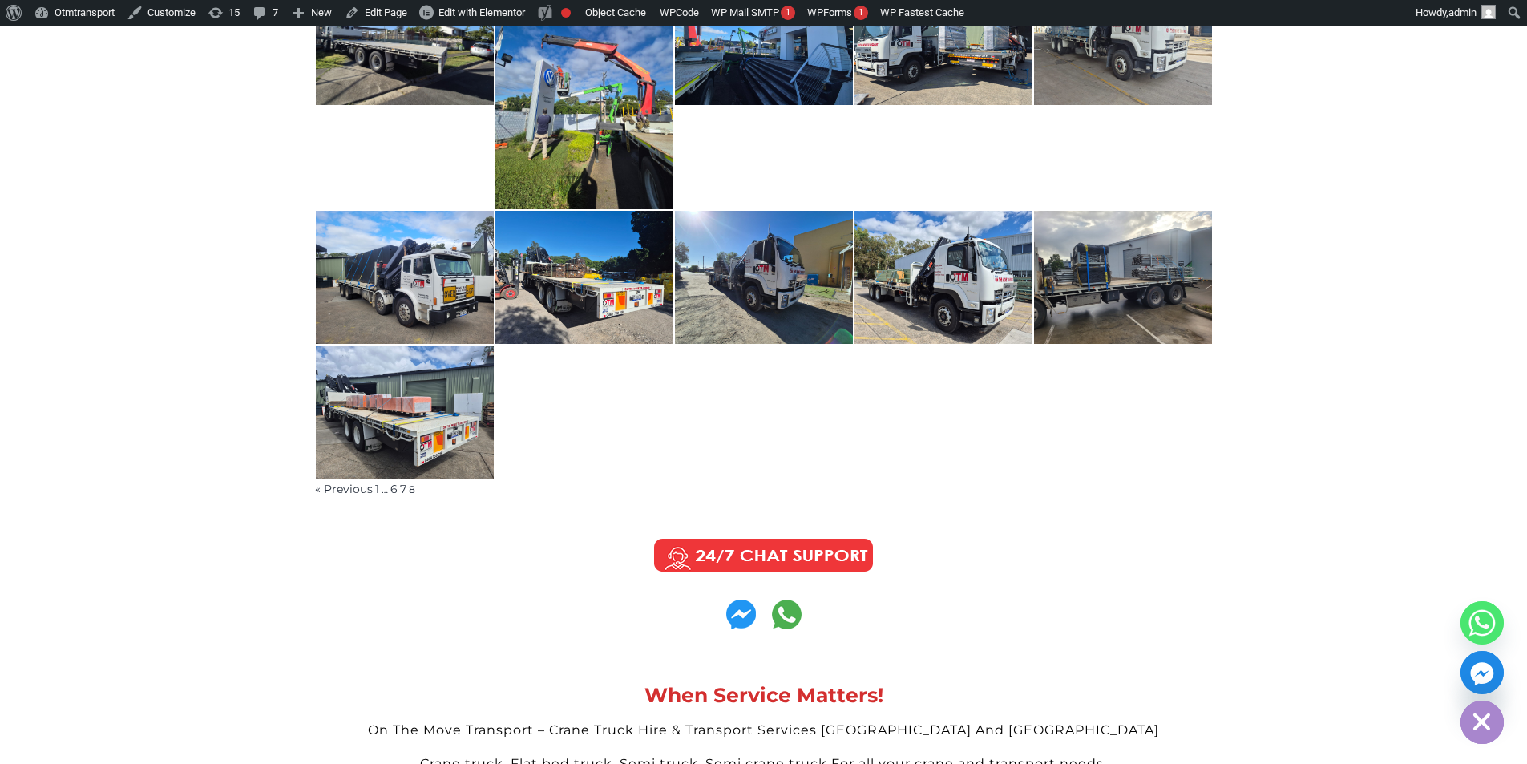
click at [411, 492] on span "8" at bounding box center [412, 489] width 6 height 12
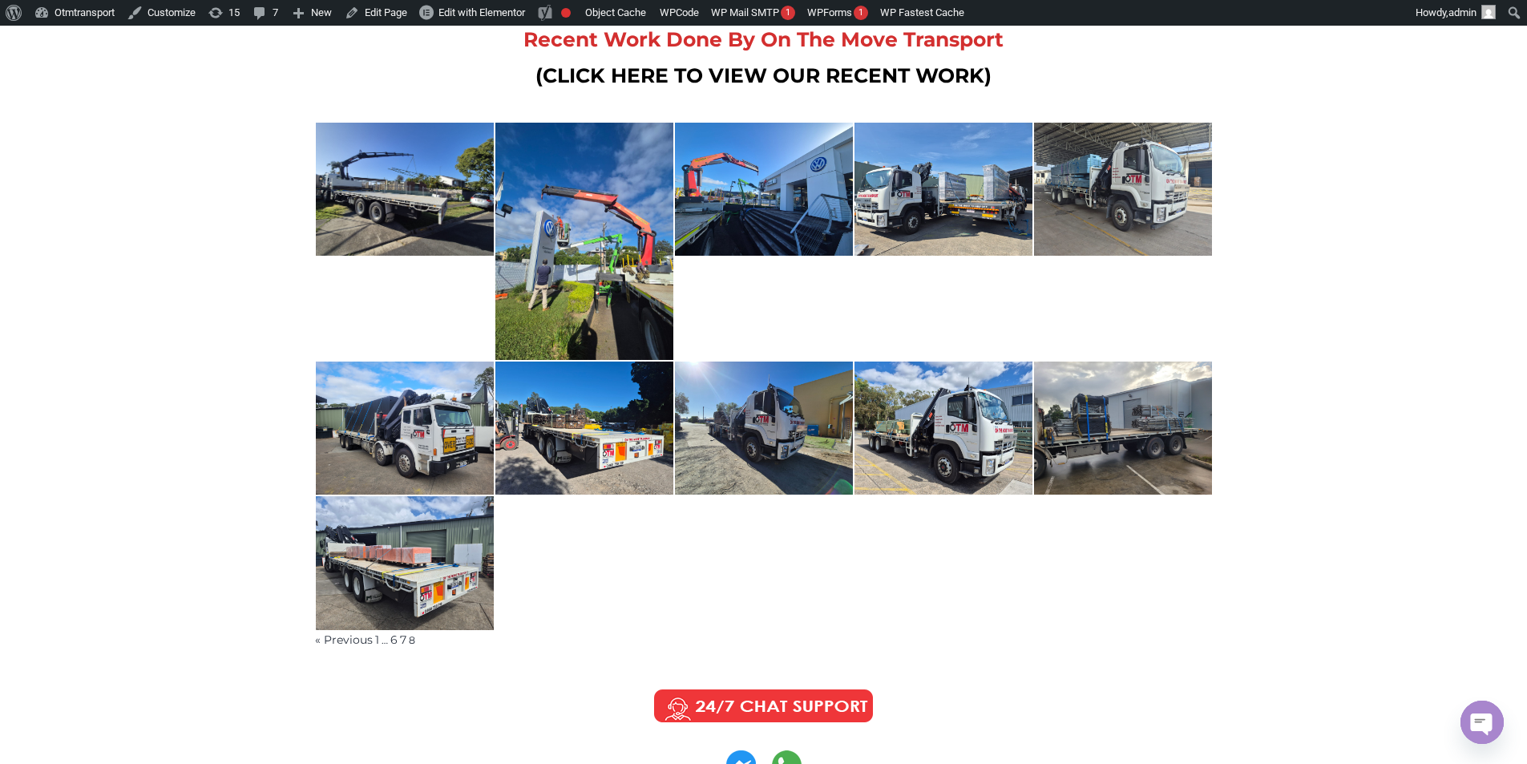
scroll to position [401, 0]
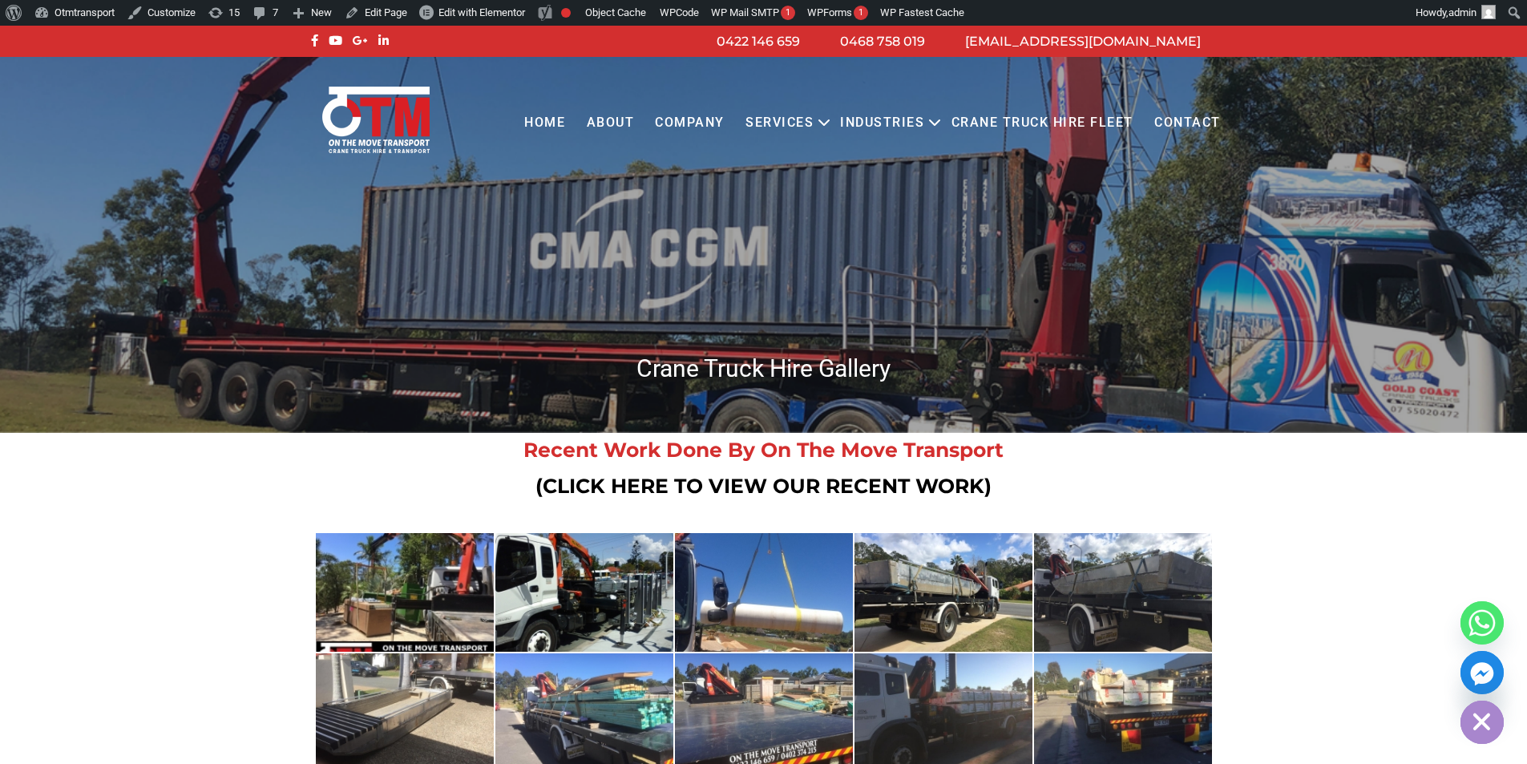
scroll to position [401, 0]
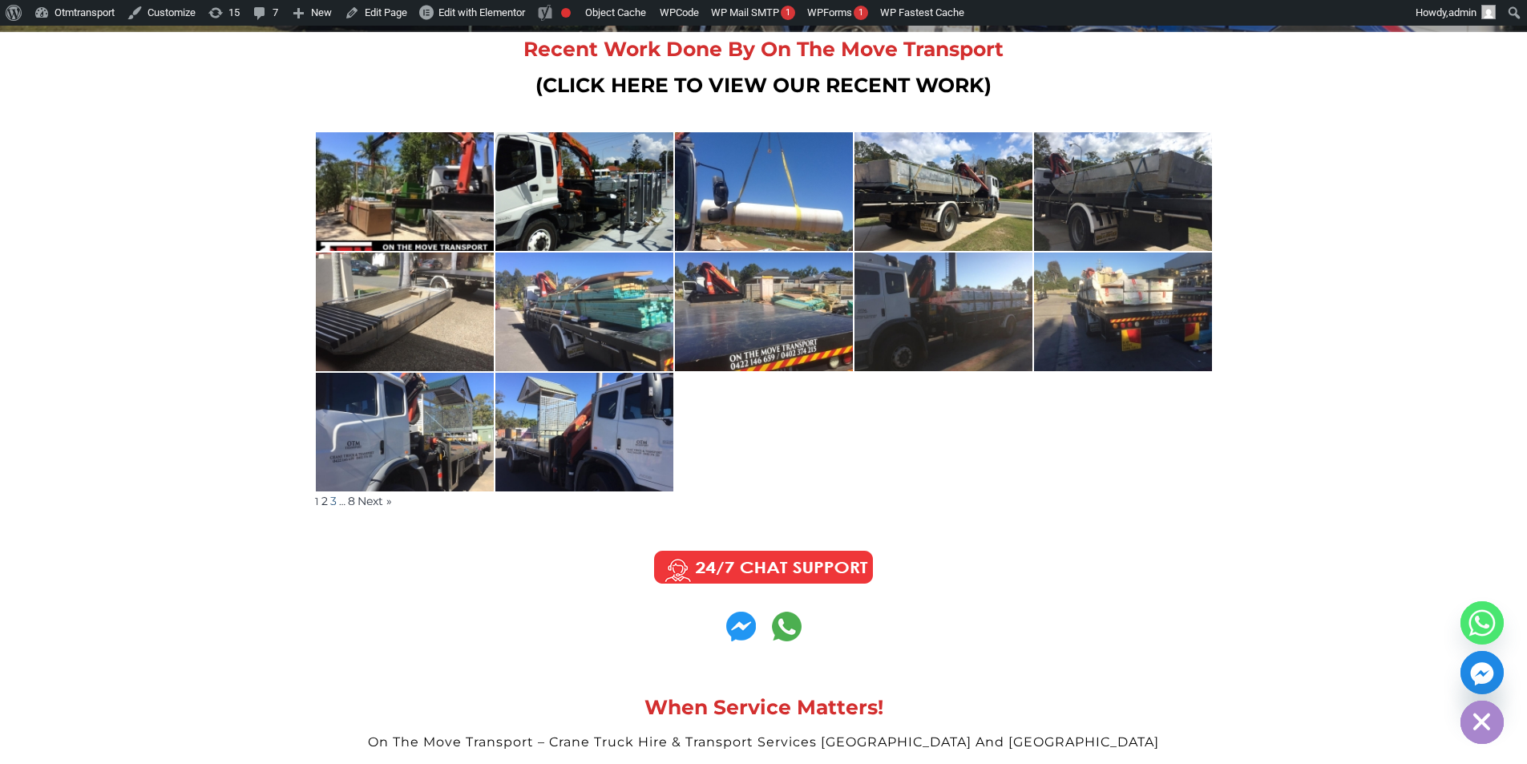
click at [332, 502] on link "3" at bounding box center [333, 501] width 6 height 14
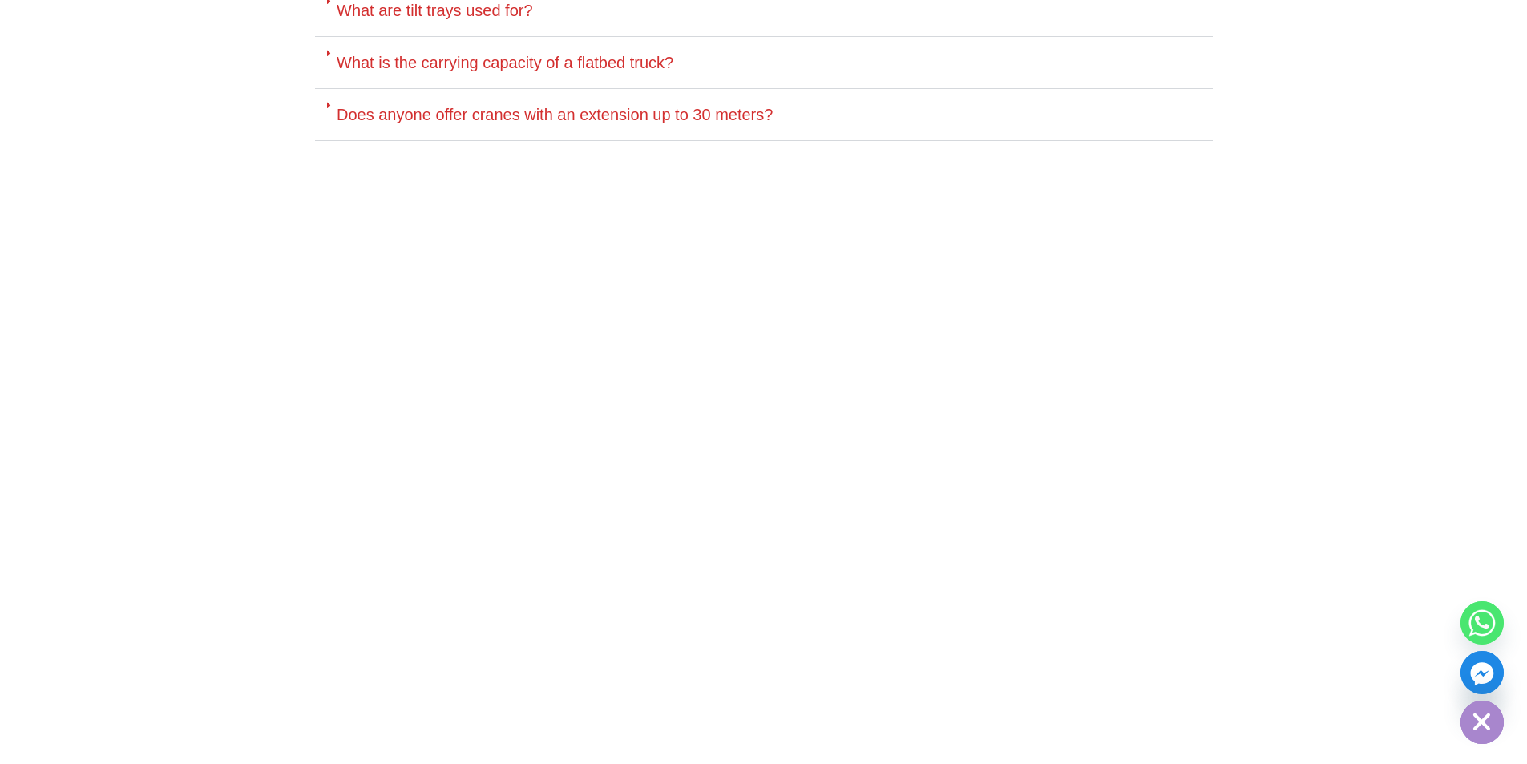
scroll to position [7697, 0]
